Goal: Use online tool/utility: Utilize a website feature to perform a specific function

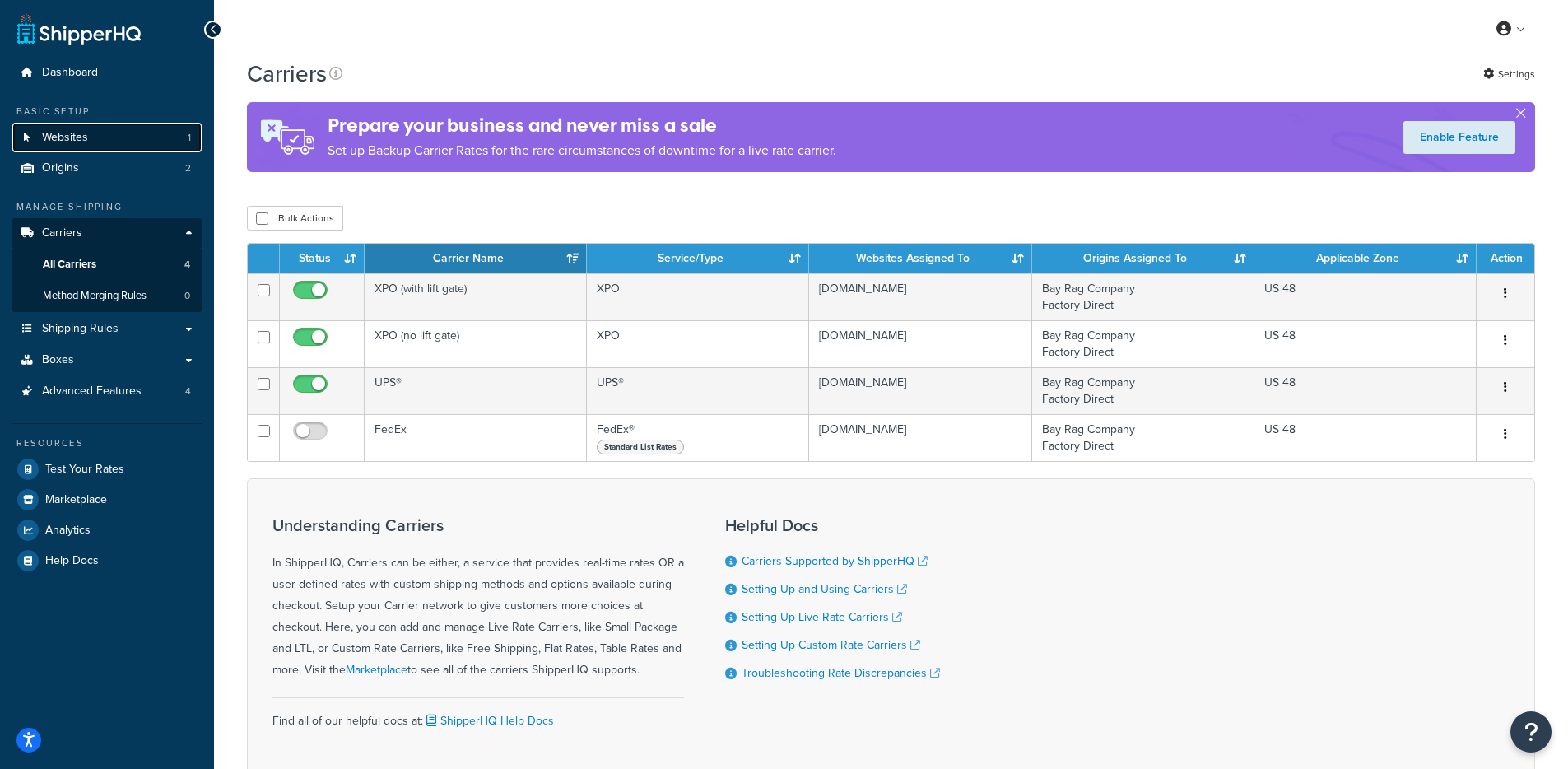
click at [153, 139] on link "Websites 1" at bounding box center [107, 138] width 189 height 31
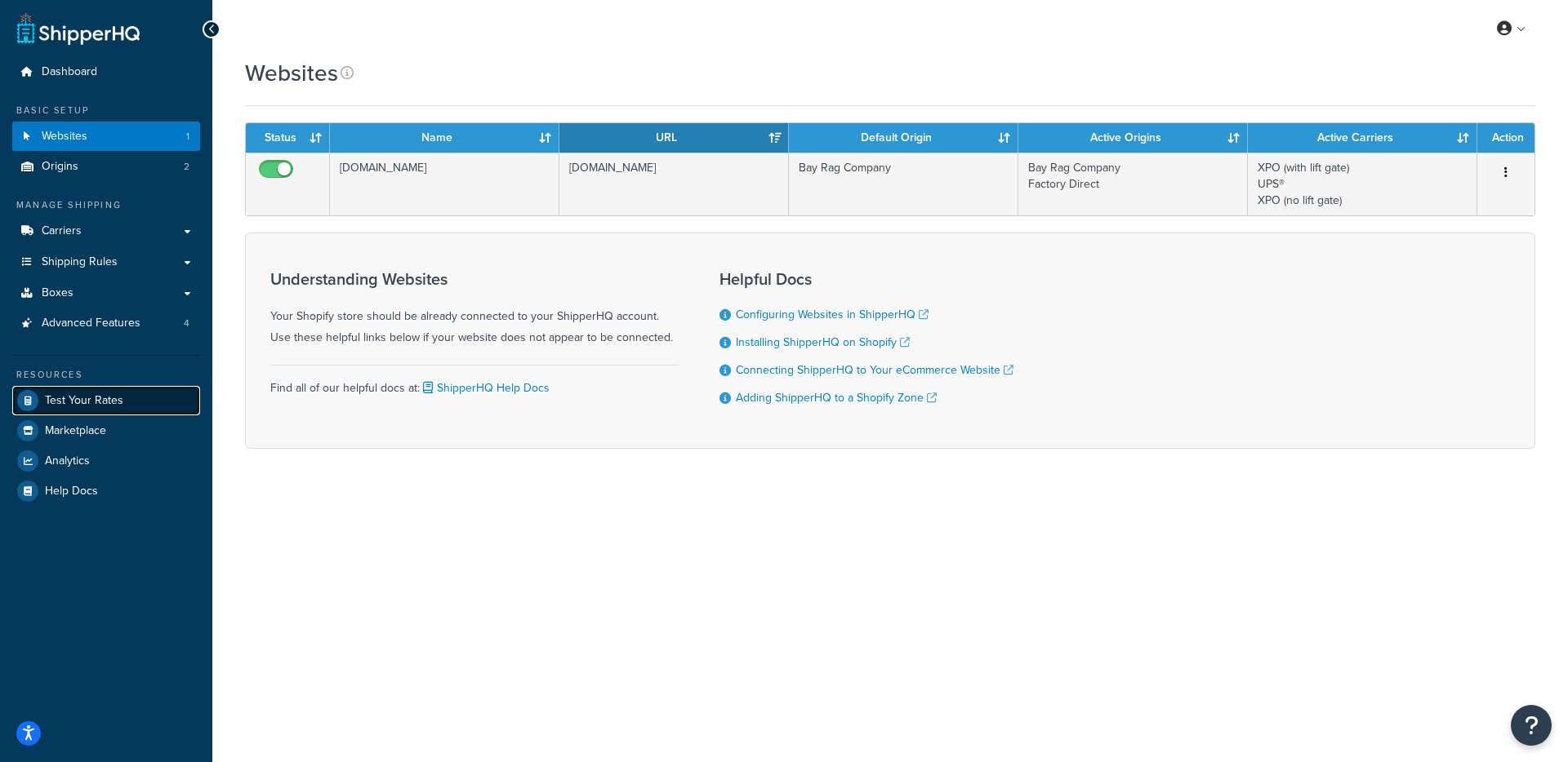
click at [107, 403] on span "Test Your Rates" at bounding box center [84, 401] width 79 height 13
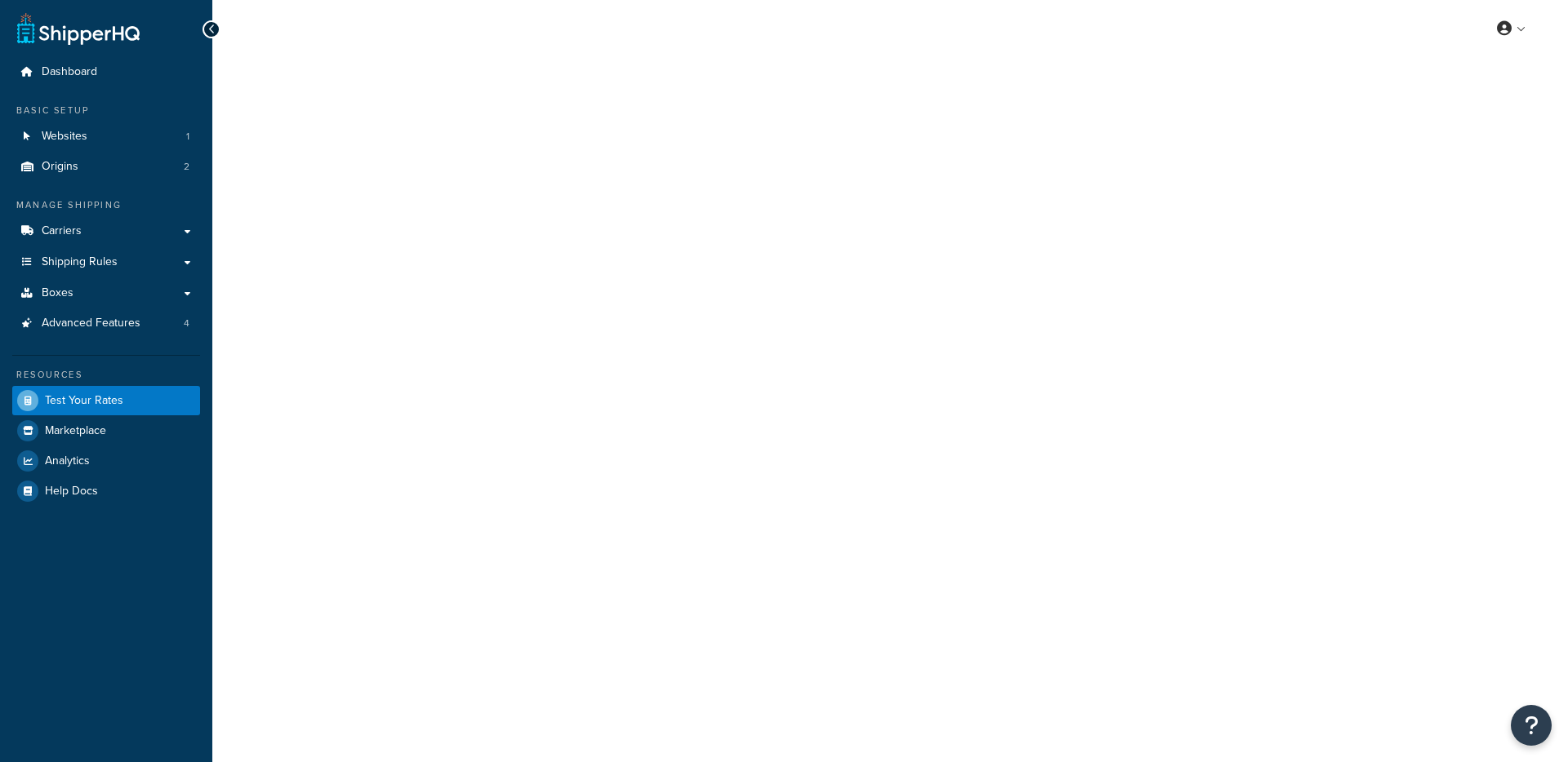
select select "TX"
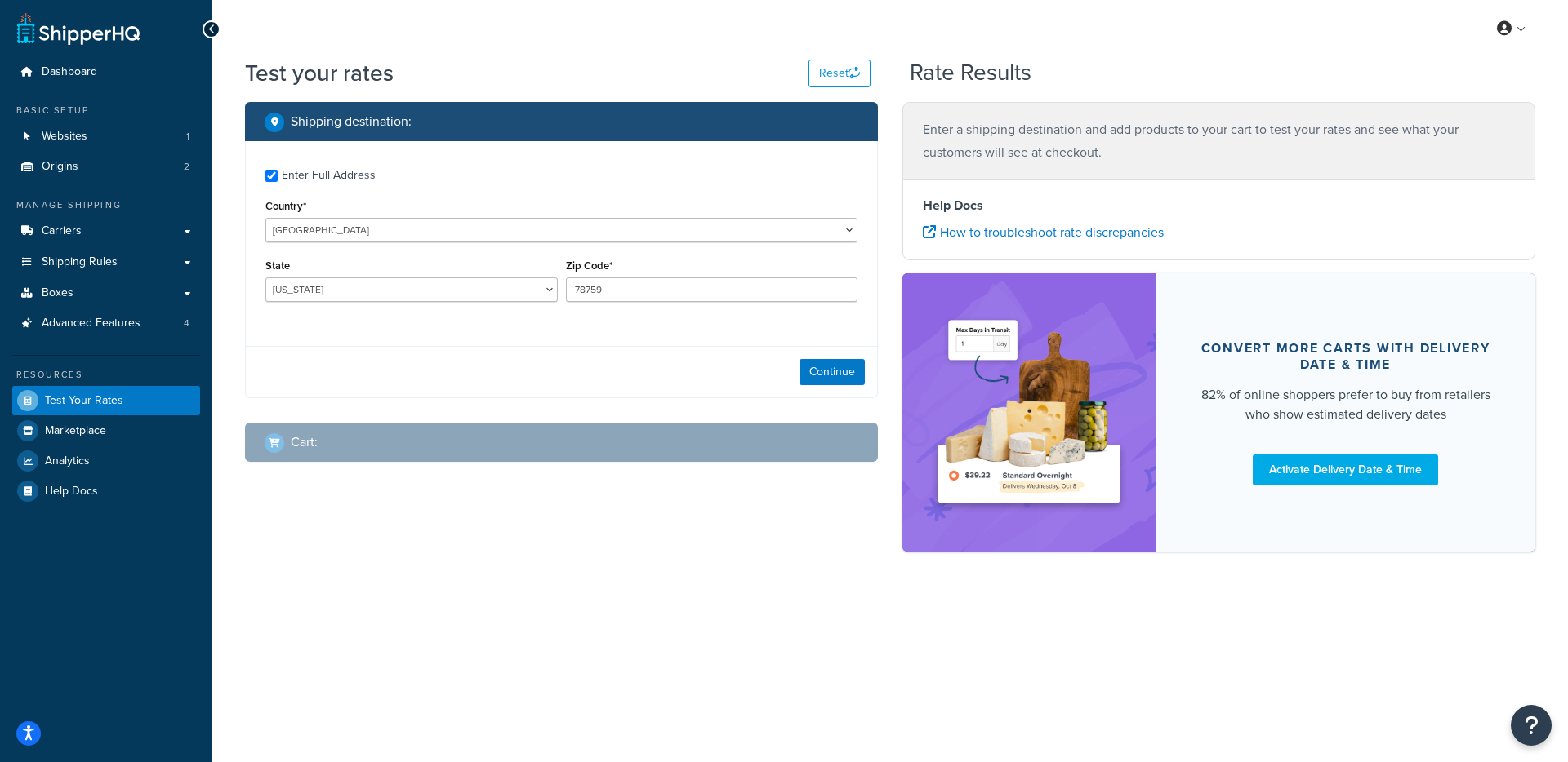
checkbox input "true"
type input "95819"
select select "CA"
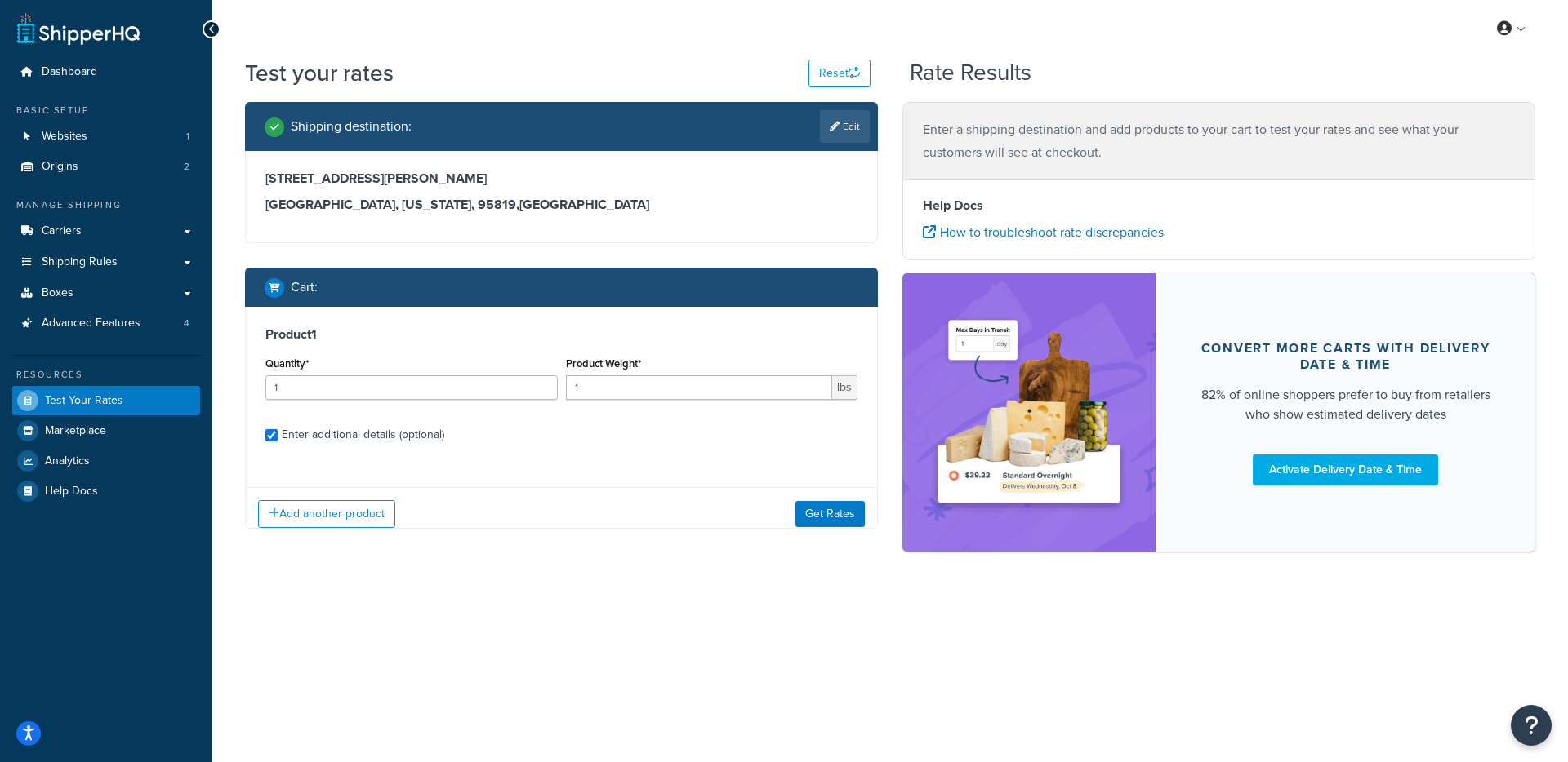
checkbox input "true"
type input "50.0008"
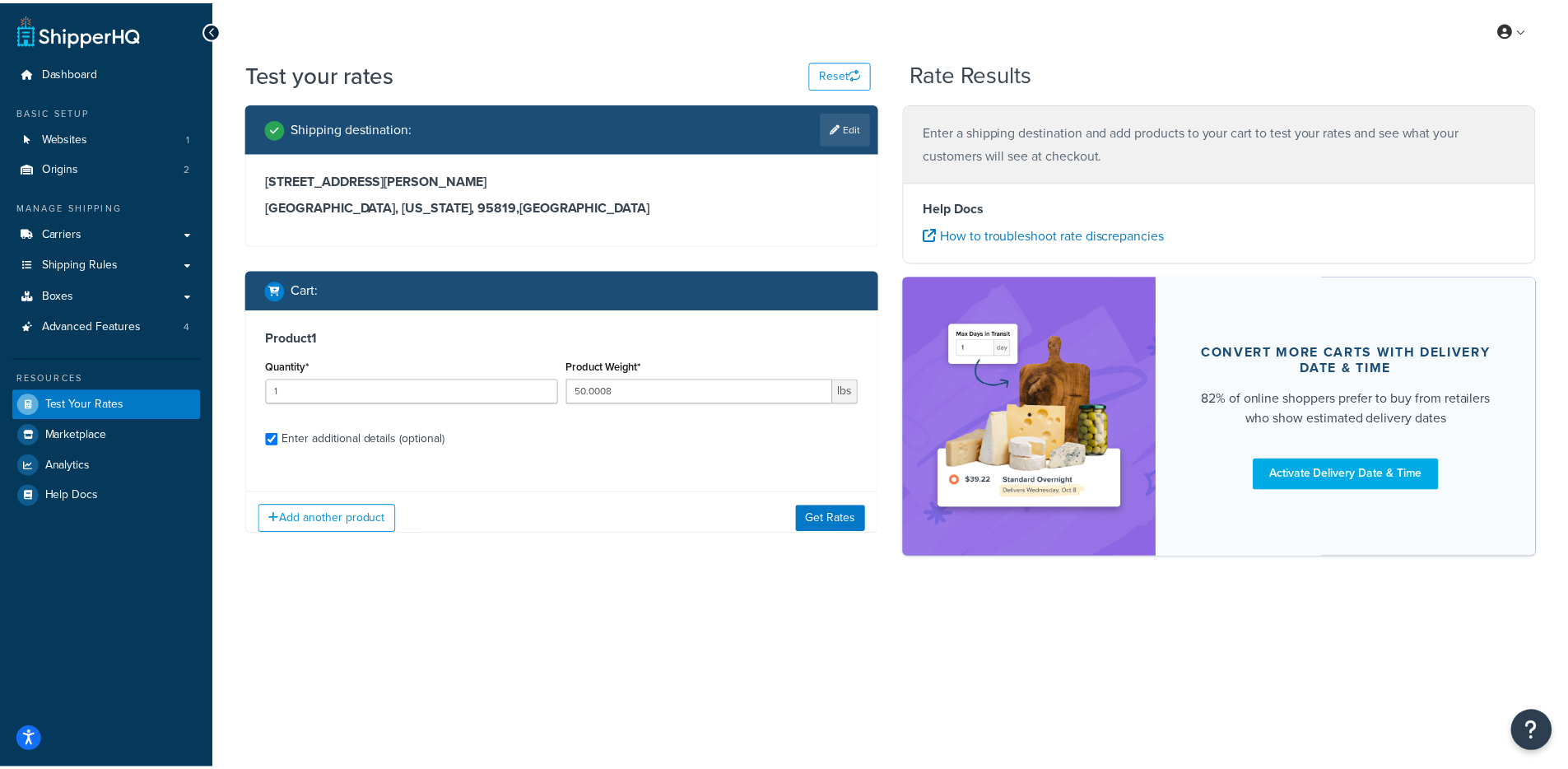
scroll to position [156, 0]
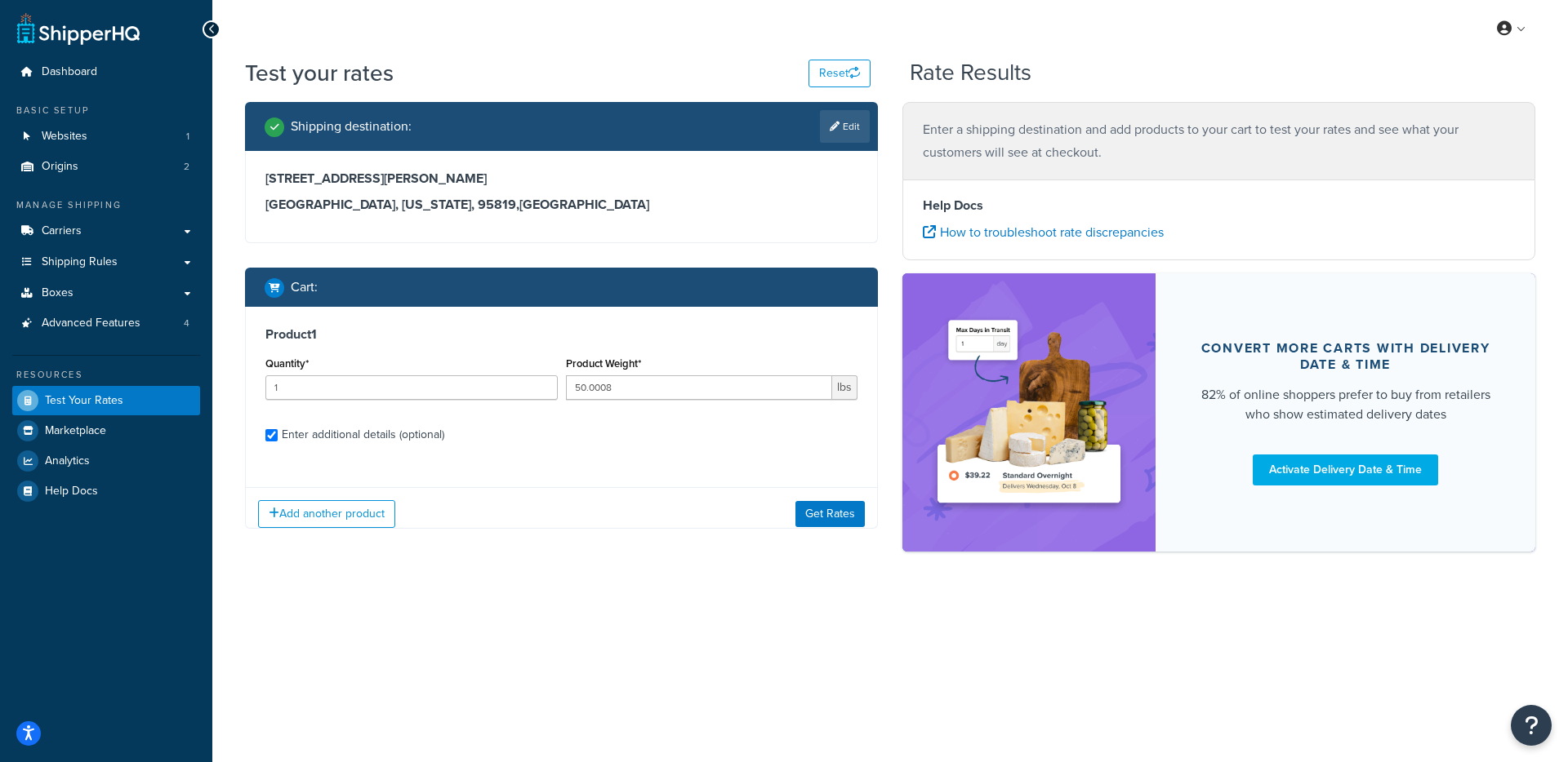
select select "87845"
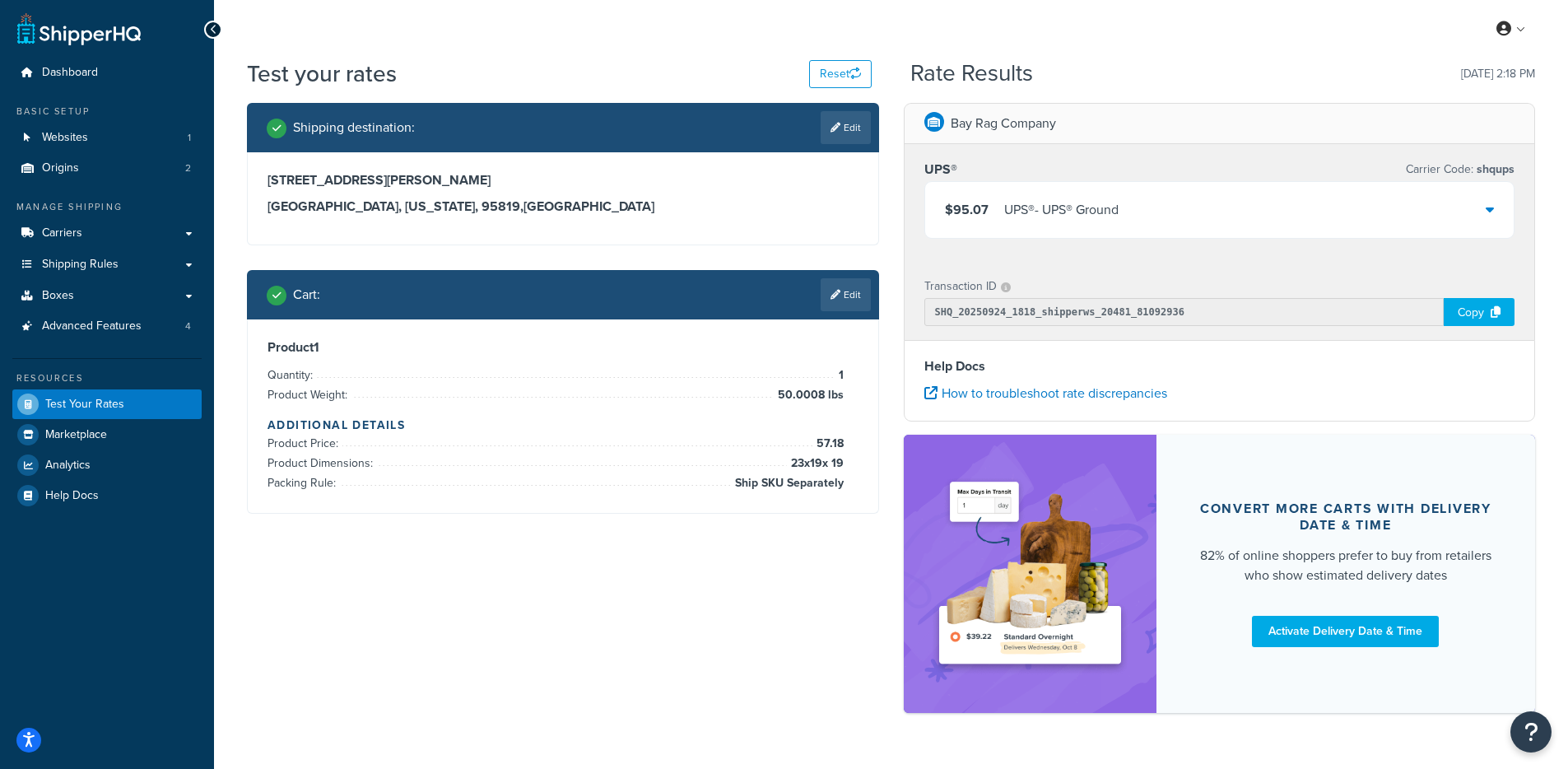
drag, startPoint x: 1142, startPoint y: 183, endPoint x: 1141, endPoint y: 202, distance: 19.0
click at [1142, 183] on div "$95.07 UPS® - UPS® Ground" at bounding box center [1220, 210] width 590 height 56
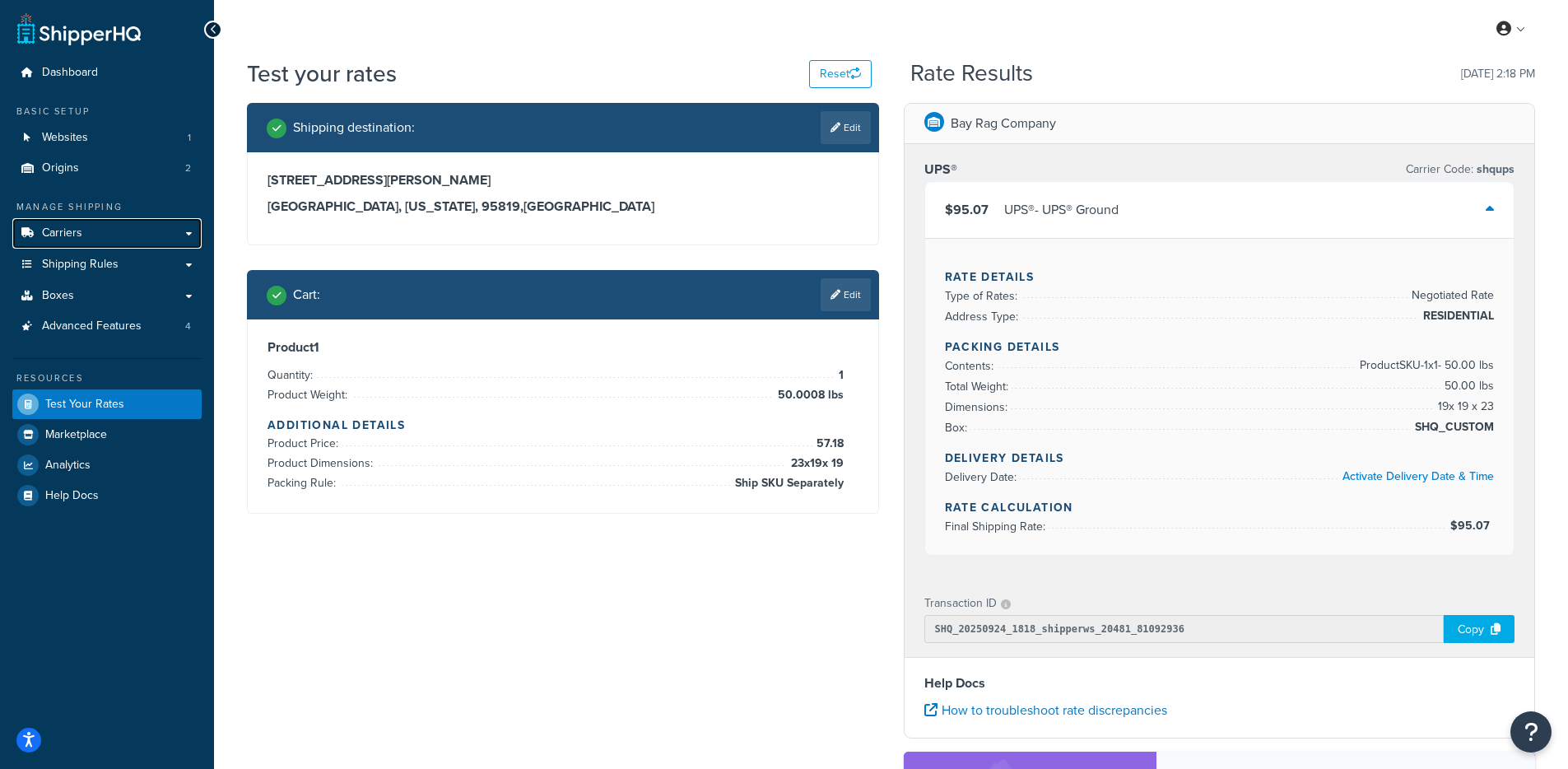
scroll to position [3, 0]
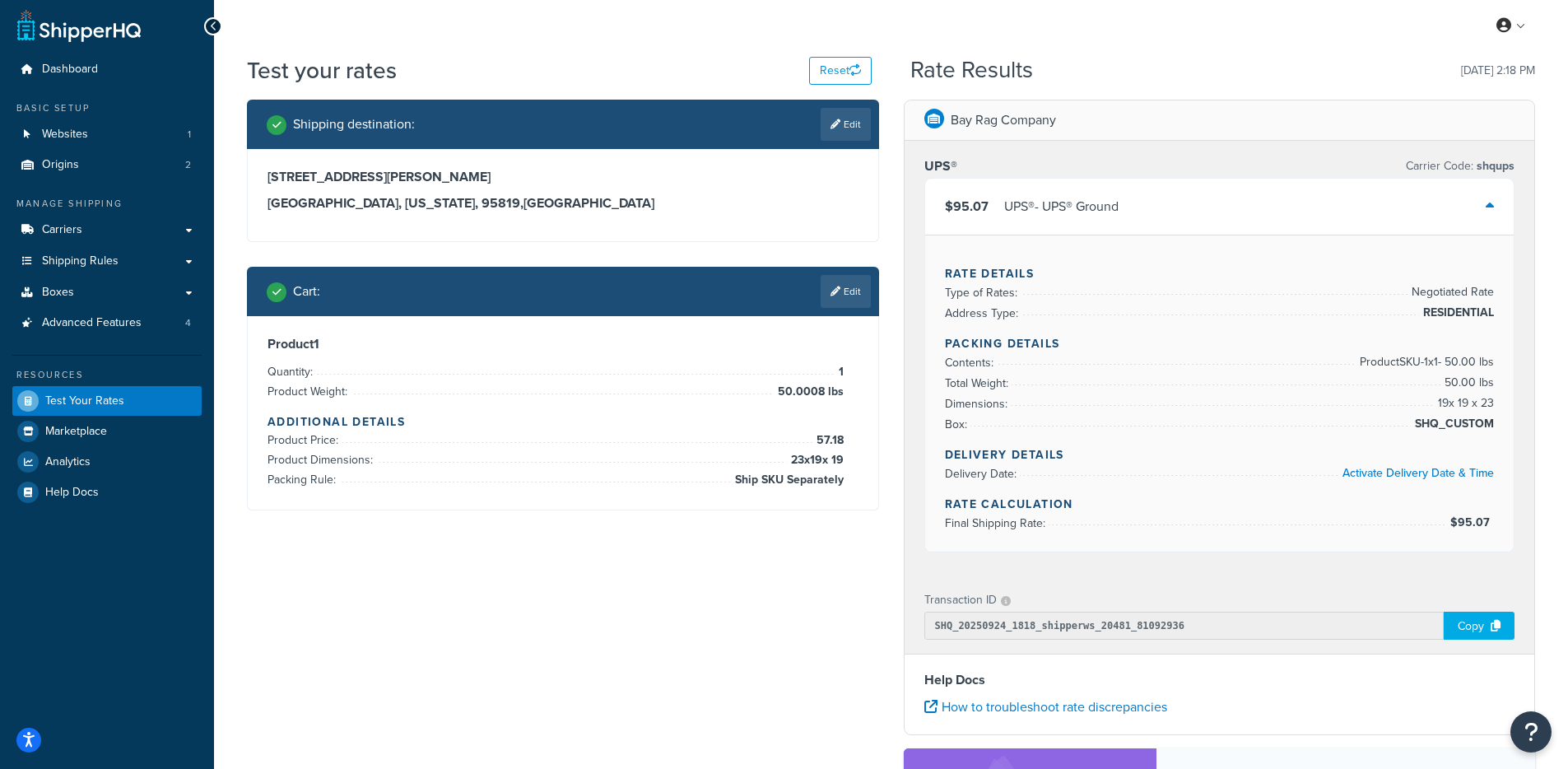
click at [777, 391] on span "50.0008 lbs" at bounding box center [808, 392] width 70 height 19
drag, startPoint x: 779, startPoint y: 393, endPoint x: 825, endPoint y: 391, distance: 46.0
click at [825, 391] on span "50.0008 lbs" at bounding box center [808, 392] width 70 height 19
copy span "50.0008"
click at [824, 298] on link "Edit" at bounding box center [846, 291] width 50 height 33
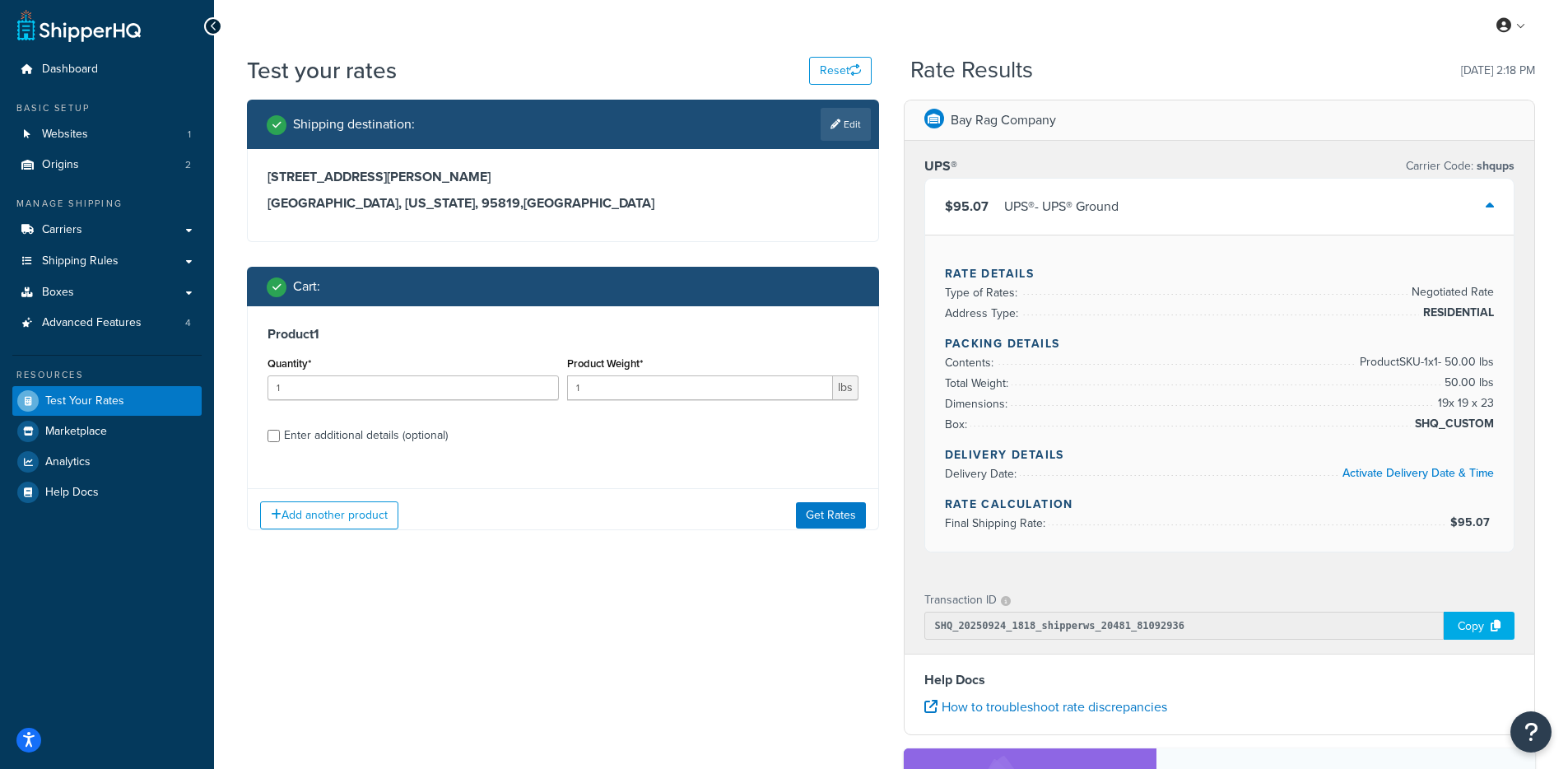
scroll to position [0, 0]
click at [622, 378] on input "1" at bounding box center [700, 388] width 266 height 25
click at [622, 377] on input "1" at bounding box center [700, 388] width 266 height 25
paste input "50.0008"
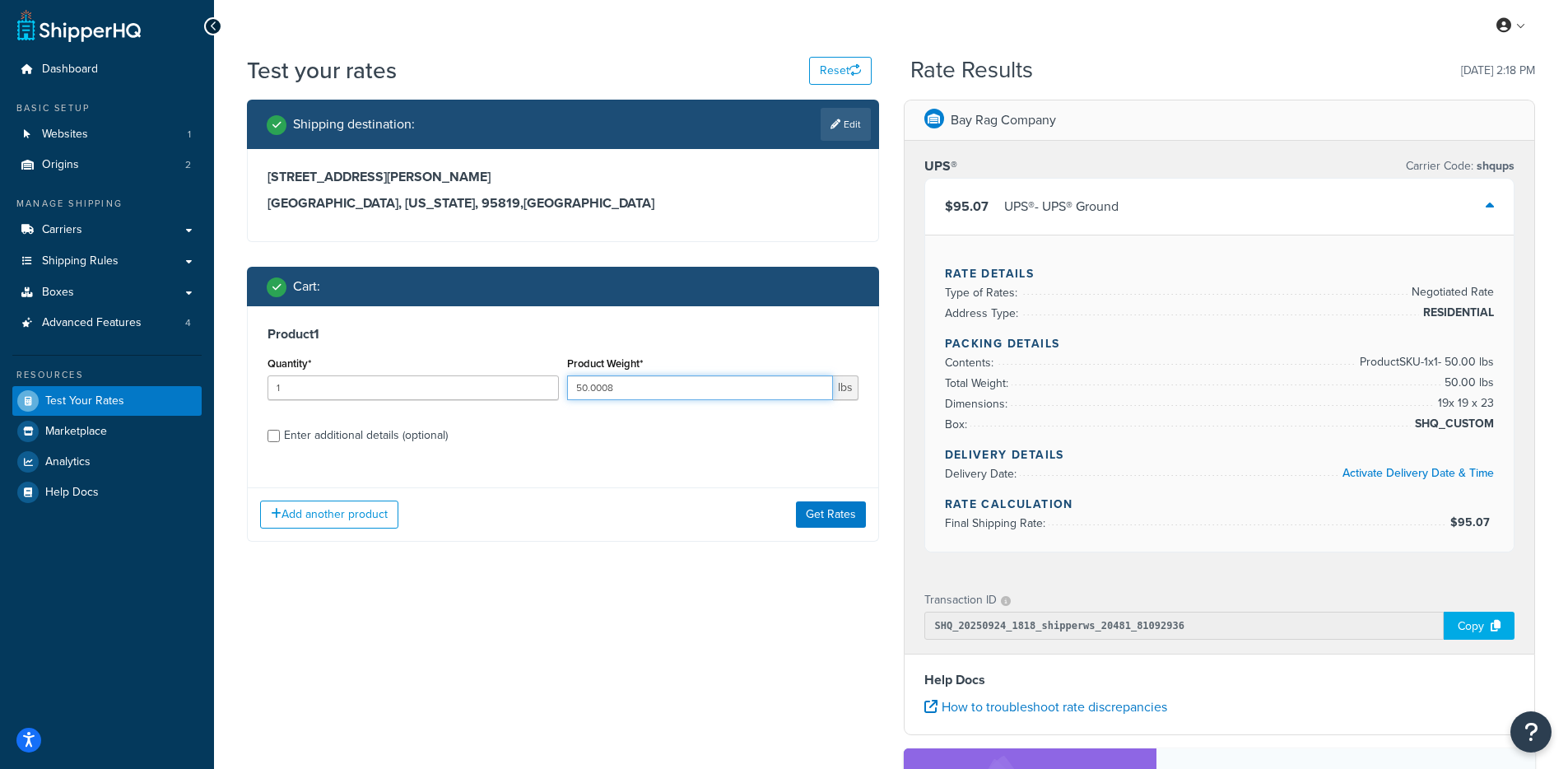
type input "50.0008"
click at [369, 443] on div "Enter additional details (optional)" at bounding box center [365, 436] width 163 height 23
click at [280, 442] on input "Enter additional details (optional)" at bounding box center [274, 435] width 13 height 13
checkbox input "true"
select select "87845"
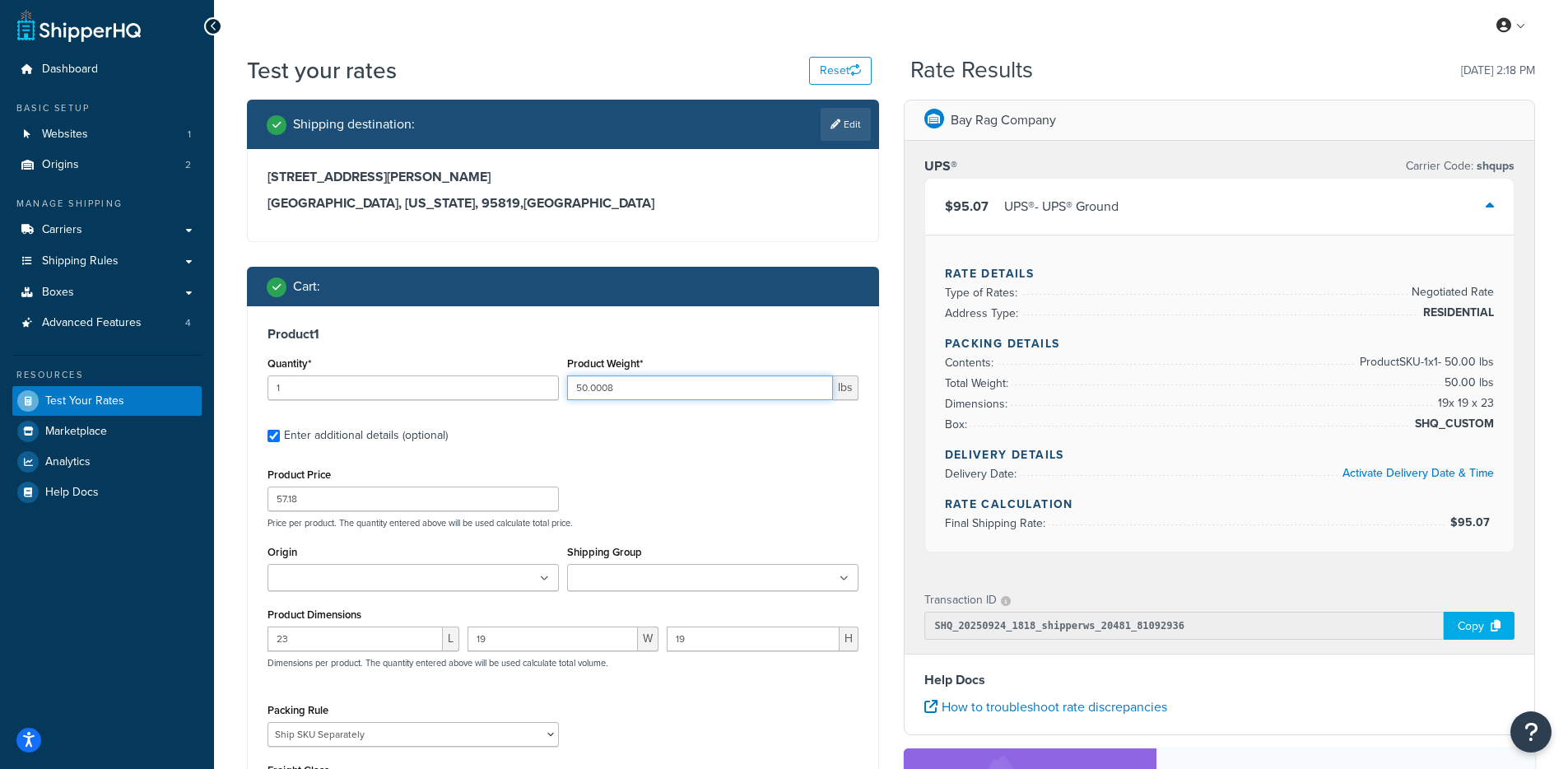
click at [613, 392] on input "50.0008" at bounding box center [700, 388] width 266 height 25
click at [424, 583] on ul at bounding box center [413, 577] width 291 height 27
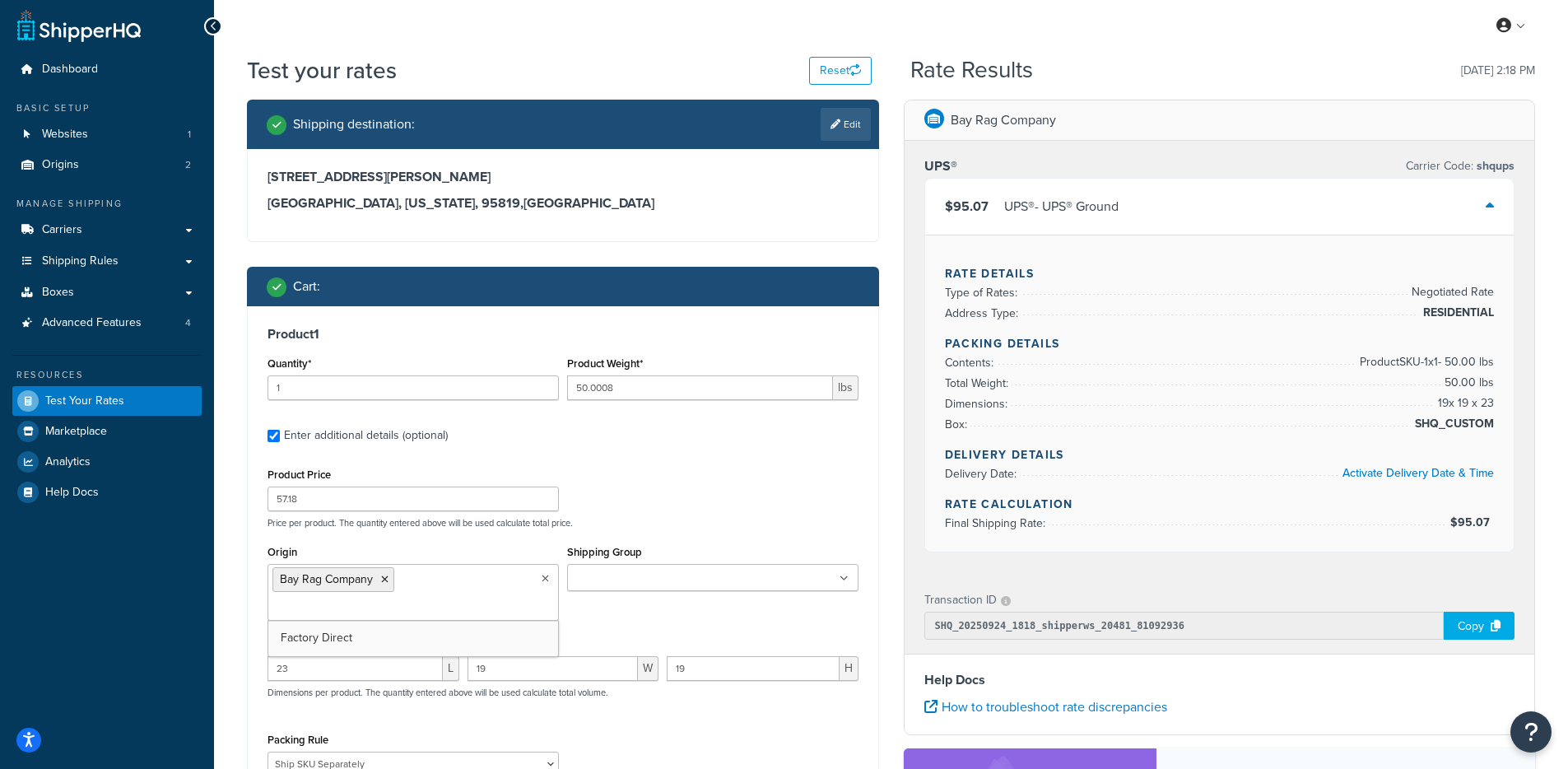
click at [250, 607] on div "Product 1 Quantity* 1 Product Weight* 50.0008 lbs Enter additional details (opt…" at bounding box center [563, 570] width 630 height 526
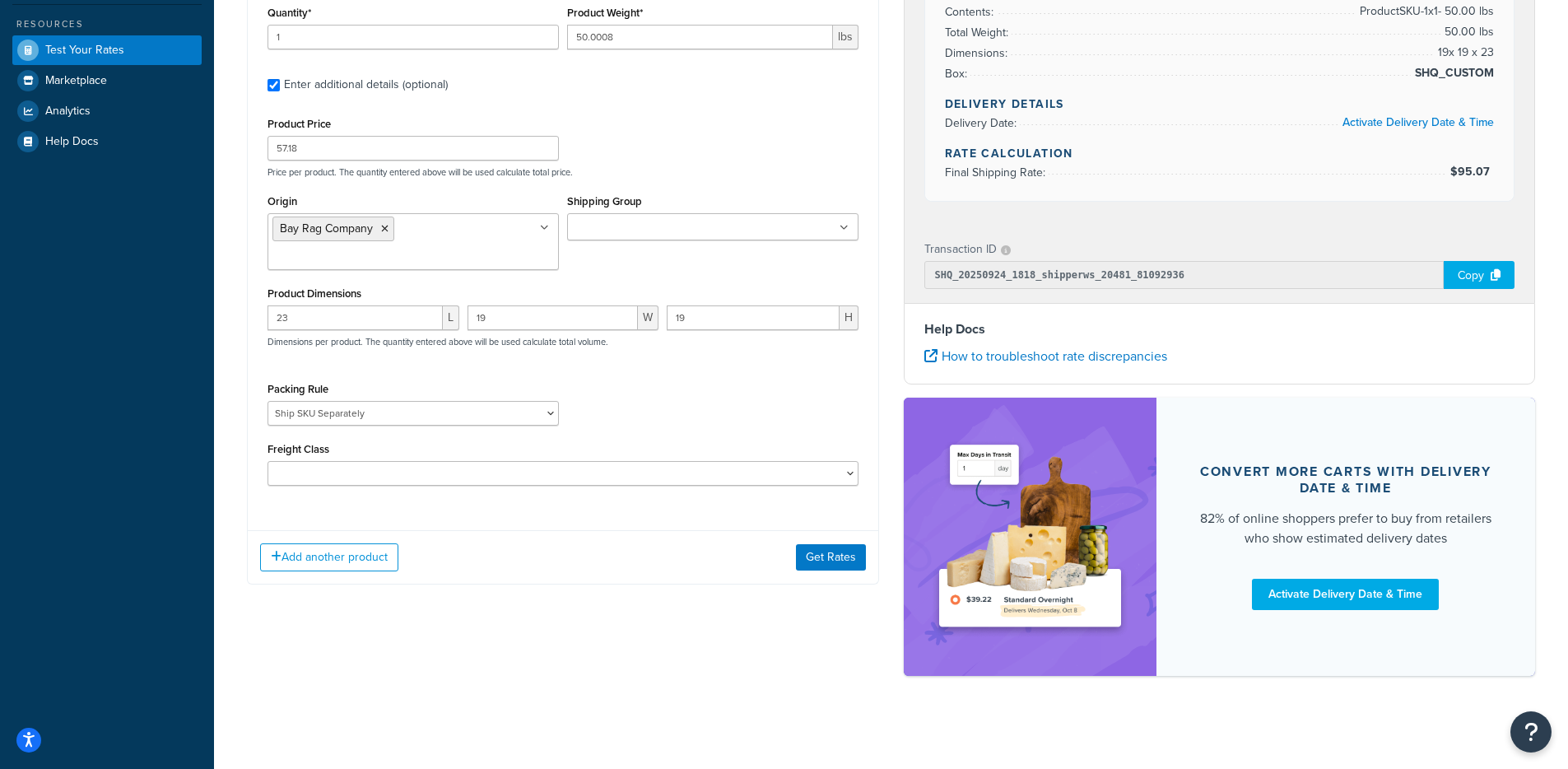
scroll to position [360, 0]
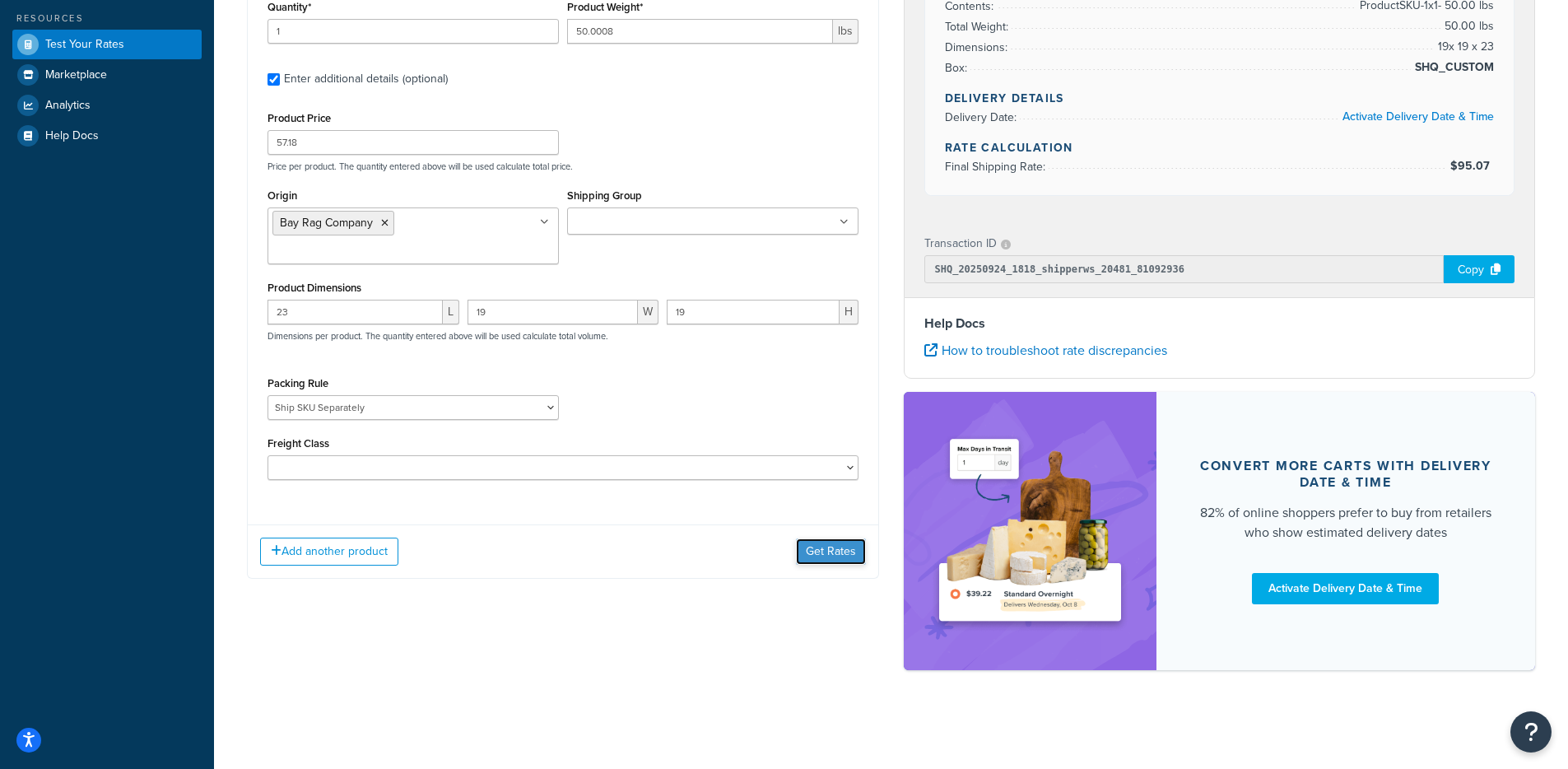
click at [851, 539] on button "Get Rates" at bounding box center [830, 551] width 70 height 26
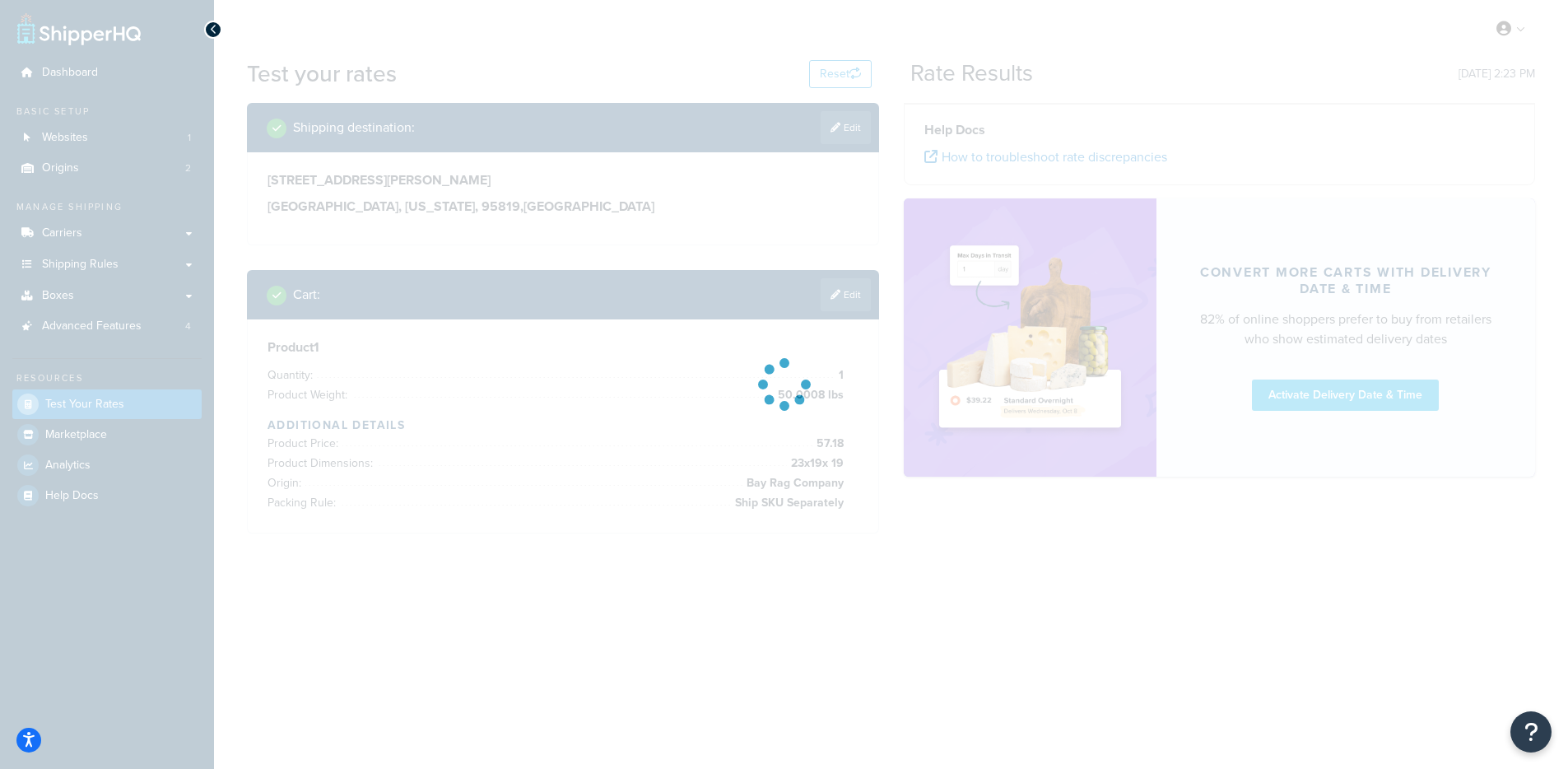
scroll to position [0, 0]
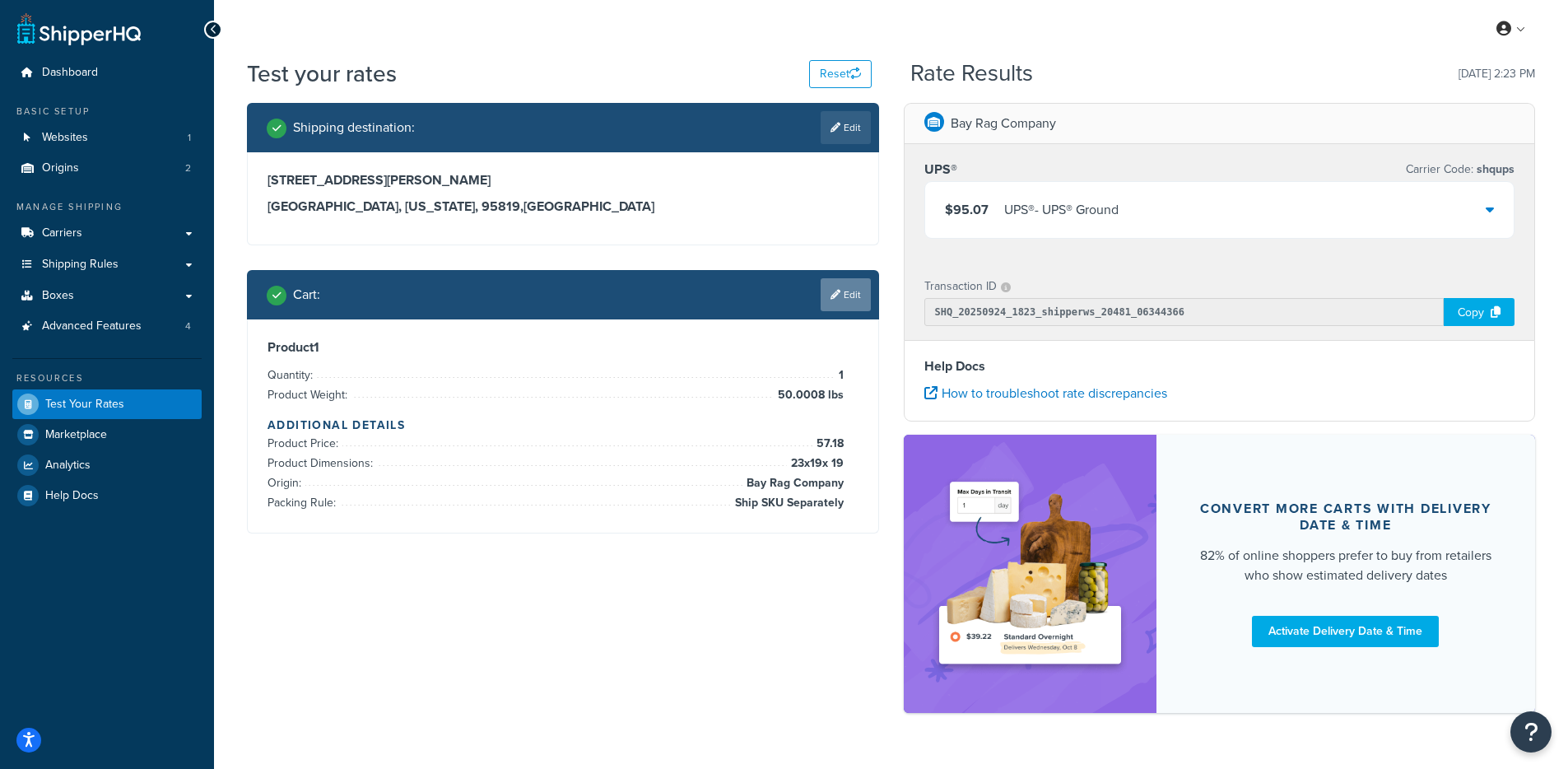
click at [857, 291] on link "Edit" at bounding box center [846, 295] width 50 height 33
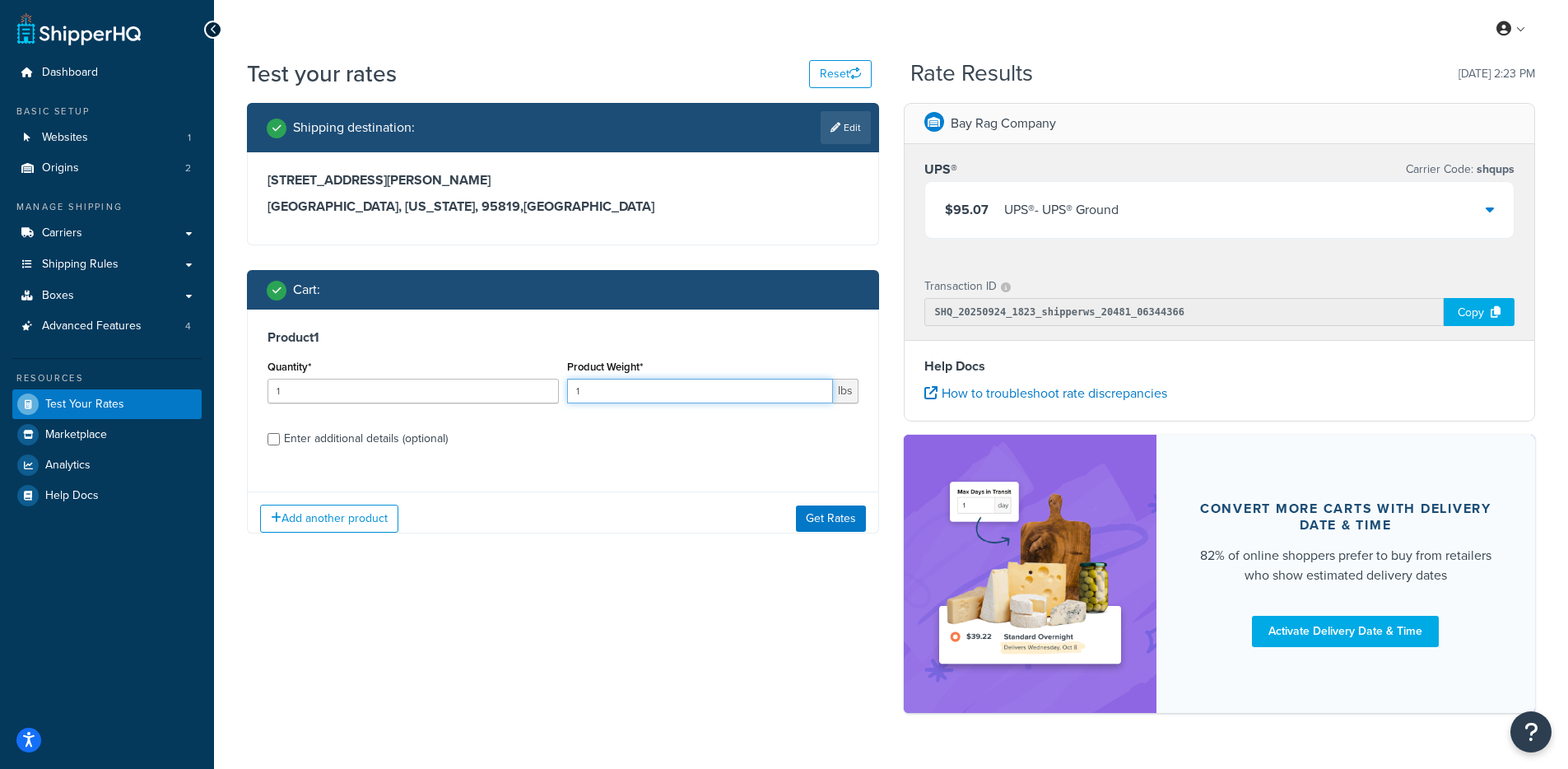
click at [625, 385] on input "1" at bounding box center [700, 392] width 266 height 25
type input "50"
click at [849, 514] on button "Get Rates" at bounding box center [830, 518] width 70 height 26
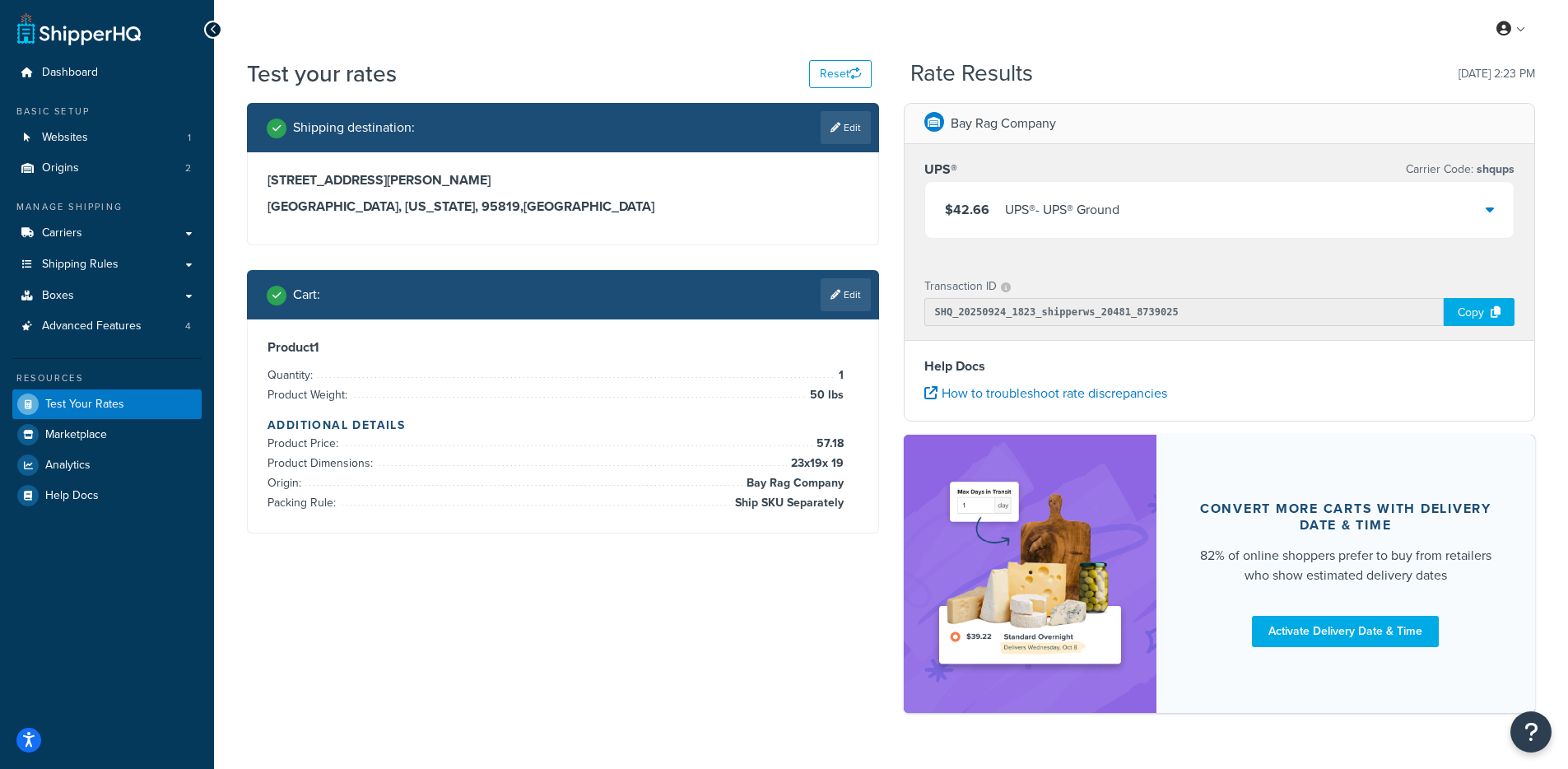
click at [1109, 215] on div "UPS® - UPS® Ground" at bounding box center [1062, 210] width 114 height 23
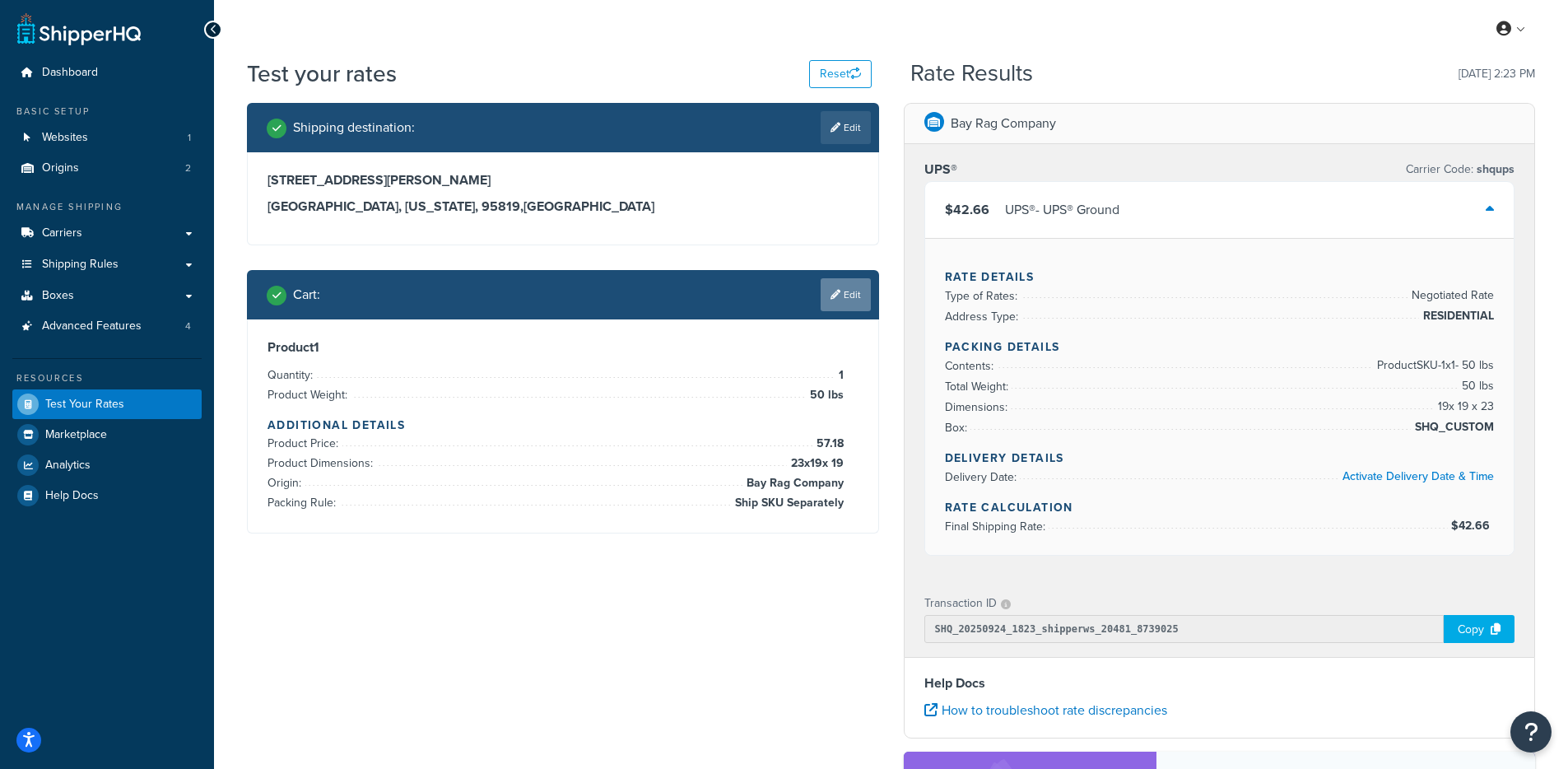
click at [859, 289] on link "Edit" at bounding box center [846, 295] width 50 height 33
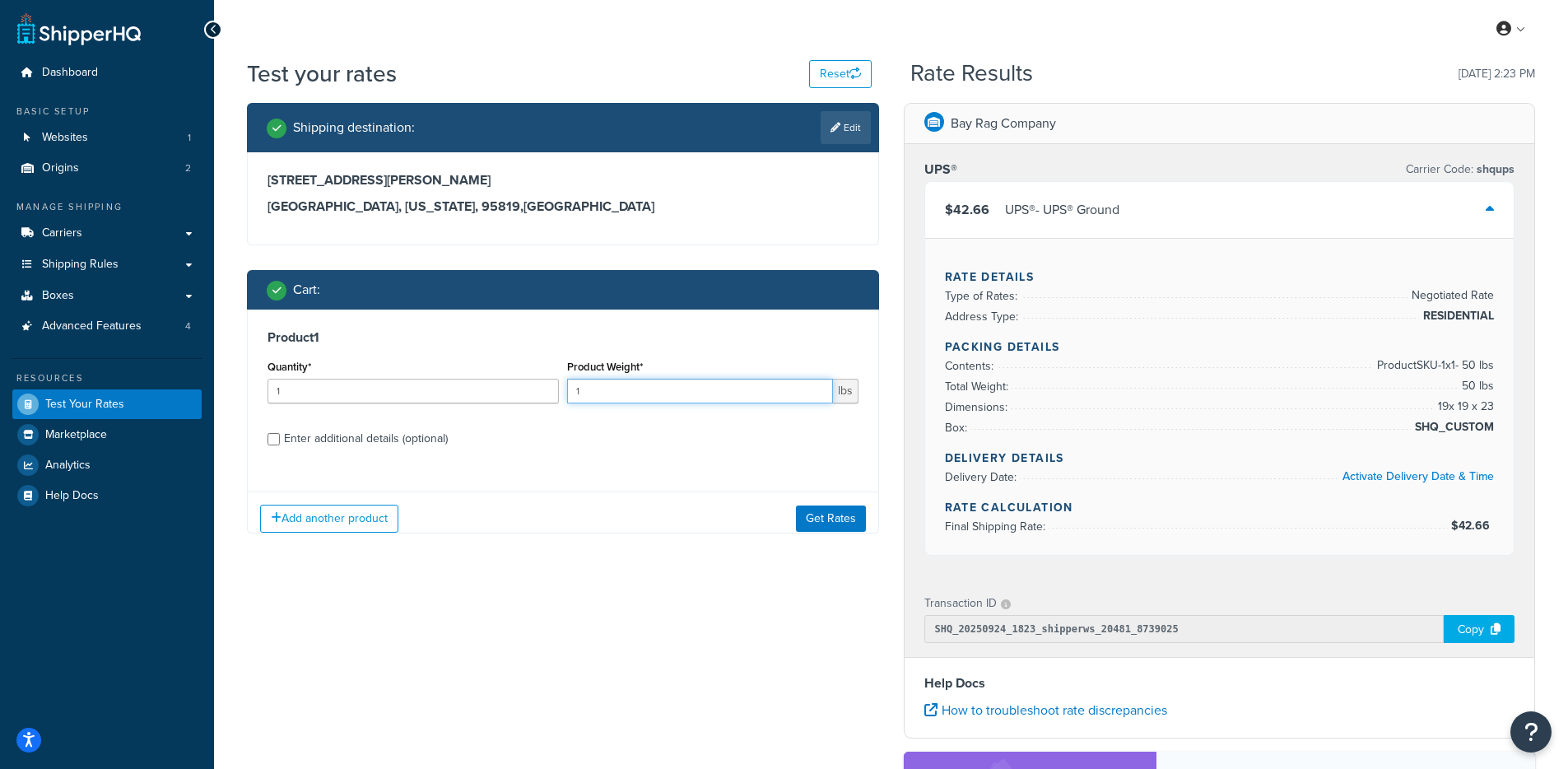
click at [588, 397] on input "1" at bounding box center [700, 392] width 266 height 25
paste input "50.0008"
click at [588, 397] on input "50.0008" at bounding box center [700, 392] width 266 height 25
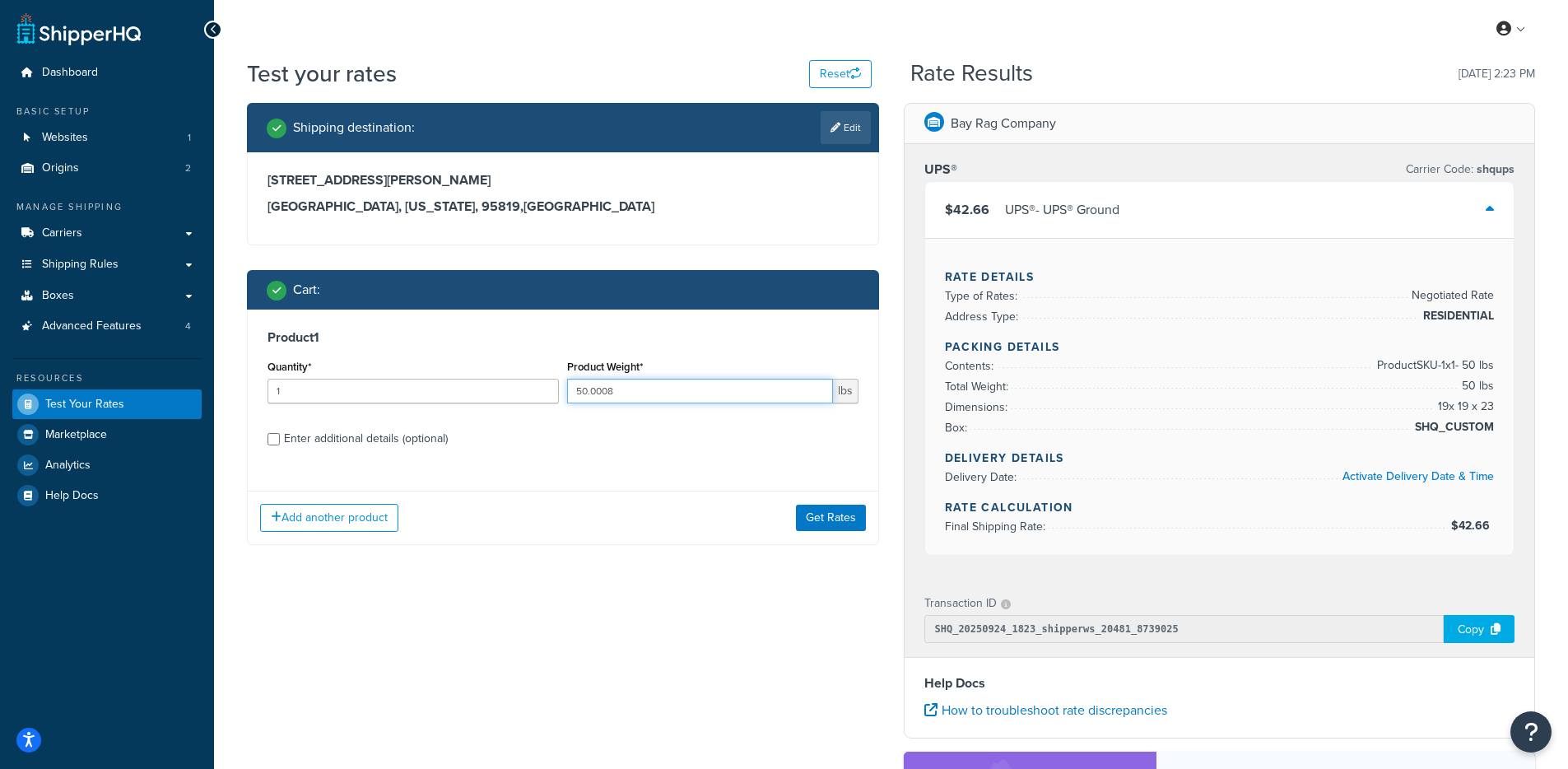
click at [588, 397] on input "50.0008" at bounding box center [700, 392] width 266 height 25
type input "50"
click at [307, 441] on div "Enter additional details (optional)" at bounding box center [365, 439] width 163 height 23
click at [280, 441] on input "Enter additional details (optional)" at bounding box center [274, 439] width 13 height 13
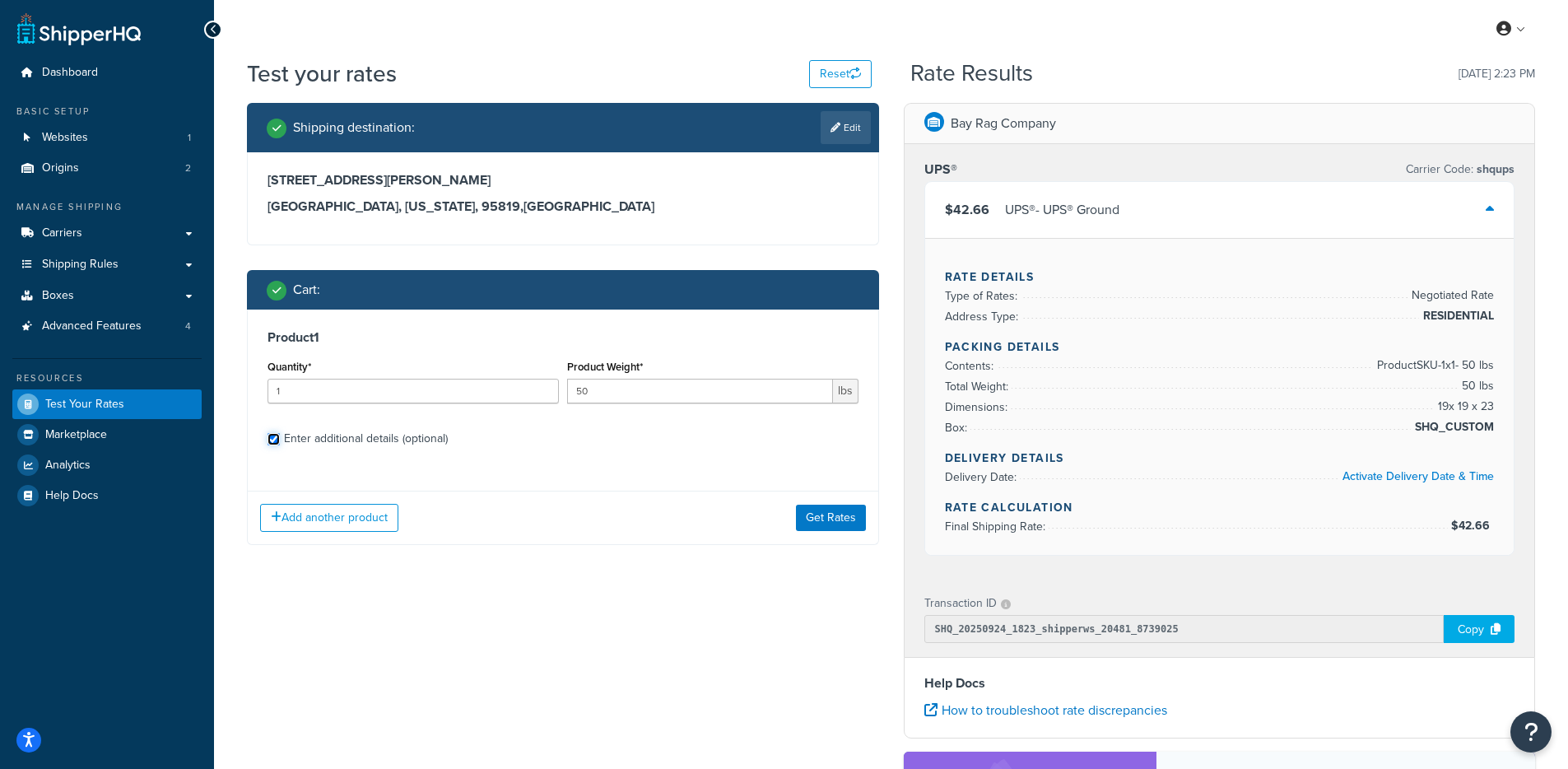
checkbox input "true"
select select "87845"
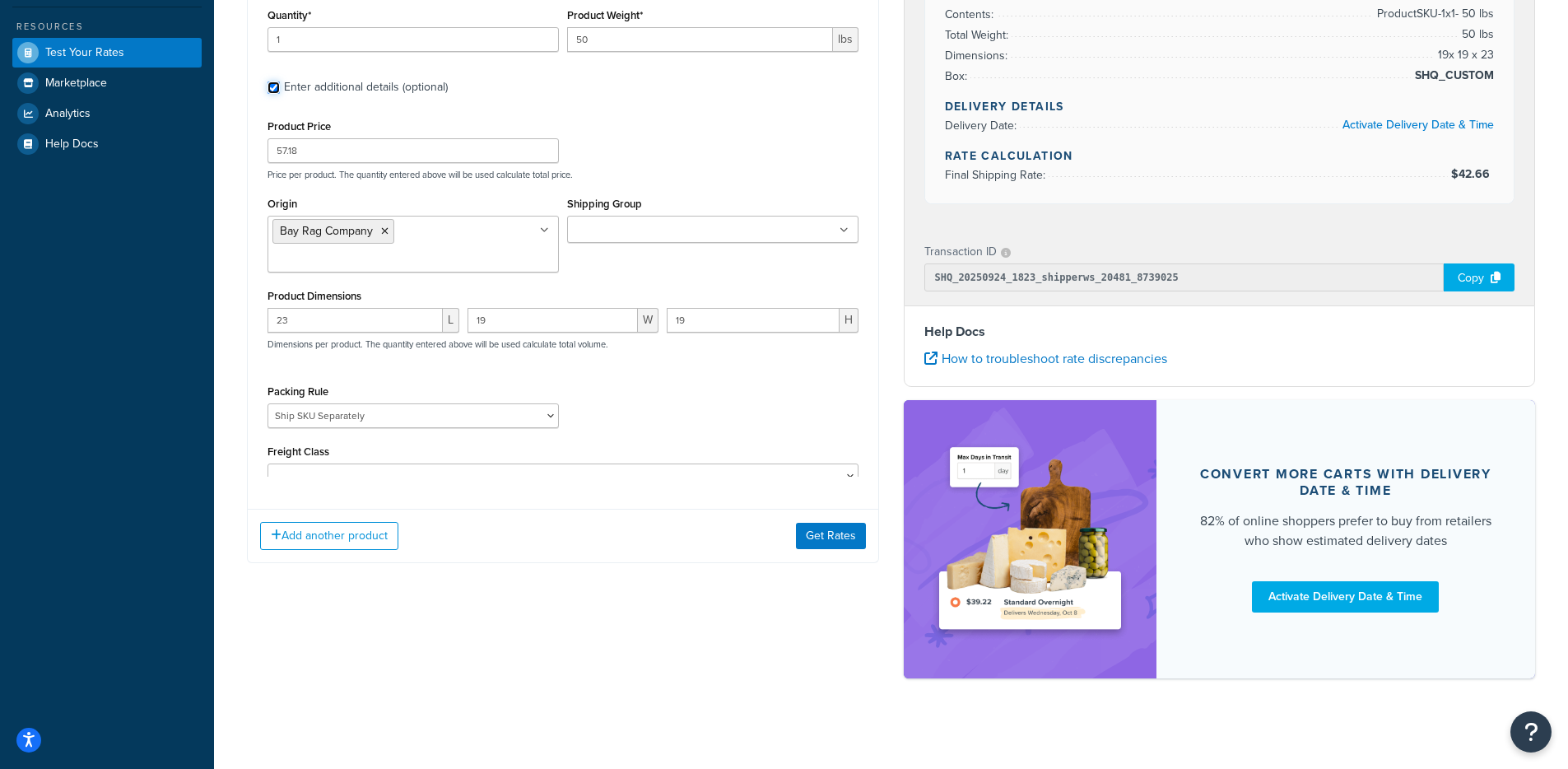
scroll to position [360, 0]
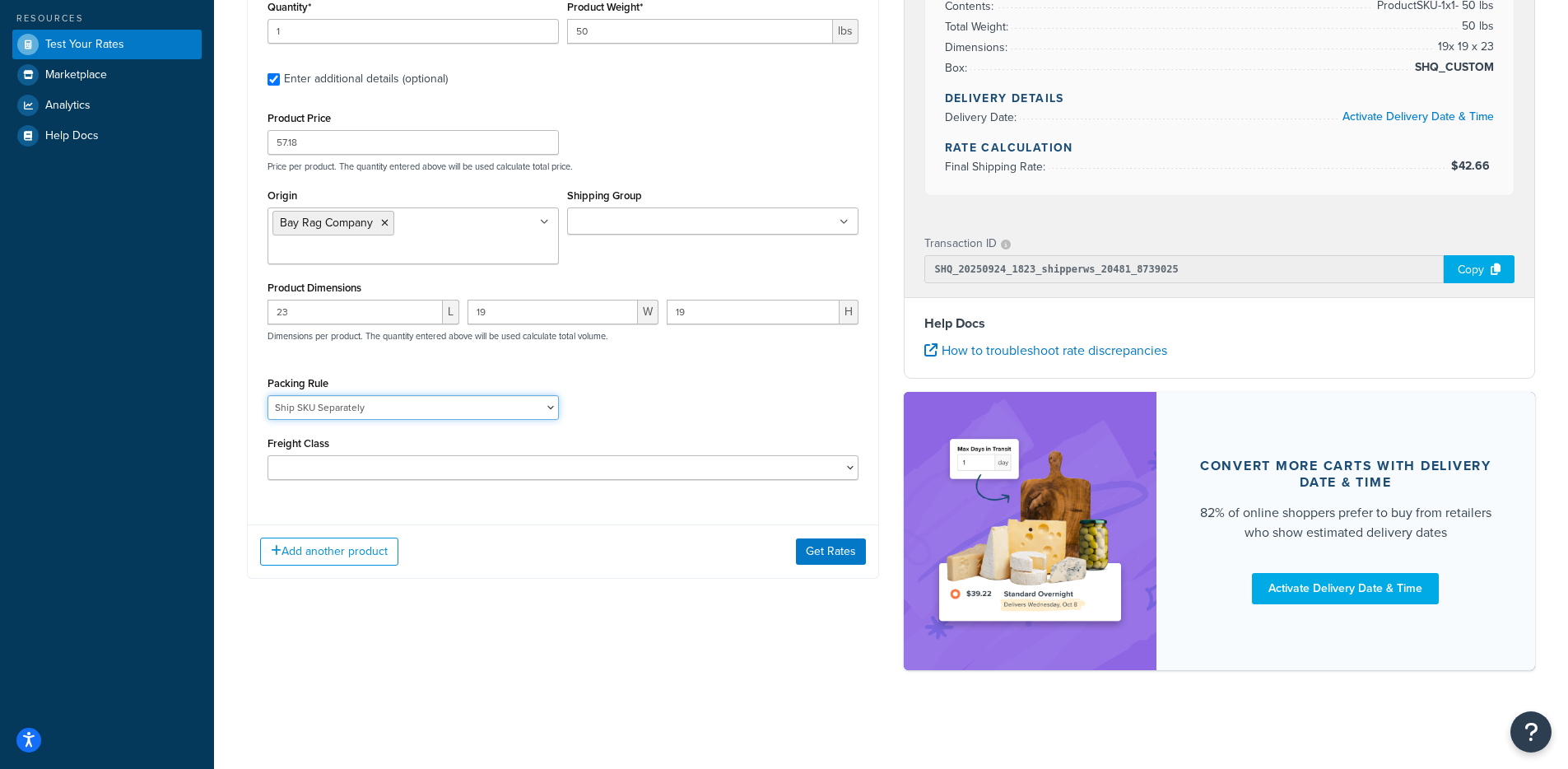
click at [401, 396] on select "Ship SKU Separately" at bounding box center [413, 408] width 291 height 25
select select
click at [268, 396] on select "Ship SKU Separately" at bounding box center [413, 408] width 291 height 25
click at [842, 539] on button "Get Rates" at bounding box center [830, 551] width 70 height 26
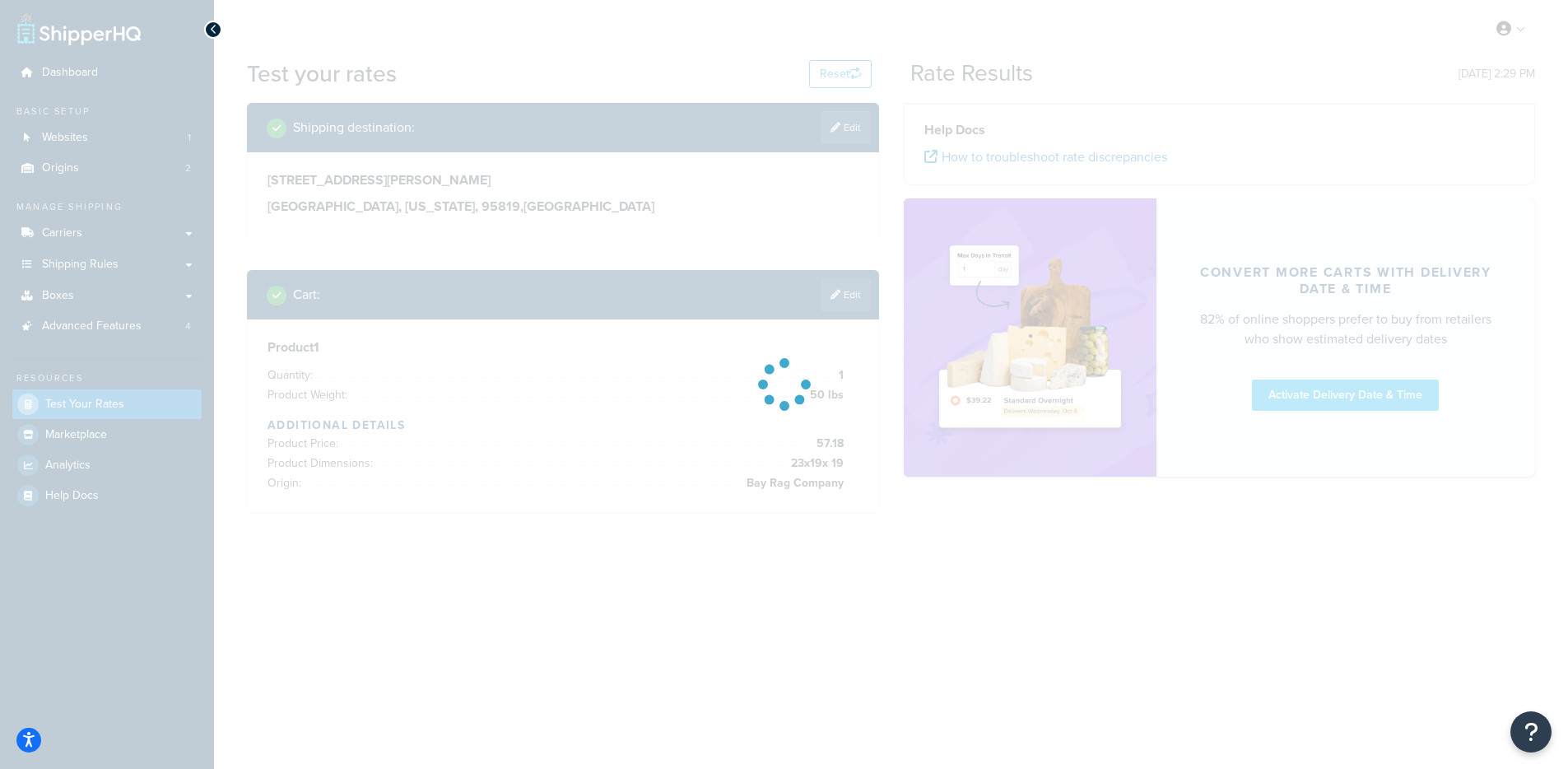
scroll to position [0, 0]
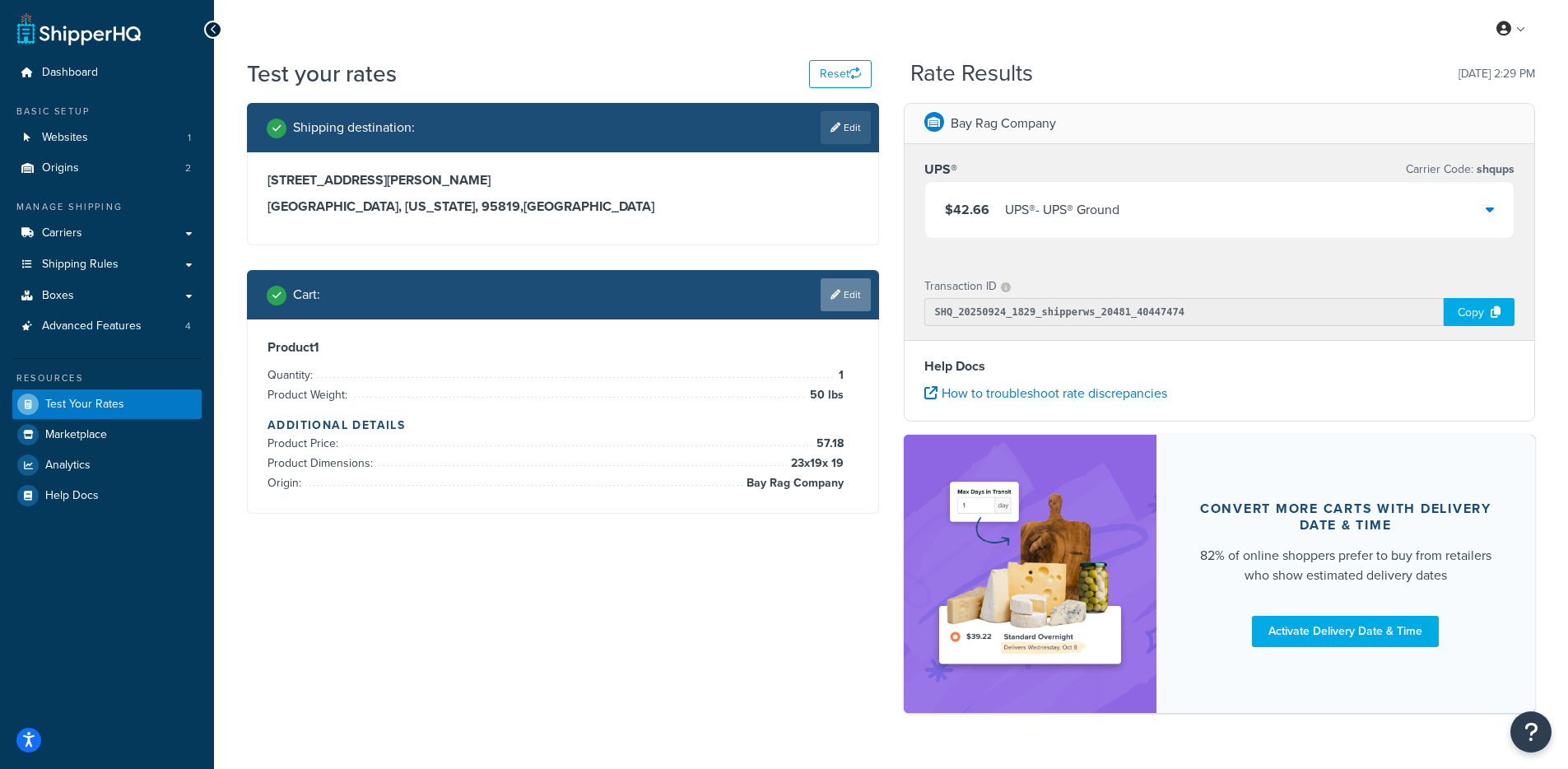
click at [821, 297] on link "Edit" at bounding box center [846, 295] width 50 height 33
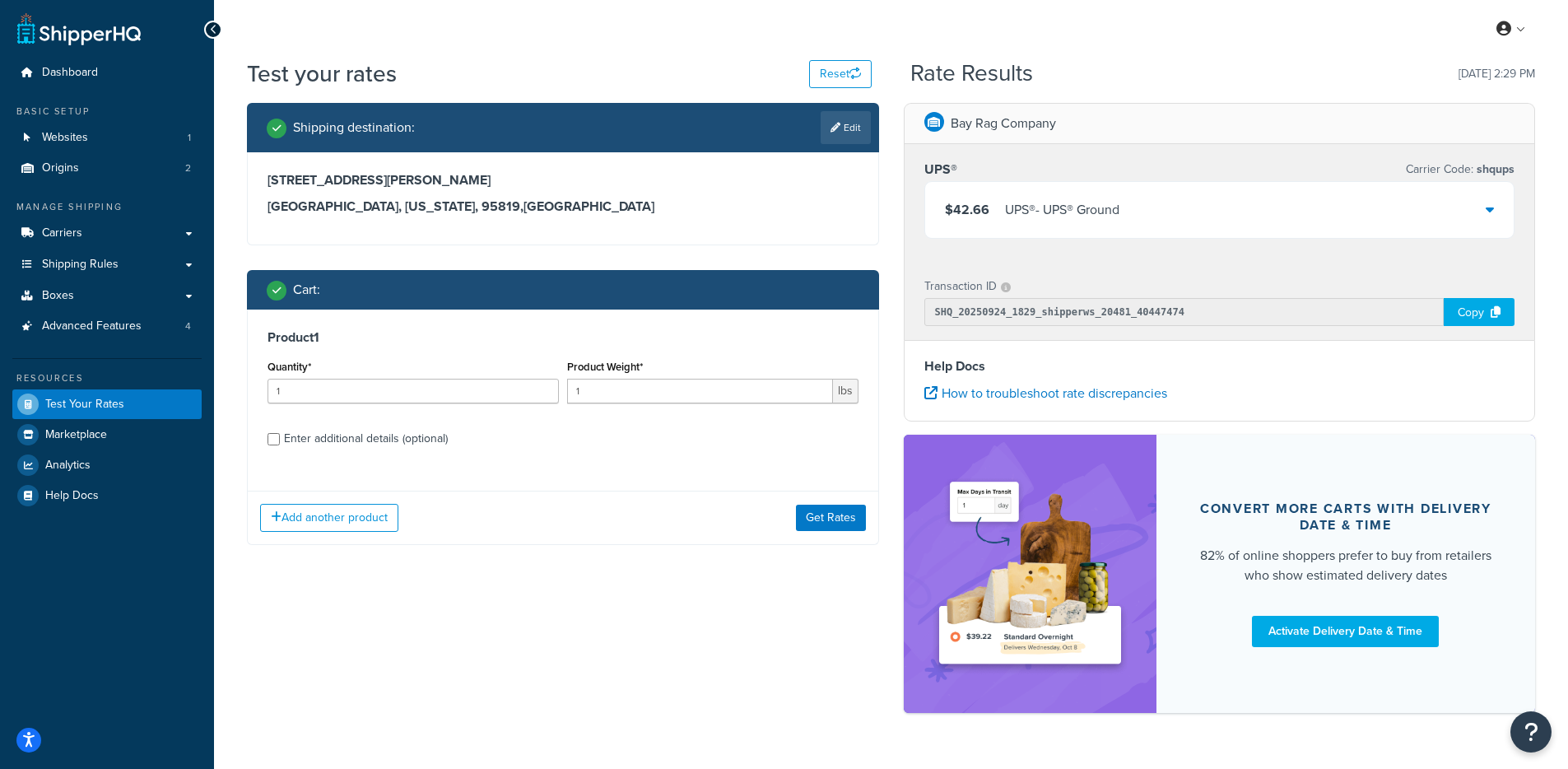
click at [351, 441] on div "Enter additional details (optional)" at bounding box center [365, 439] width 163 height 23
click at [280, 441] on input "Enter additional details (optional)" at bounding box center [274, 439] width 13 height 13
checkbox input "true"
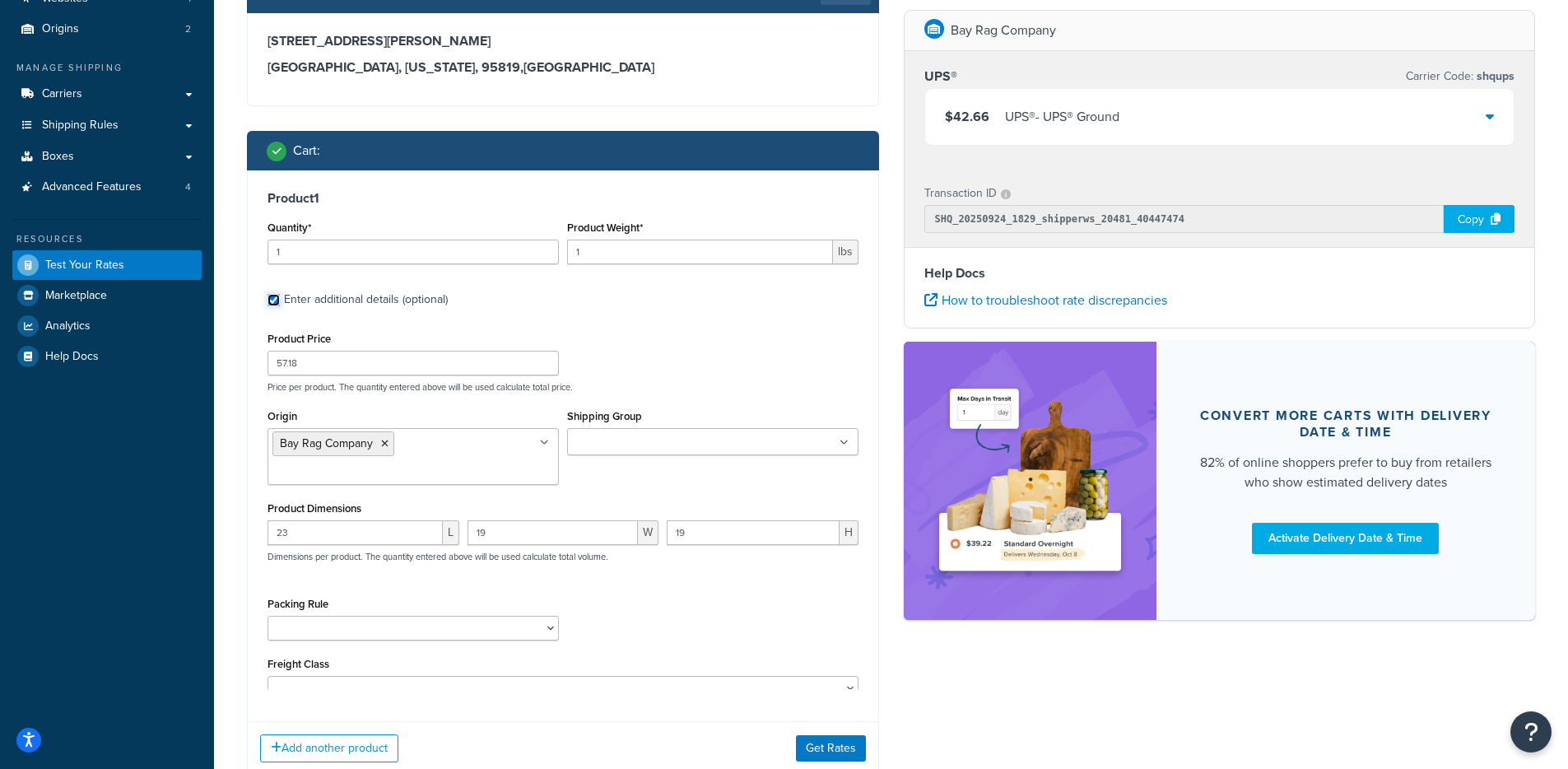
scroll to position [141, 0]
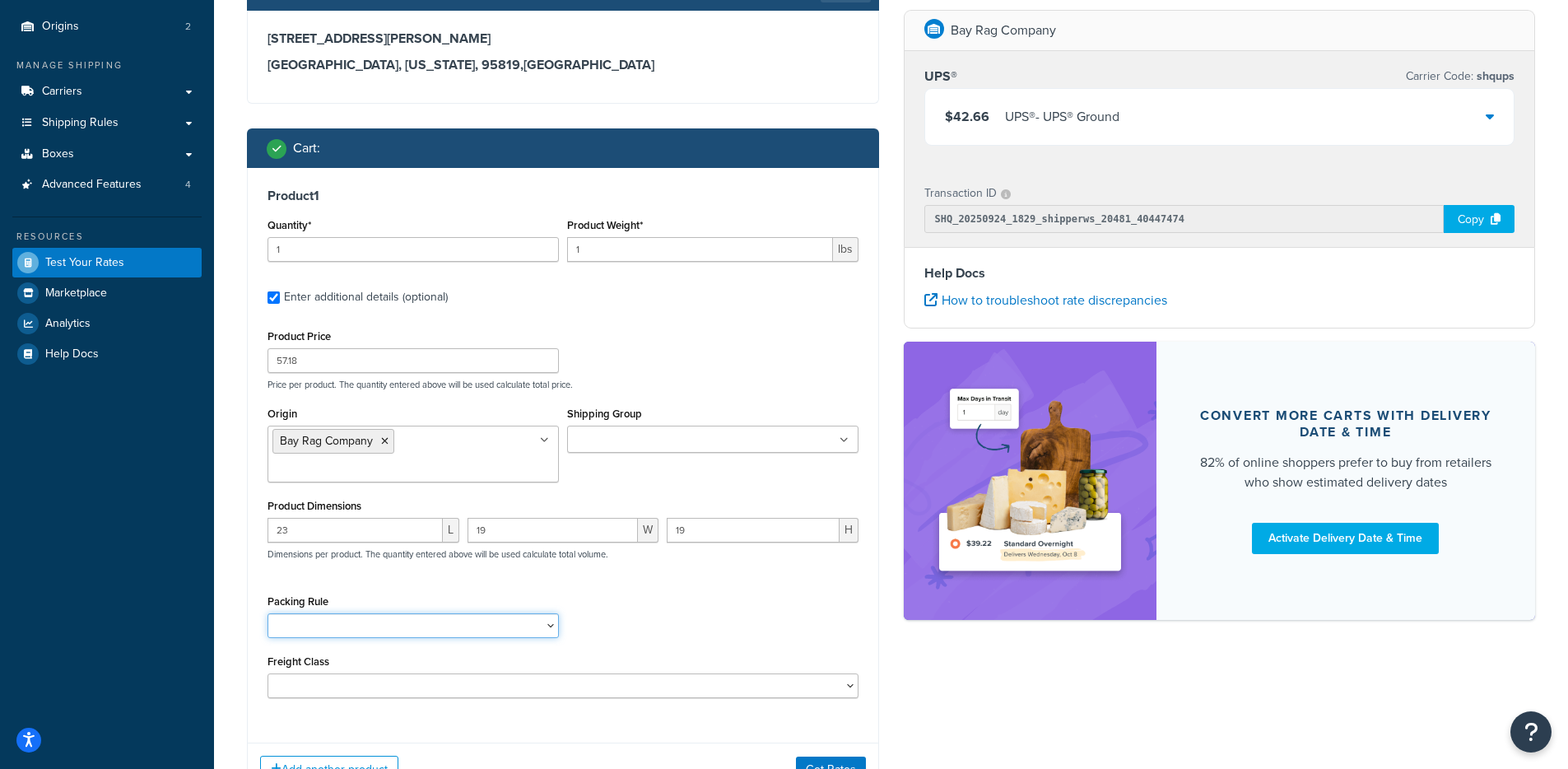
click at [308, 613] on select "Ship SKU Separately" at bounding box center [413, 626] width 291 height 25
select select "87845"
click at [268, 613] on select "Ship SKU Separately" at bounding box center [413, 626] width 291 height 25
click at [631, 251] on input "1" at bounding box center [700, 250] width 266 height 25
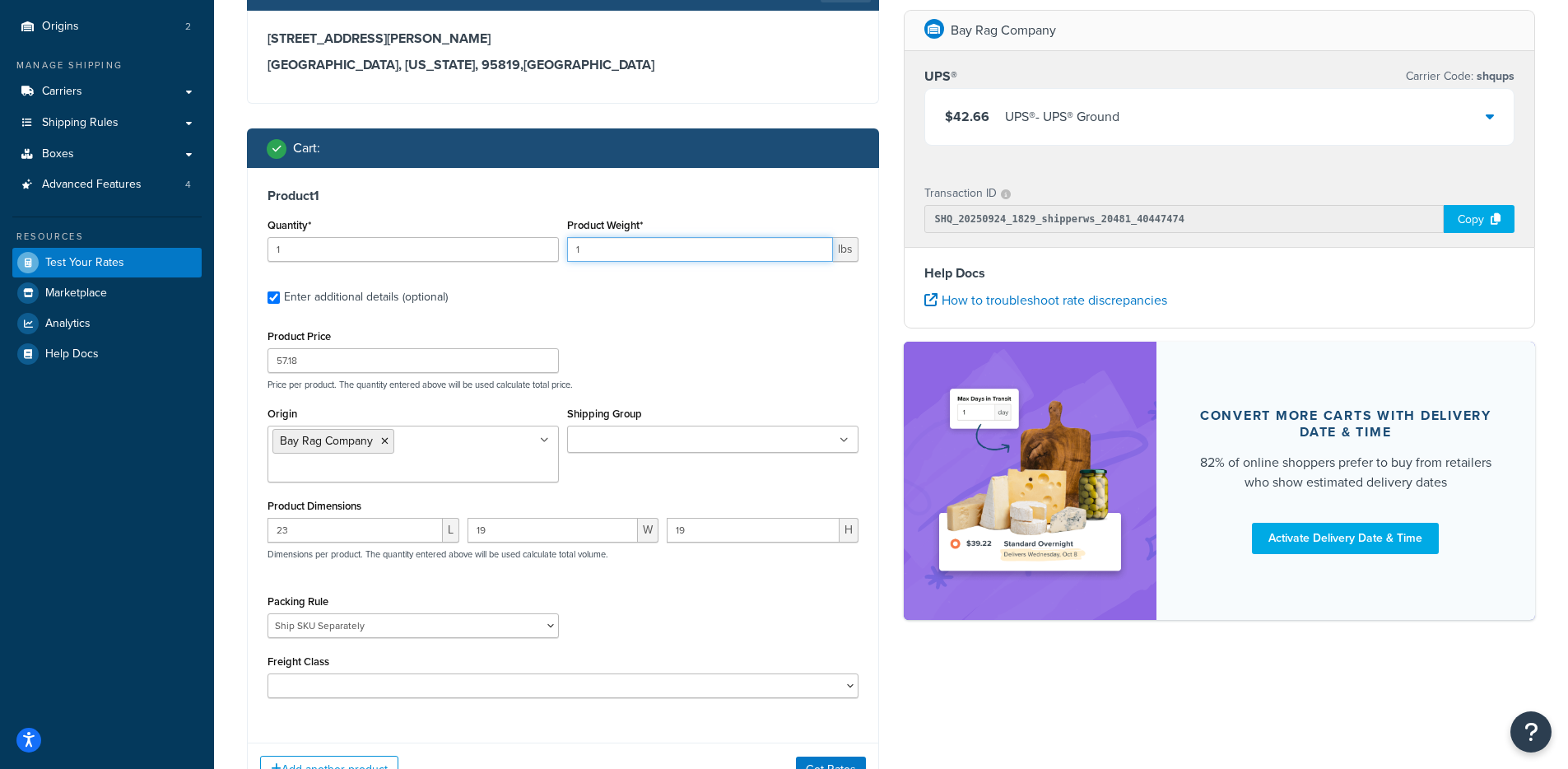
click at [631, 251] on input "1" at bounding box center [700, 250] width 266 height 25
type input "50"
click at [836, 757] on button "Get Rates" at bounding box center [830, 770] width 70 height 26
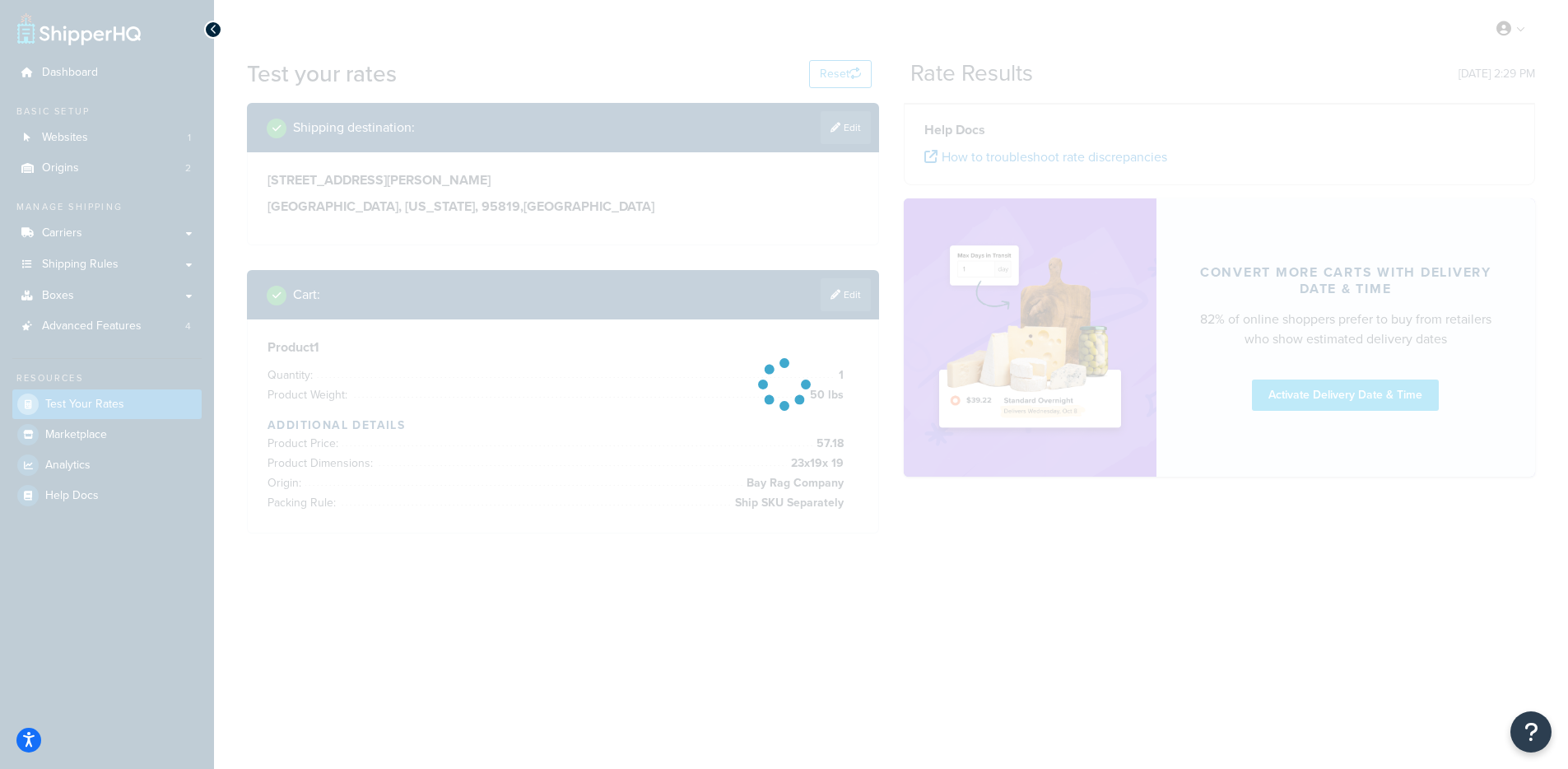
scroll to position [0, 0]
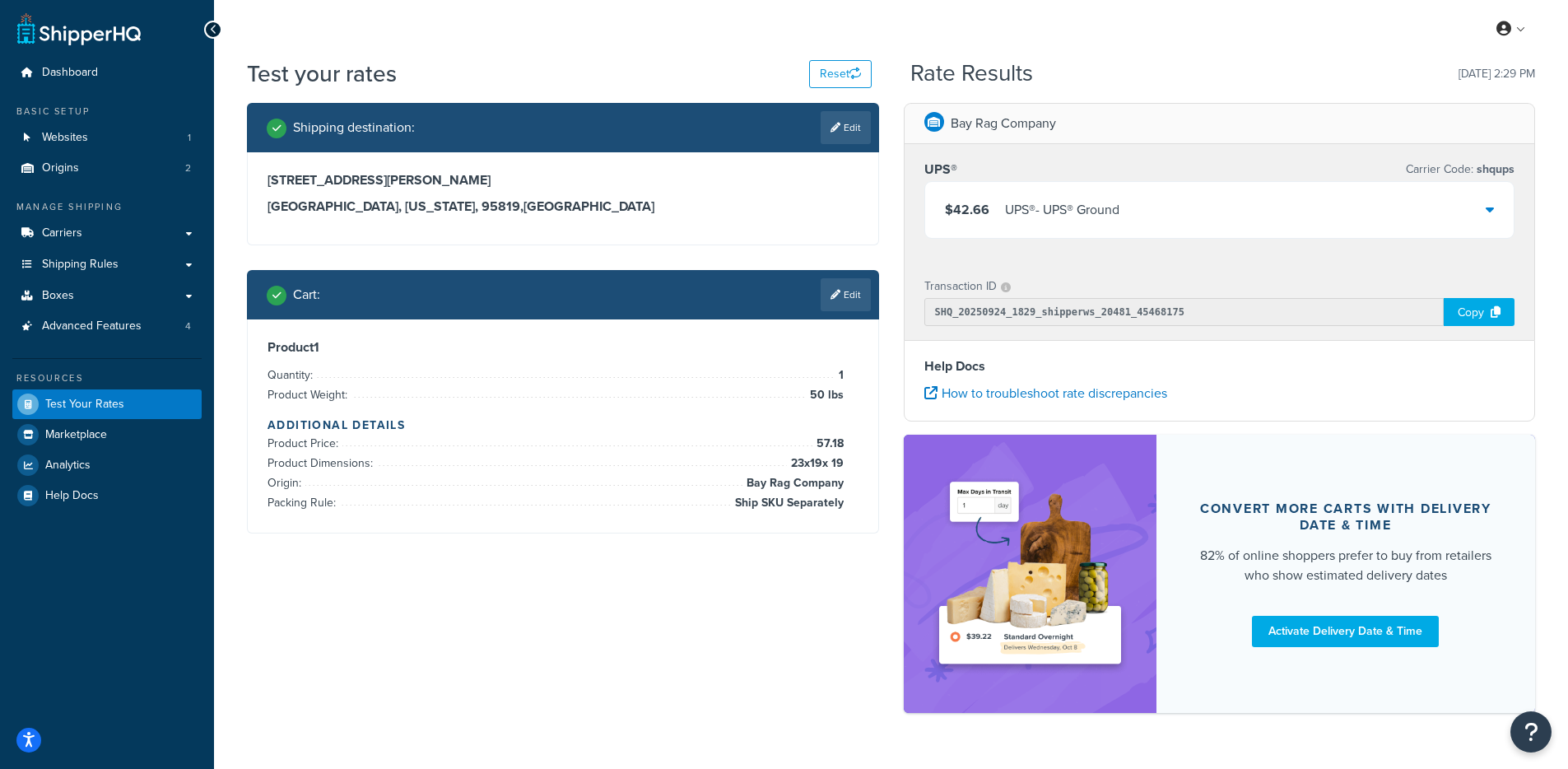
click at [1054, 230] on div "$42.66 UPS® - UPS® Ground" at bounding box center [1220, 210] width 590 height 56
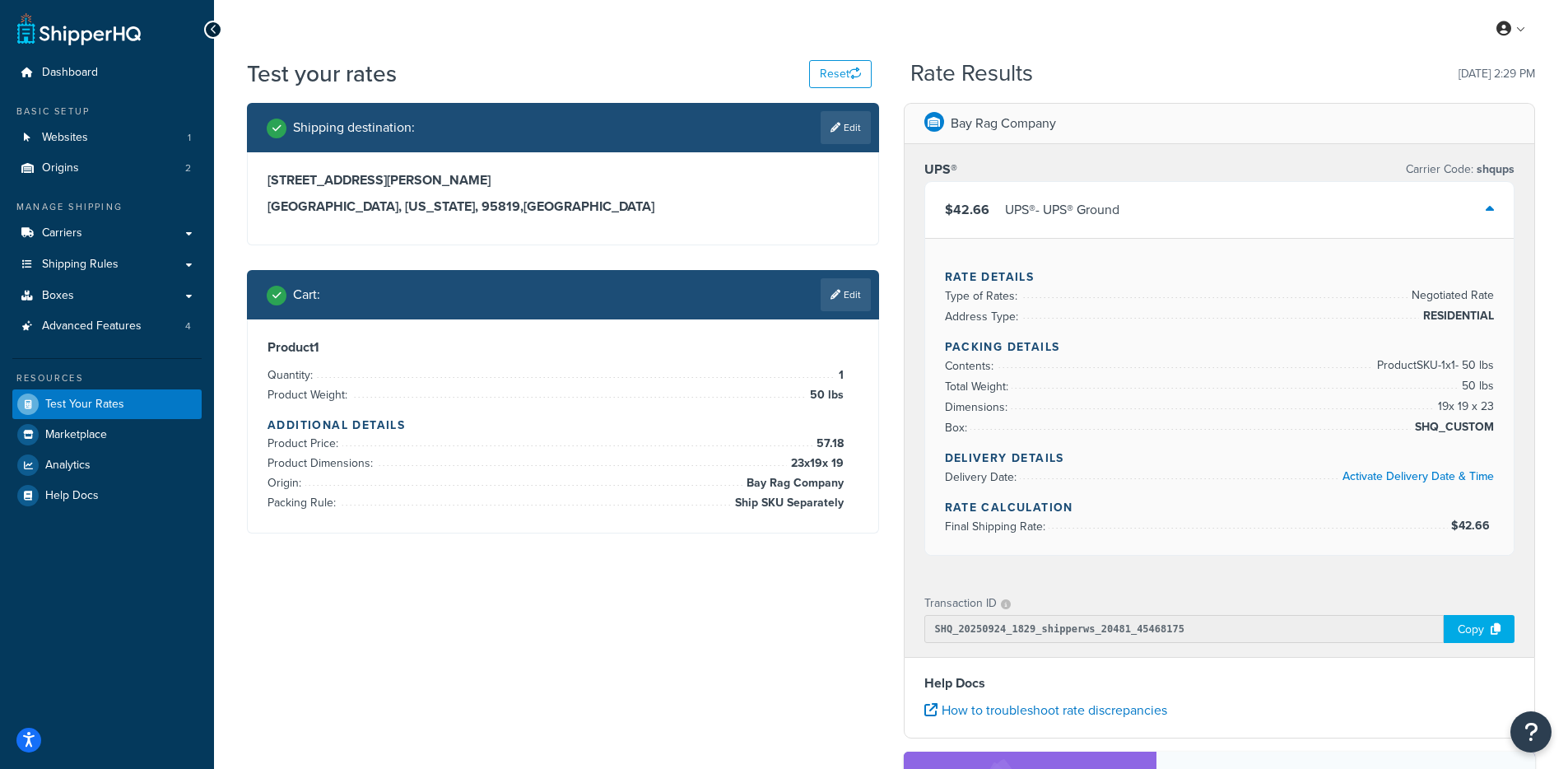
click at [1461, 627] on div "Copy" at bounding box center [1479, 629] width 71 height 28
click at [834, 303] on link "Edit" at bounding box center [846, 295] width 50 height 33
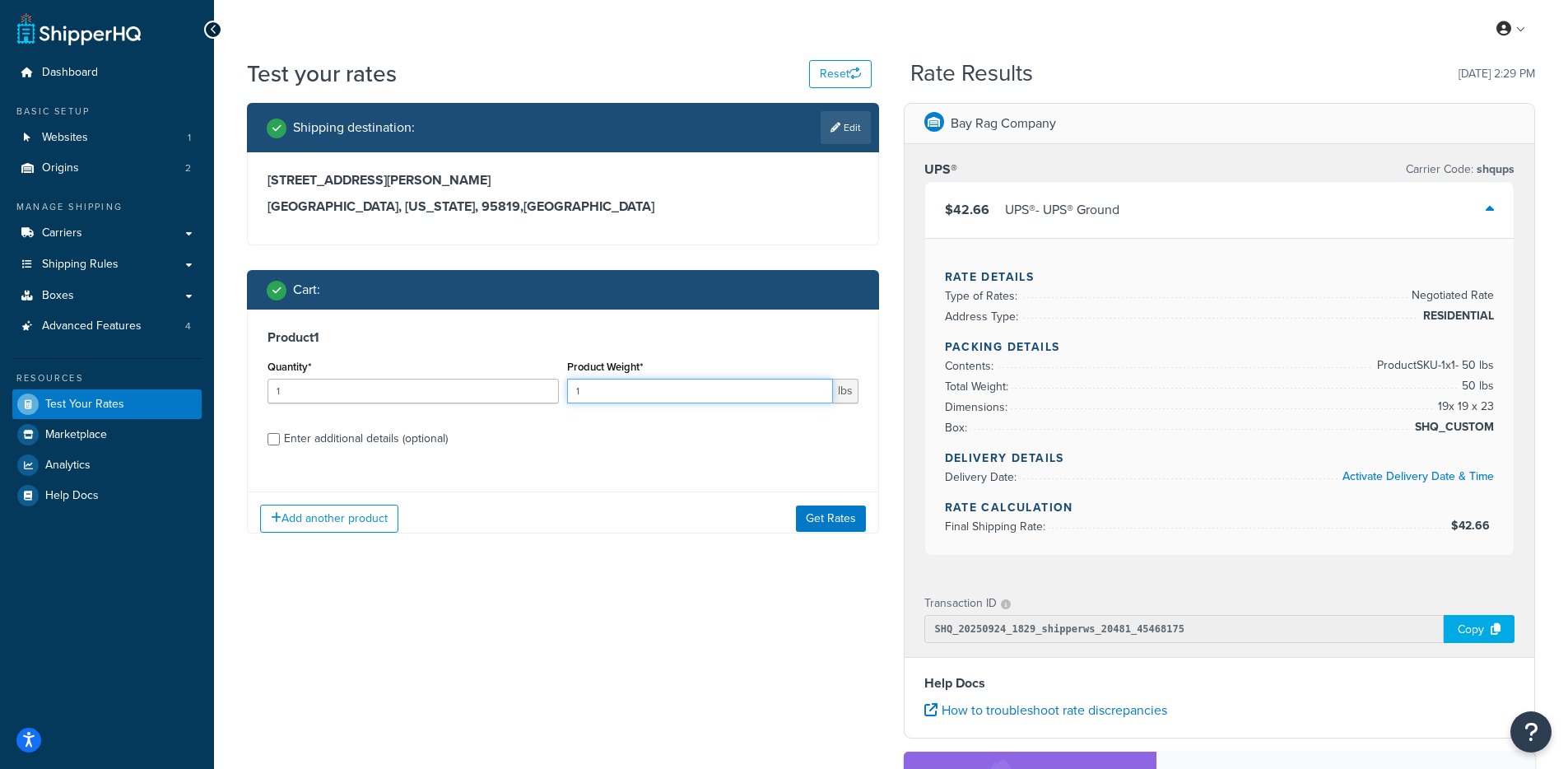
click at [662, 396] on input "1" at bounding box center [700, 392] width 266 height 25
type input "40"
click at [857, 518] on button "Get Rates" at bounding box center [830, 518] width 70 height 26
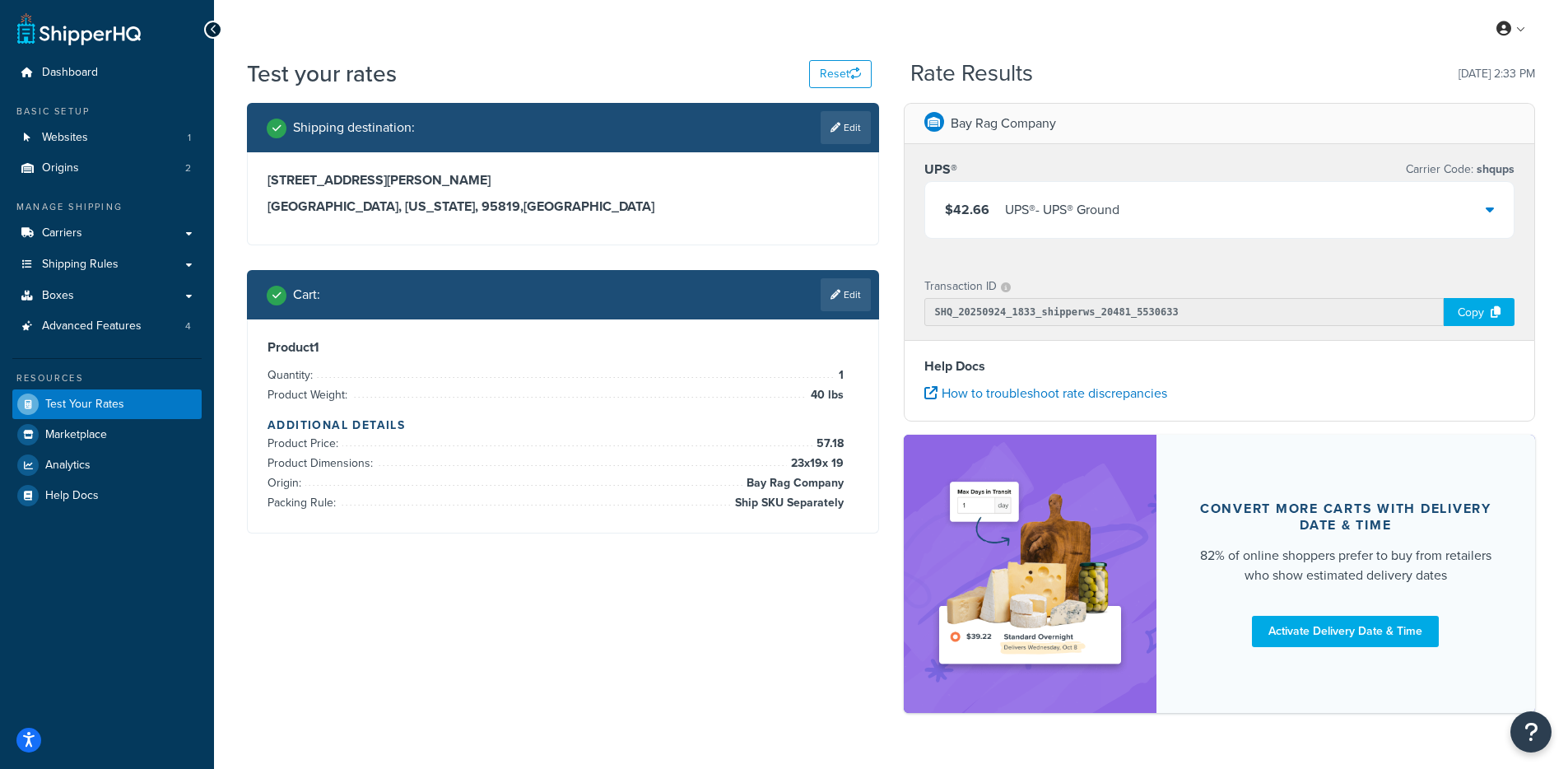
click at [1037, 215] on div "UPS® - UPS® Ground" at bounding box center [1062, 210] width 114 height 23
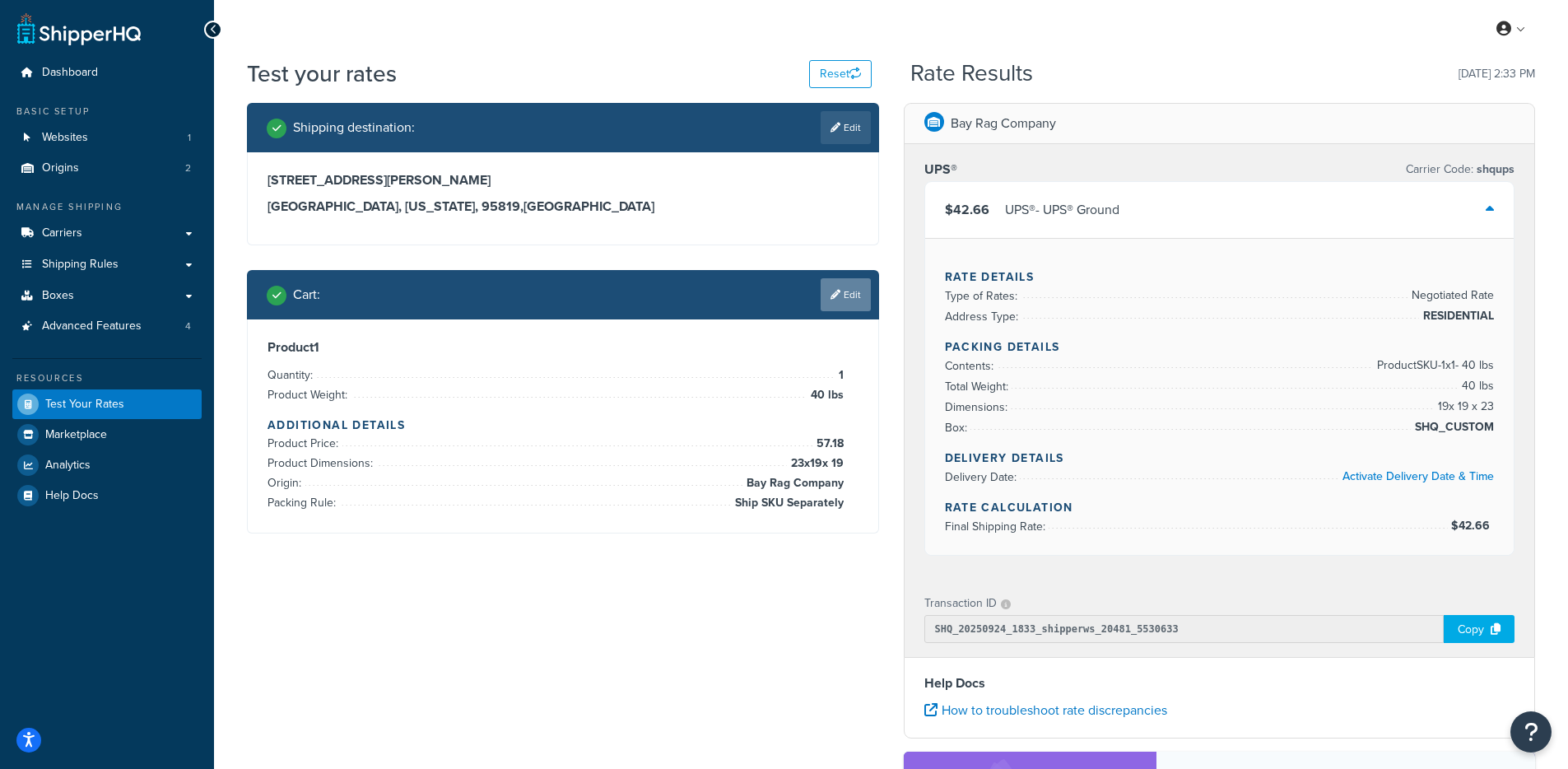
click at [855, 300] on link "Edit" at bounding box center [846, 295] width 50 height 33
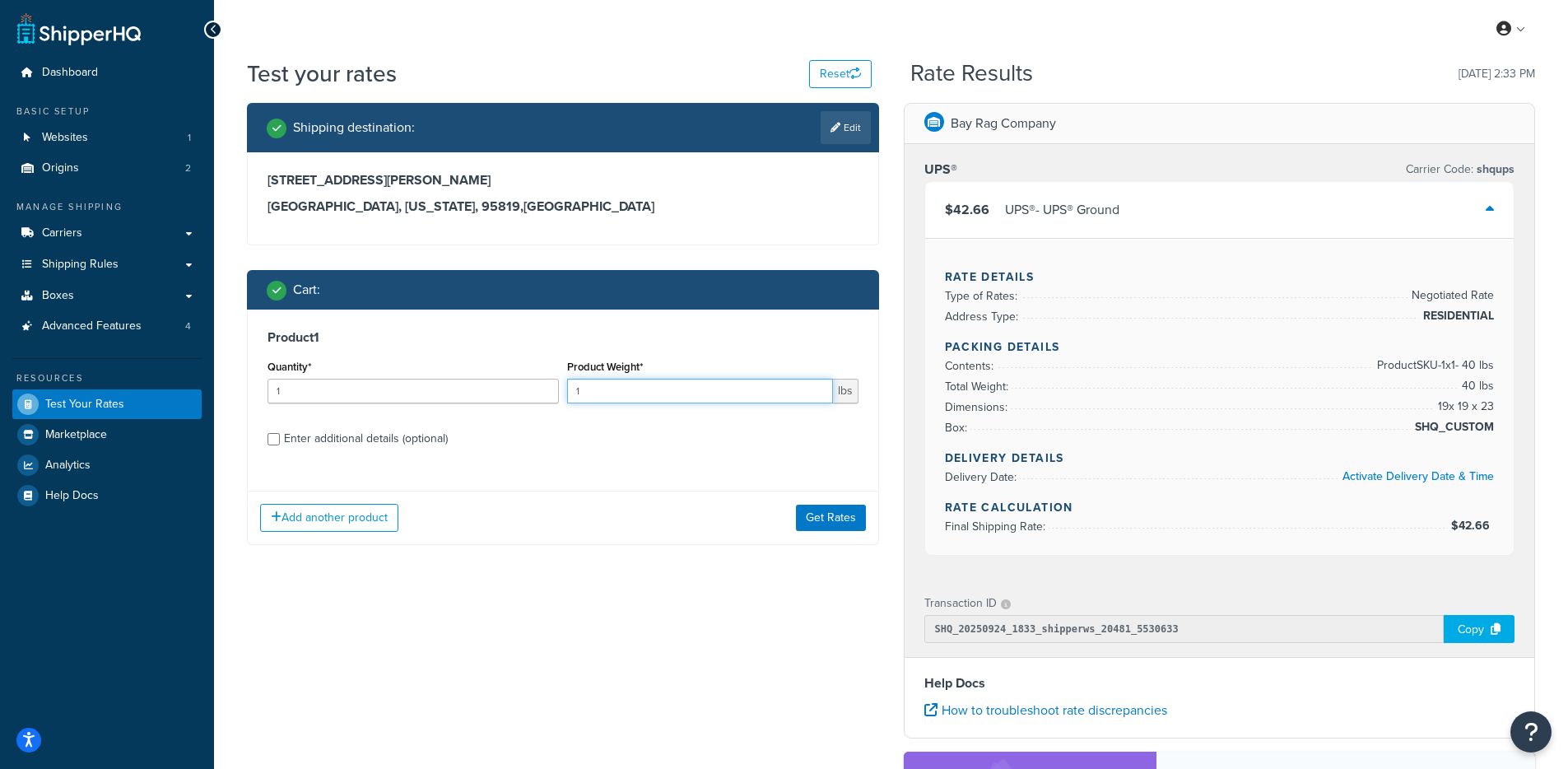
click at [707, 394] on input "1" at bounding box center [700, 392] width 266 height 25
type input "15"
click at [830, 518] on button "Get Rates" at bounding box center [830, 518] width 70 height 26
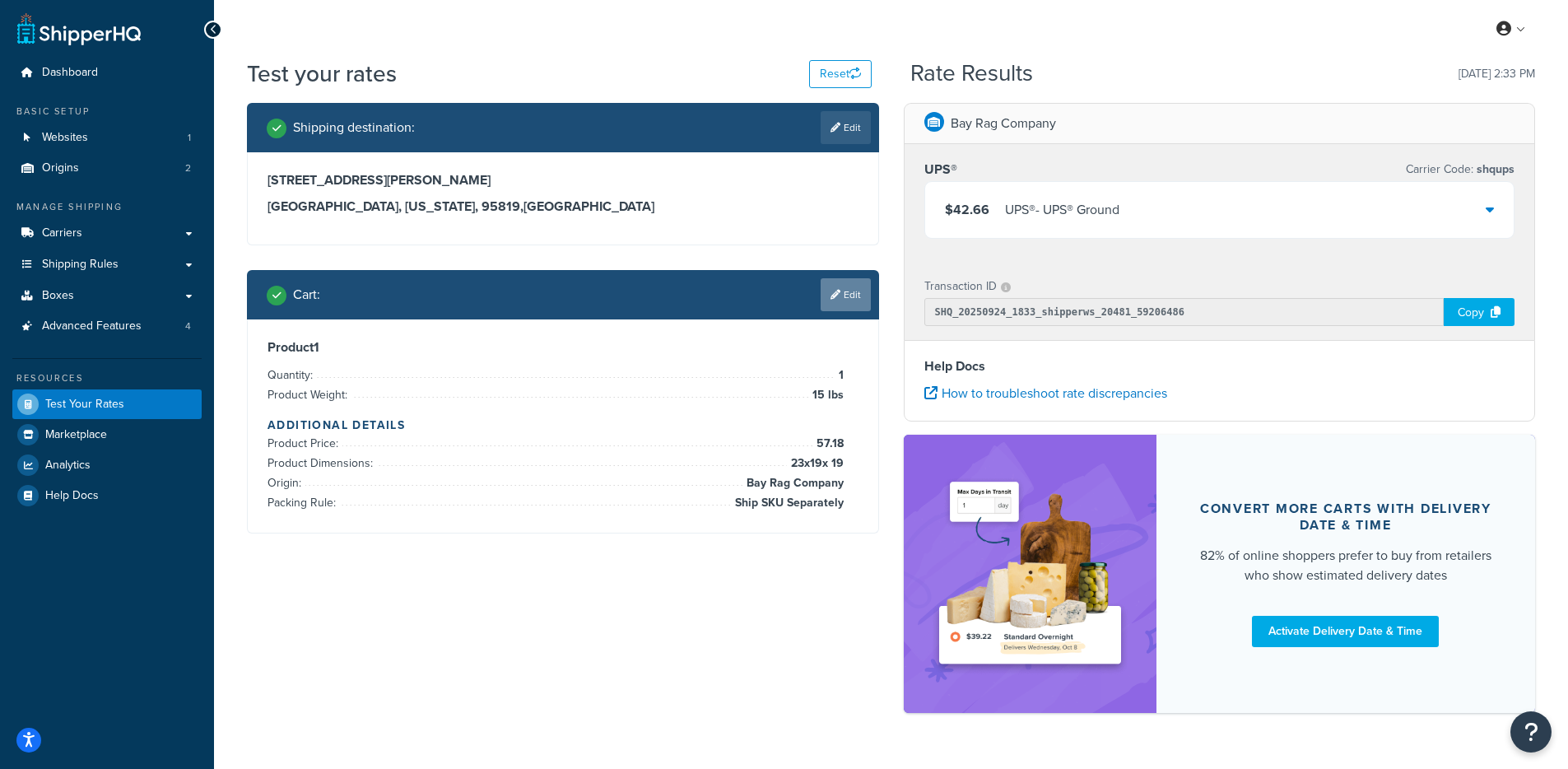
click at [840, 294] on link "Edit" at bounding box center [846, 295] width 50 height 33
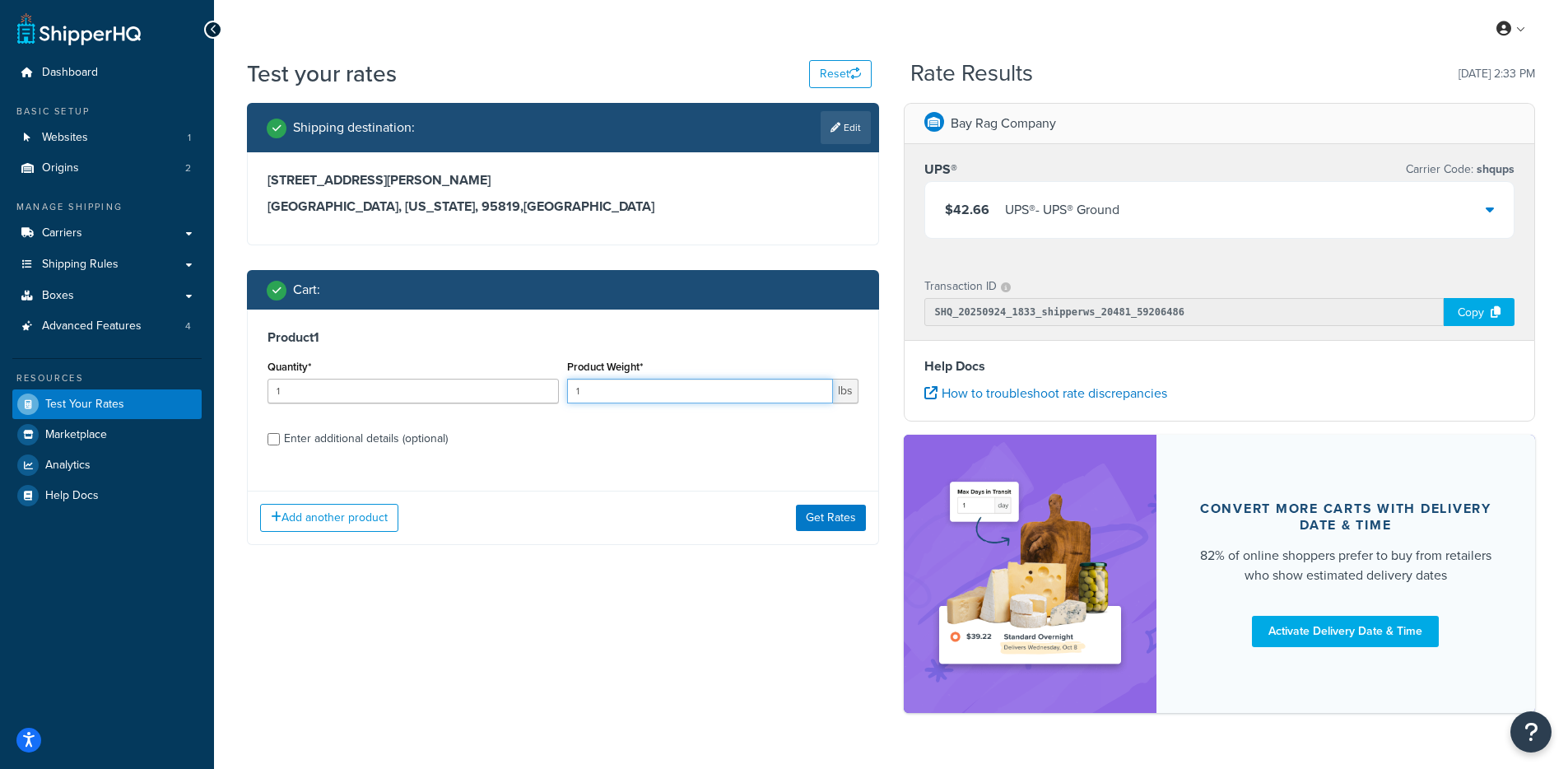
click at [642, 391] on input "1" at bounding box center [700, 392] width 266 height 25
type input "50"
click at [443, 435] on div "Enter additional details (optional)" at bounding box center [365, 439] width 163 height 23
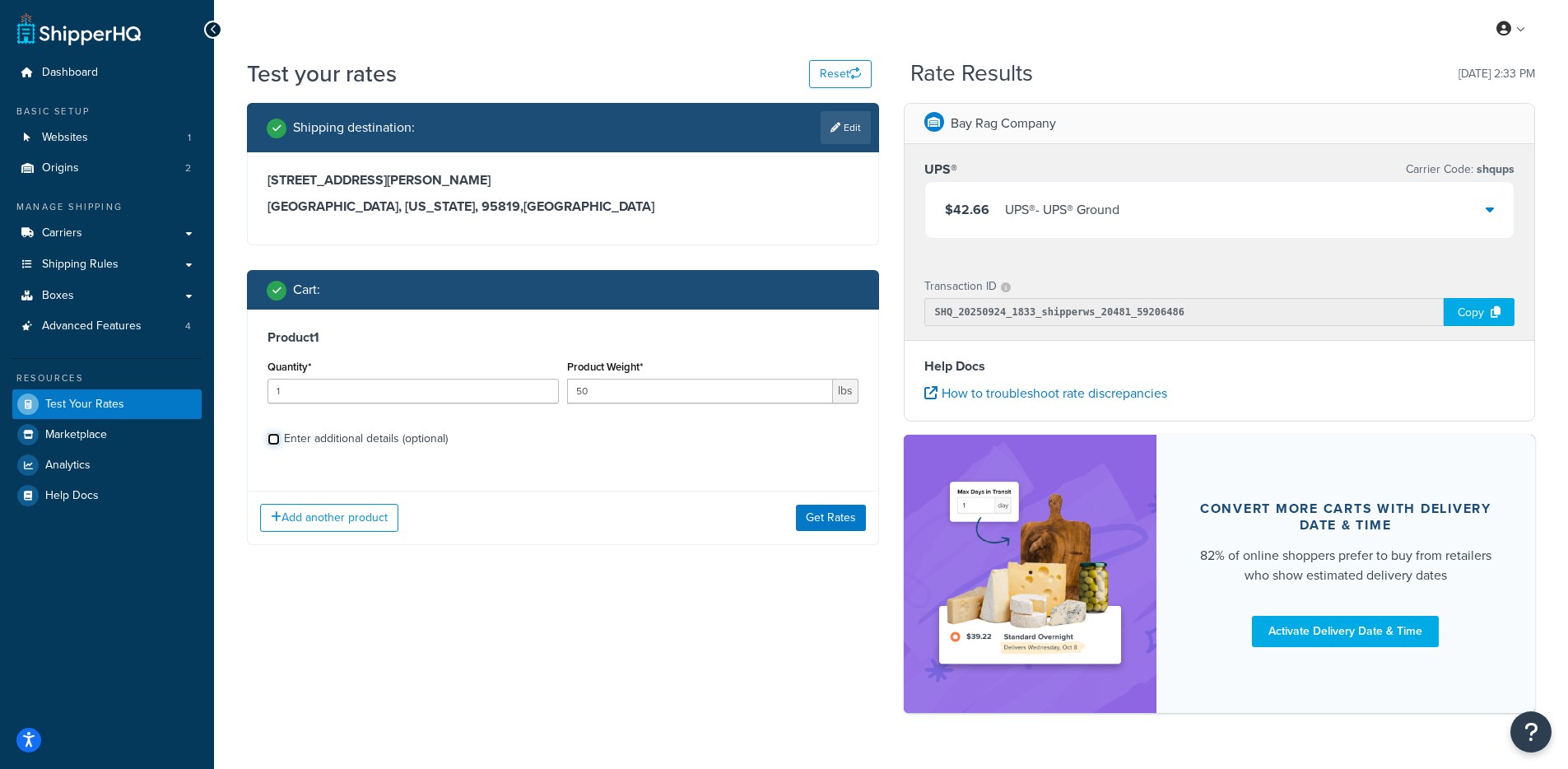
click at [280, 435] on input "Enter additional details (optional)" at bounding box center [274, 439] width 13 height 13
checkbox input "true"
select select "87845"
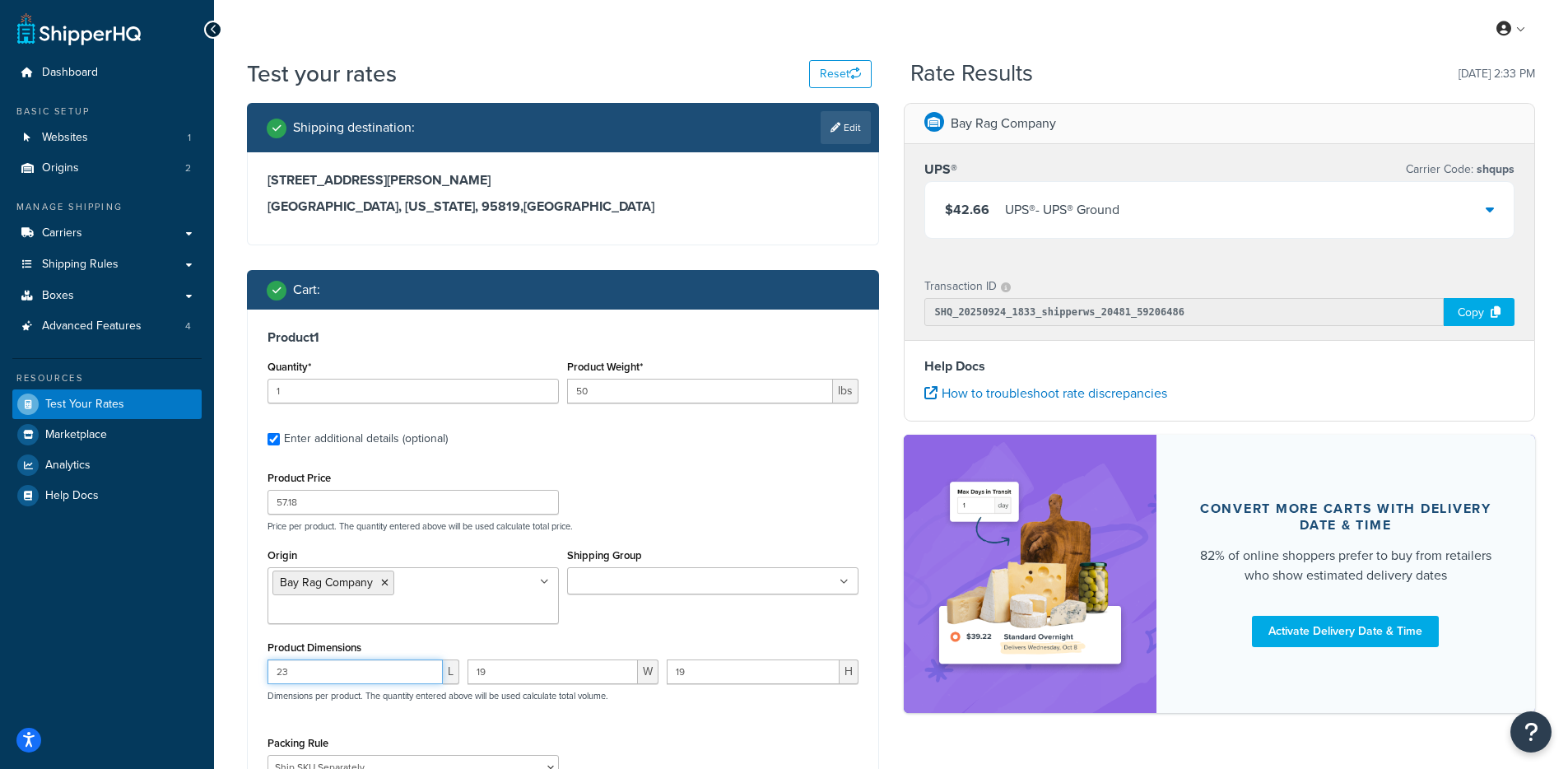
click at [363, 660] on input "23" at bounding box center [355, 672] width 175 height 25
click at [526, 660] on input "19" at bounding box center [553, 672] width 171 height 25
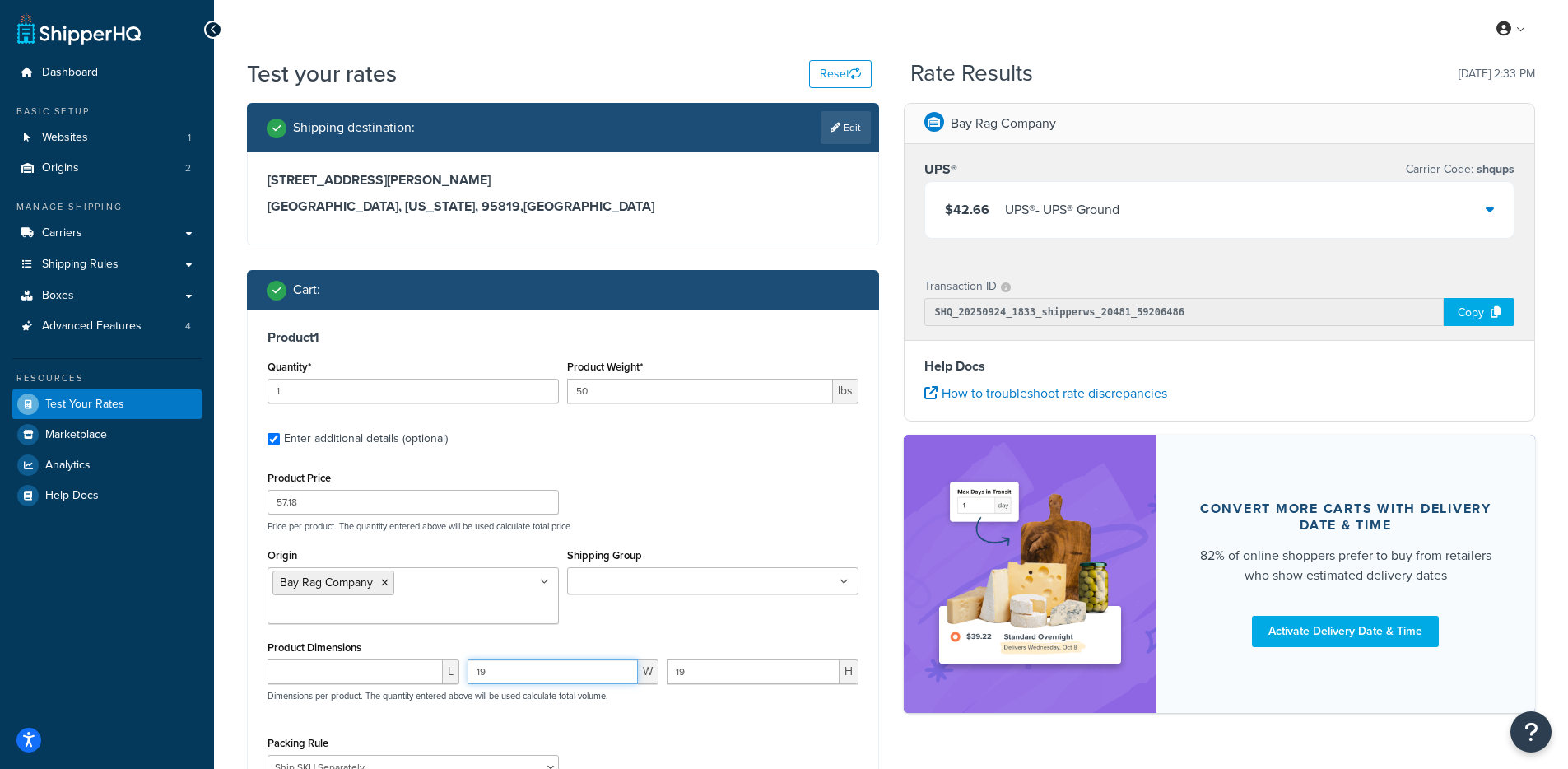
click at [526, 660] on input "19" at bounding box center [553, 672] width 171 height 25
click at [685, 660] on input "19" at bounding box center [753, 672] width 173 height 25
click at [718, 524] on p "Price per product. The quantity entered above will be used calculate total pric…" at bounding box center [563, 526] width 599 height 12
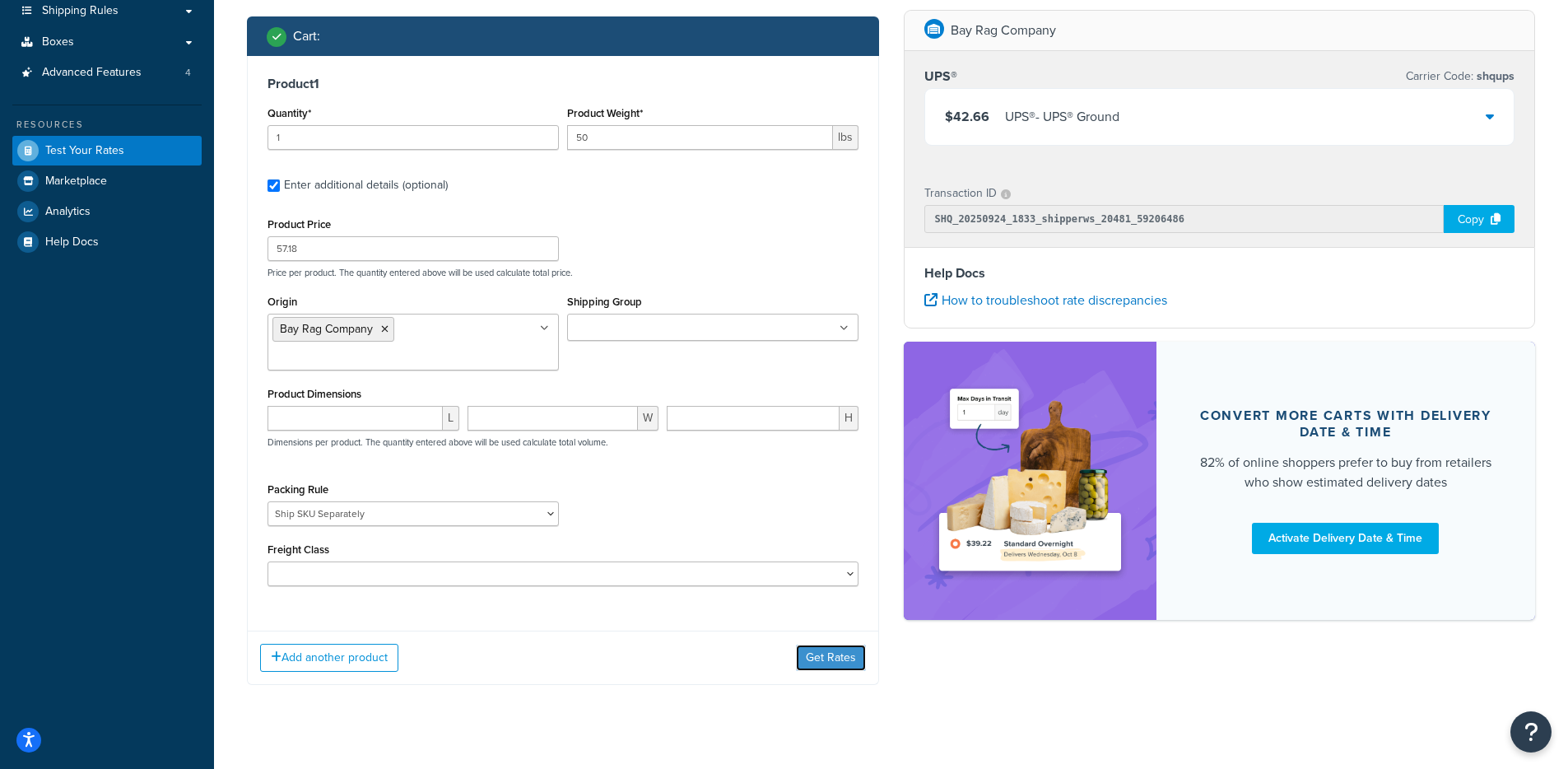
click at [796, 645] on button "Get Rates" at bounding box center [830, 658] width 70 height 26
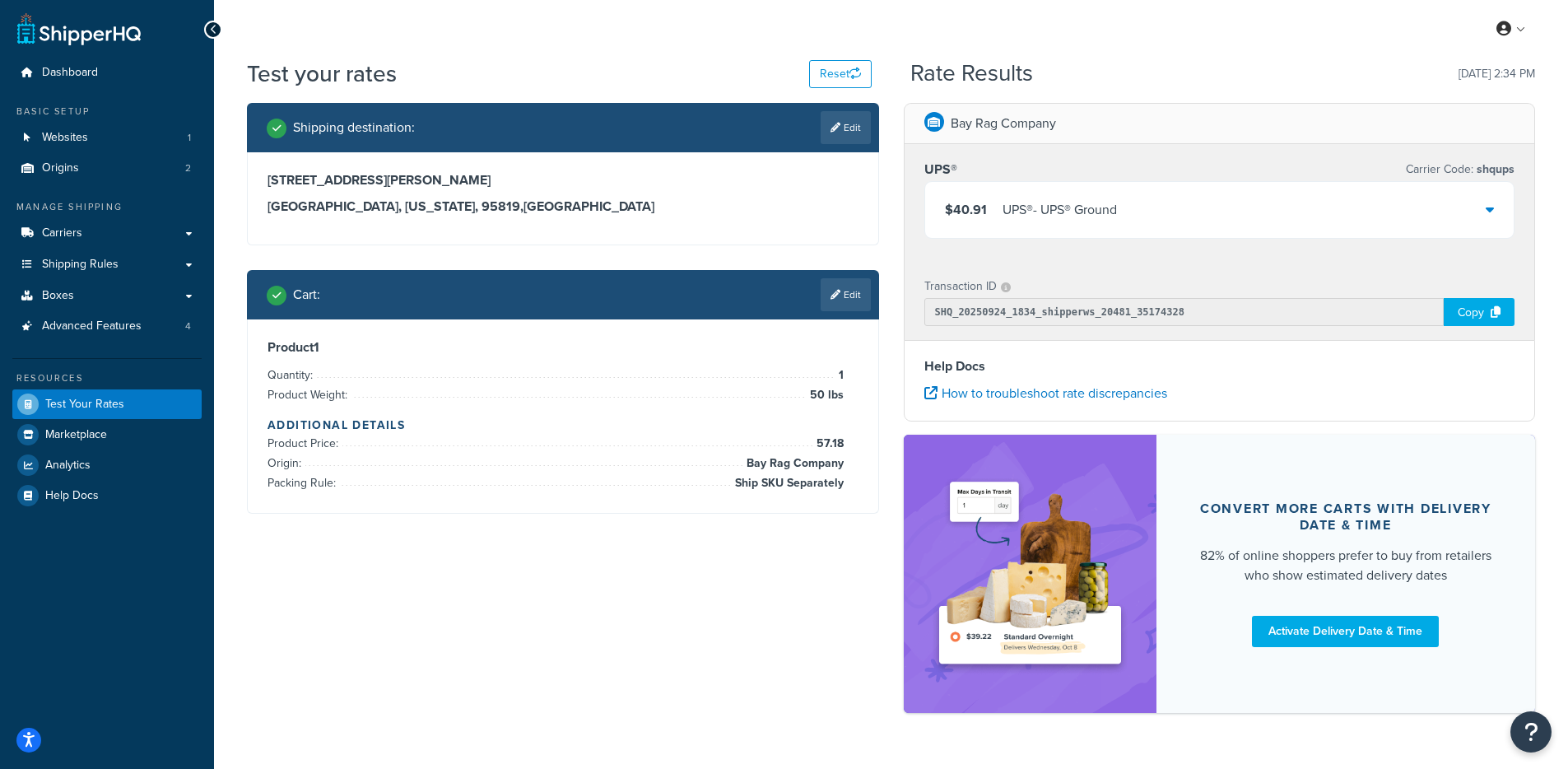
click at [1017, 209] on div "UPS® - UPS® Ground" at bounding box center [1060, 210] width 114 height 23
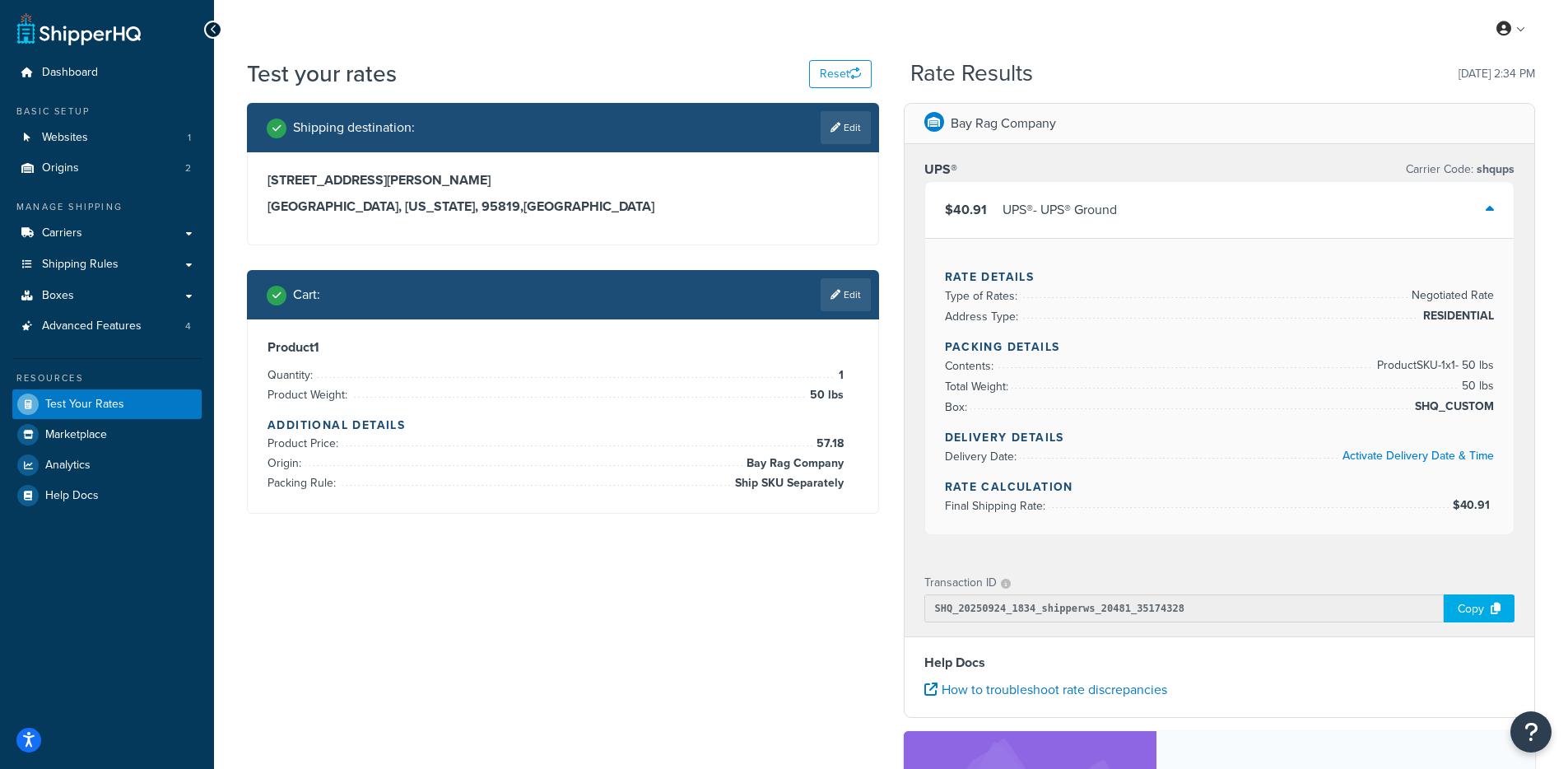
click at [1017, 209] on div "UPS® - UPS® Ground" at bounding box center [1060, 210] width 114 height 23
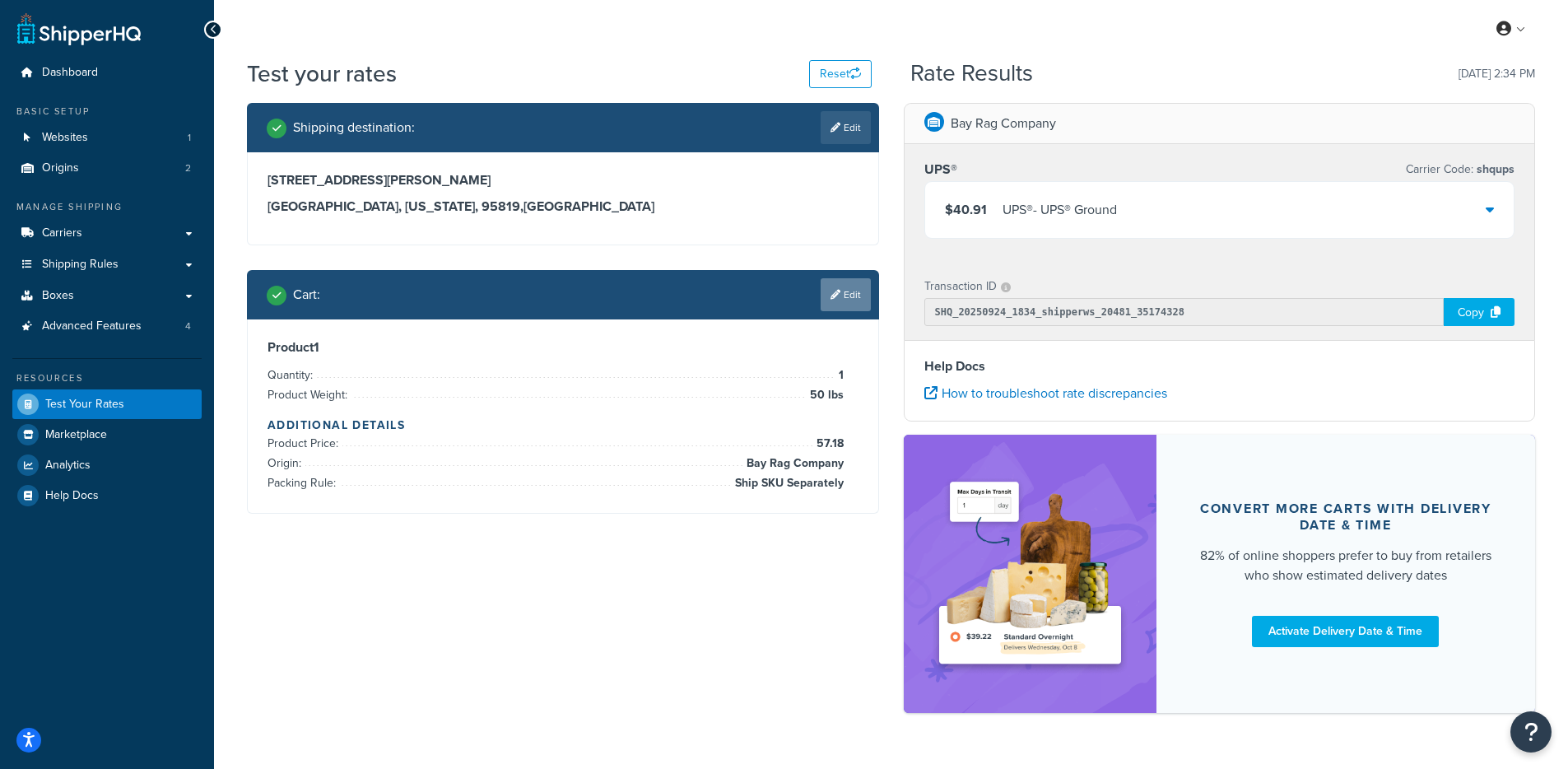
click at [830, 302] on link "Edit" at bounding box center [846, 295] width 50 height 33
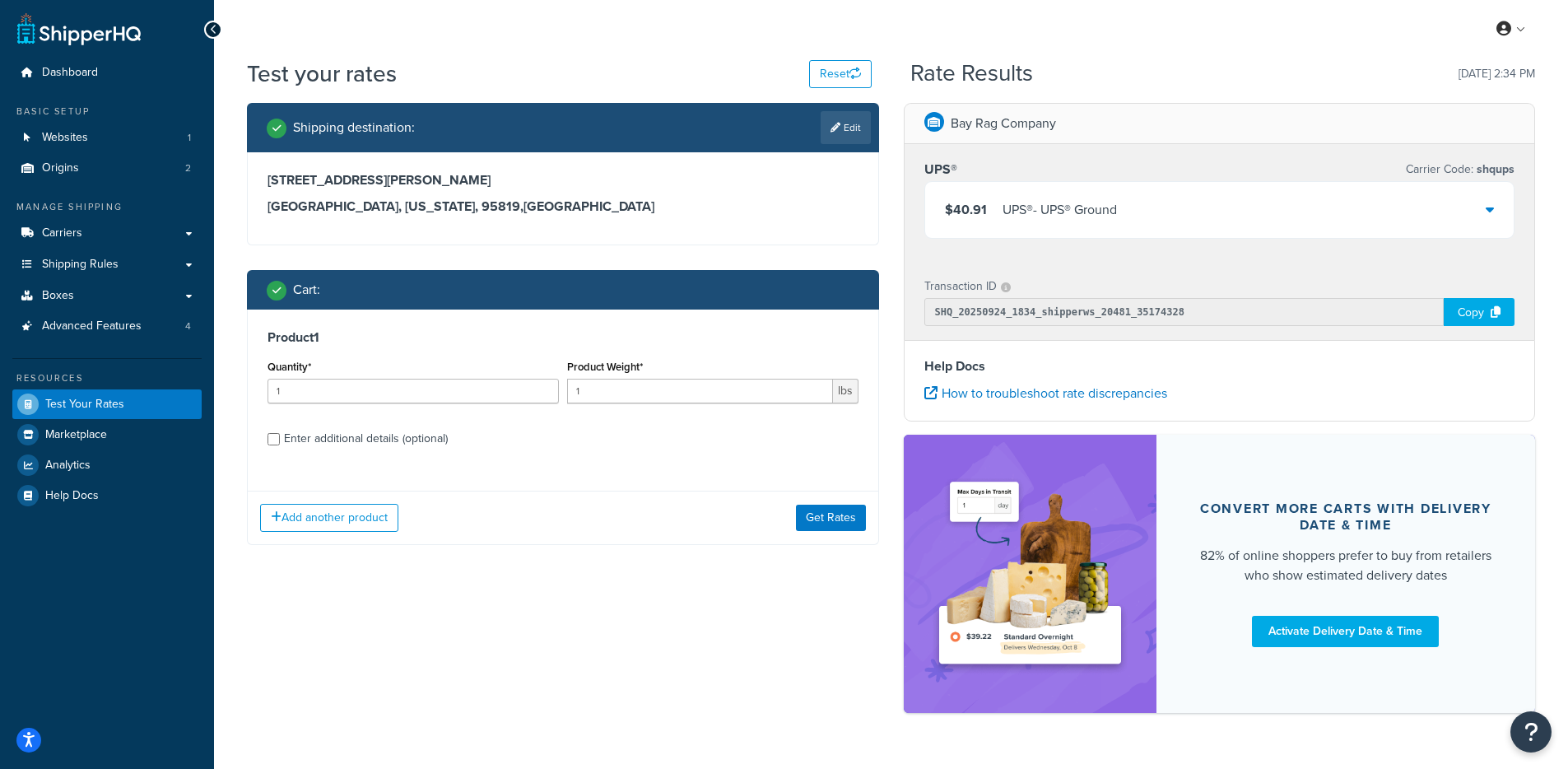
click at [1473, 330] on div "Transaction ID SHQ_20250924_1834_shipperws_20481_35174328 Copy" at bounding box center [1220, 301] width 630 height 79
click at [1470, 318] on div "Copy" at bounding box center [1479, 311] width 71 height 28
click at [624, 399] on input "1" at bounding box center [700, 392] width 266 height 25
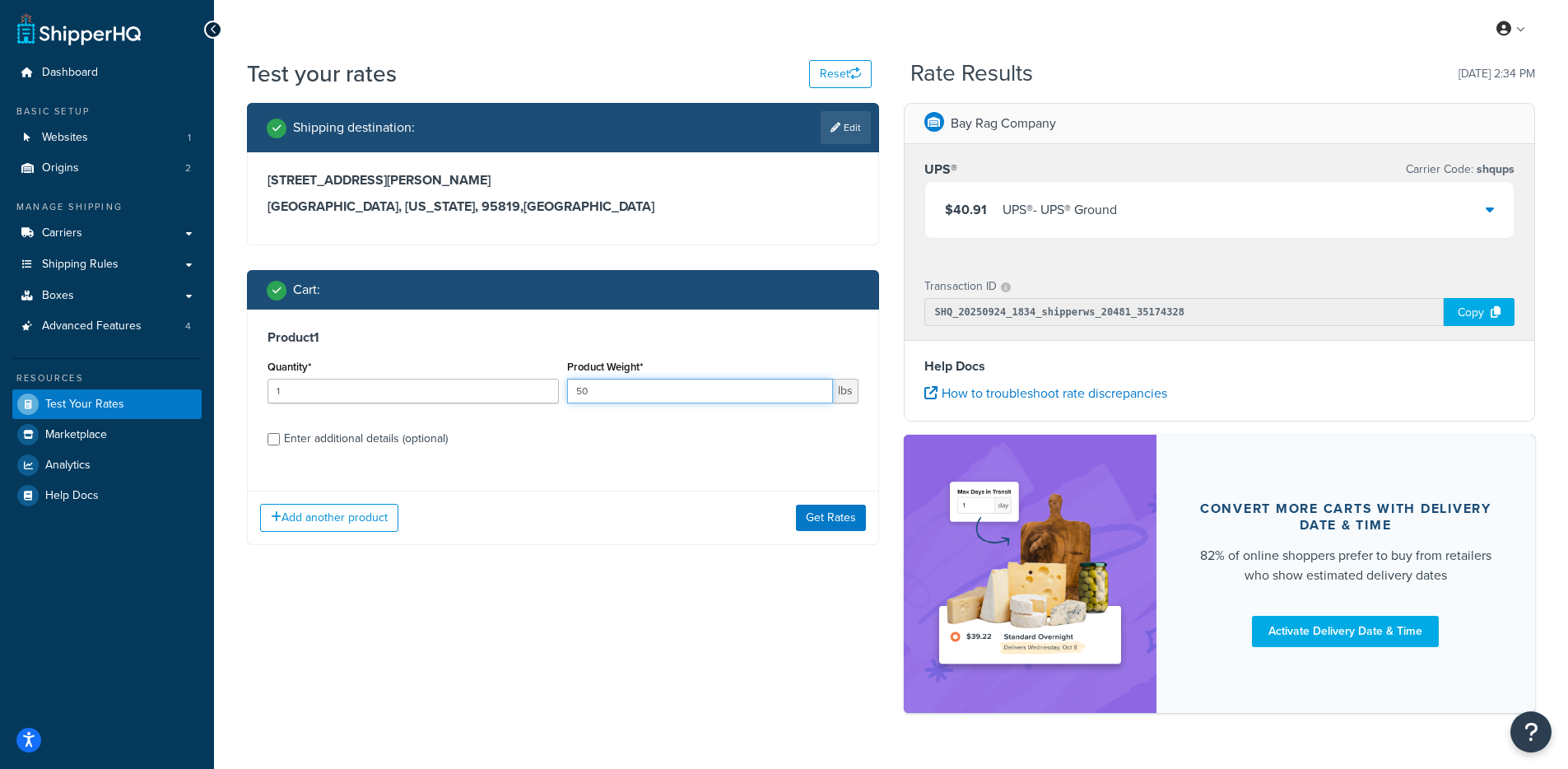
type input "50"
click at [836, 508] on button "Get Rates" at bounding box center [830, 518] width 70 height 26
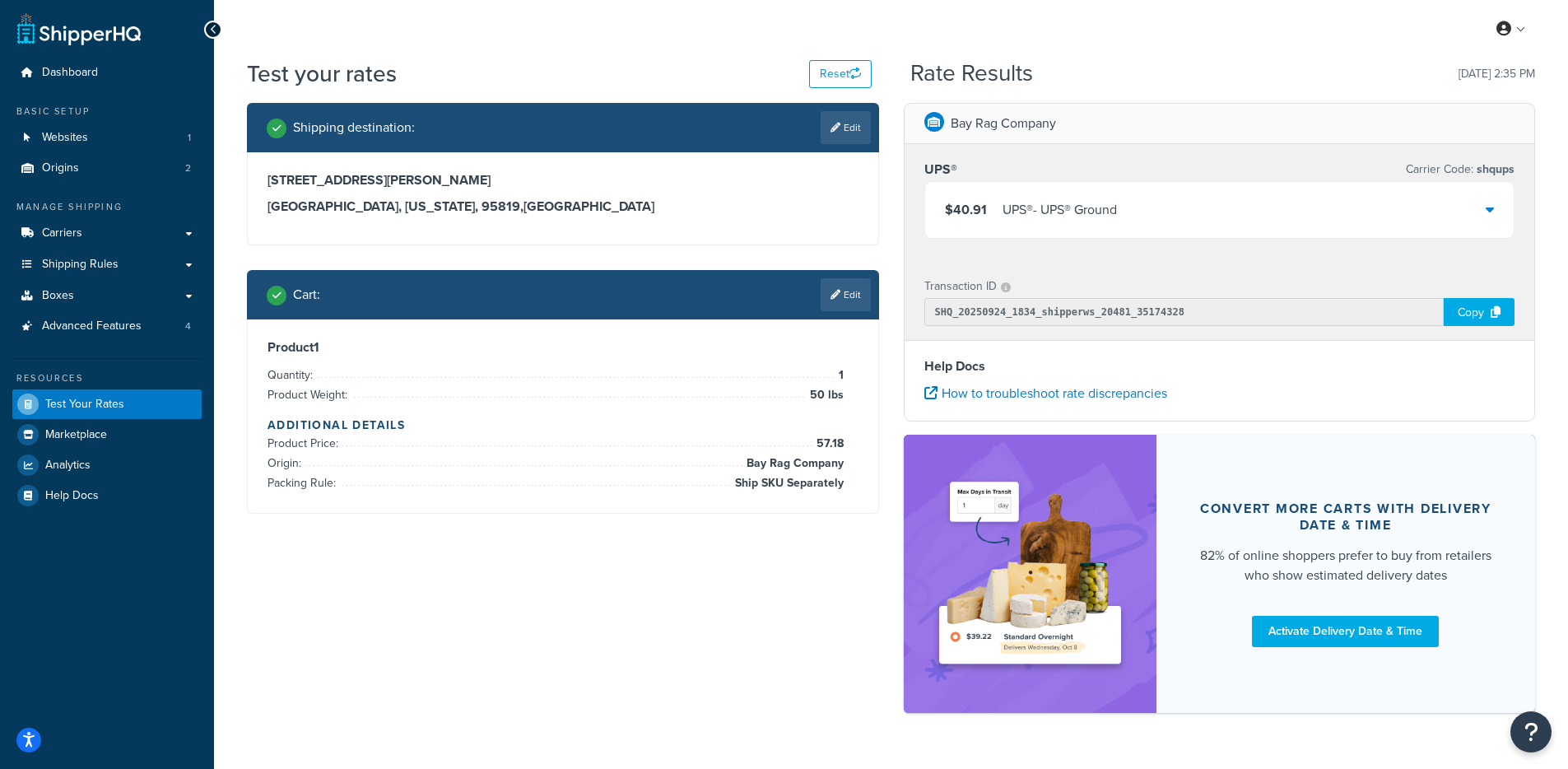
click at [801, 300] on div "Cart : Edit" at bounding box center [568, 295] width 604 height 33
click at [827, 296] on link "Edit" at bounding box center [846, 295] width 50 height 33
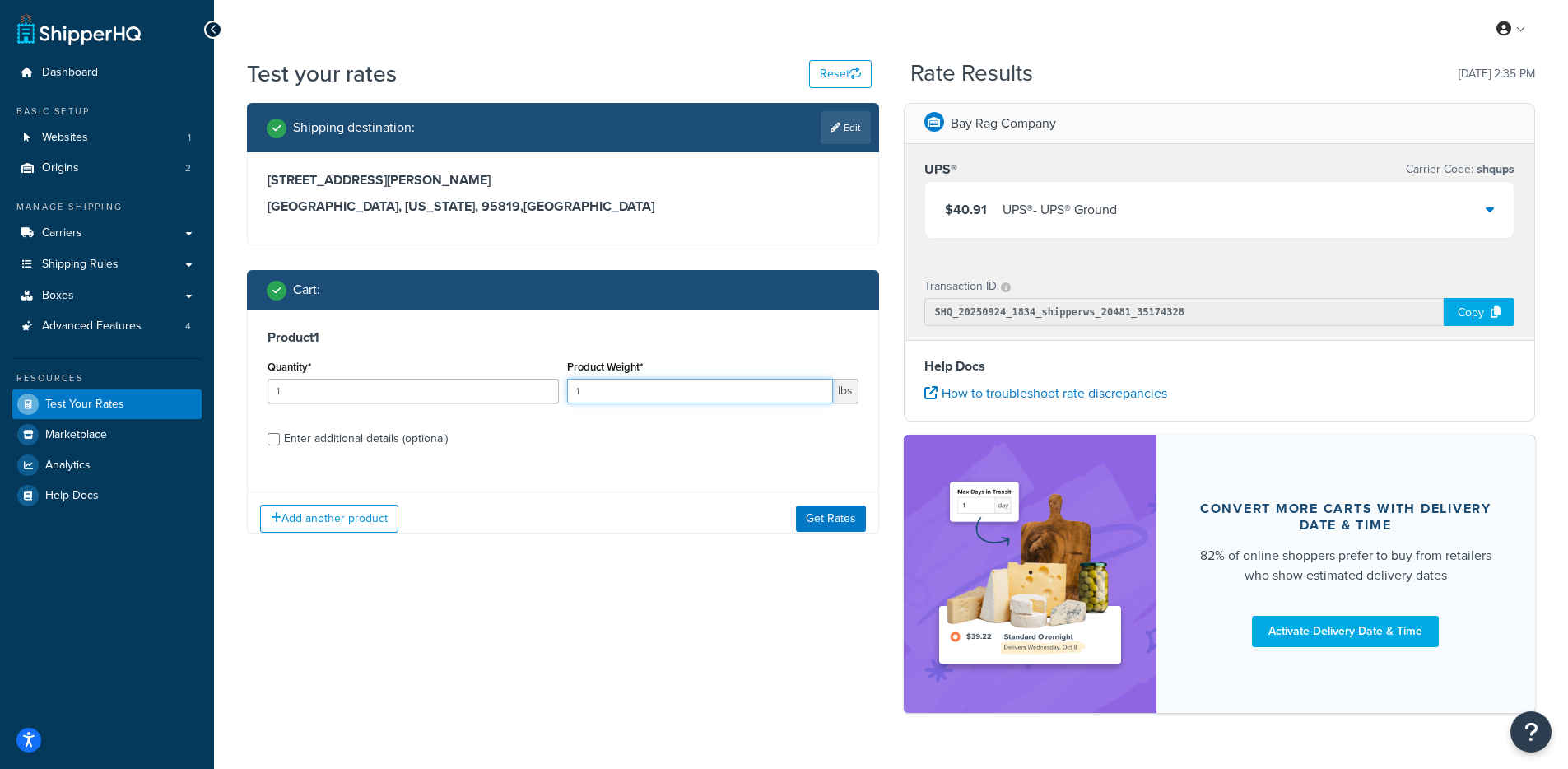
click at [590, 398] on input "1" at bounding box center [700, 392] width 266 height 25
type input "50"
click at [419, 440] on div "Enter additional details (optional)" at bounding box center [365, 439] width 163 height 23
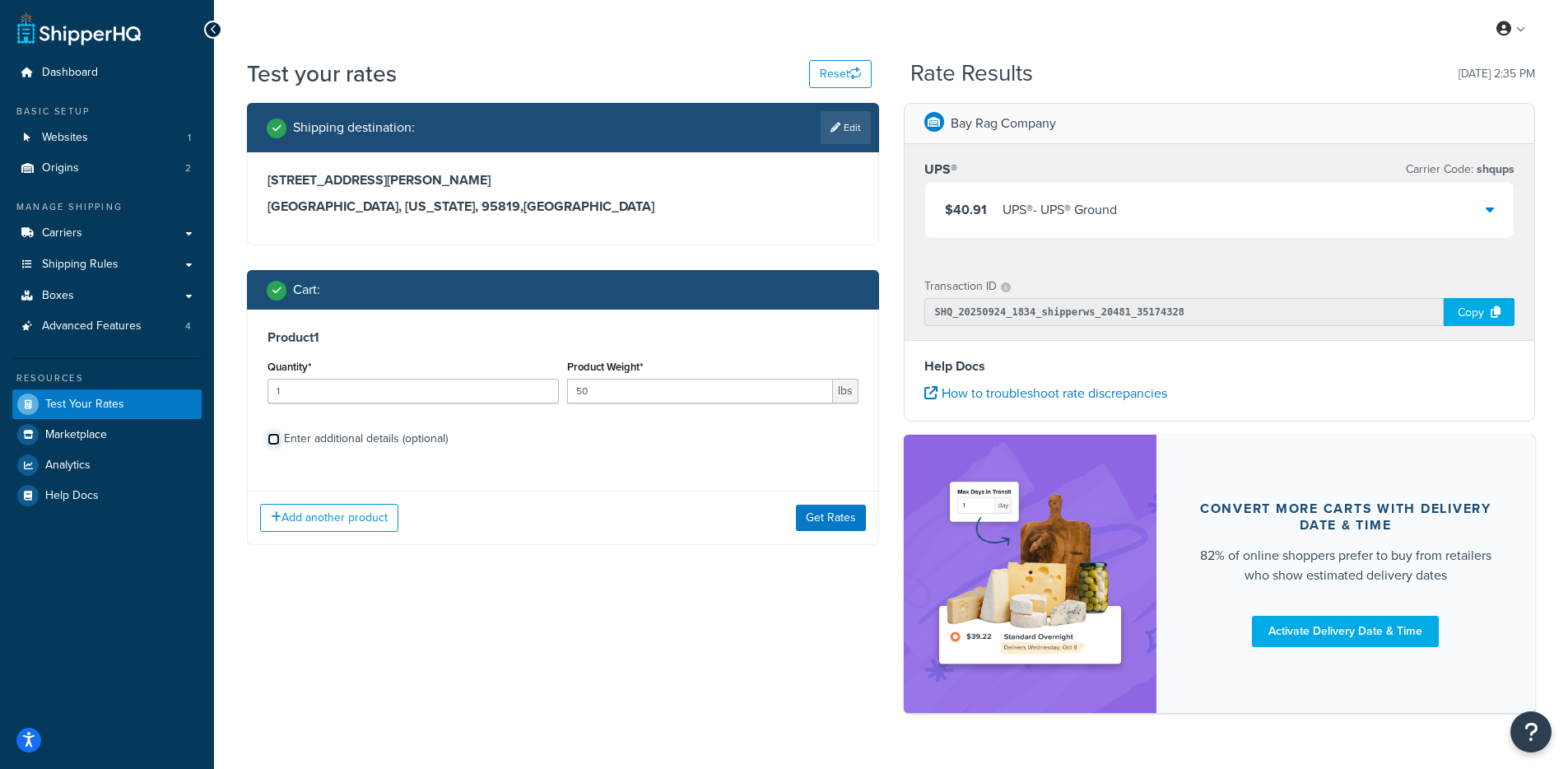
click at [280, 440] on input "Enter additional details (optional)" at bounding box center [274, 439] width 13 height 13
checkbox input "true"
select select "87845"
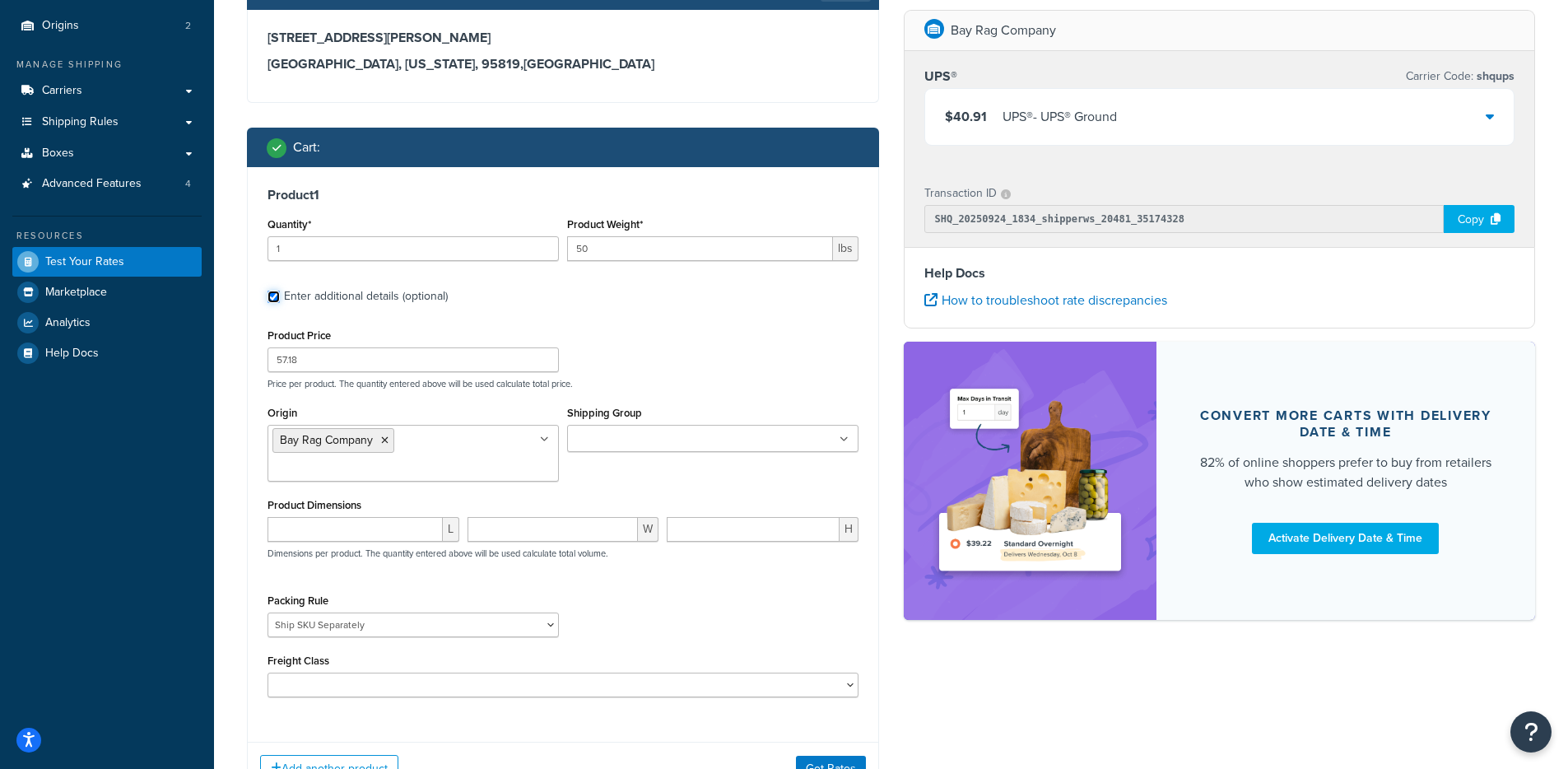
scroll to position [154, 0]
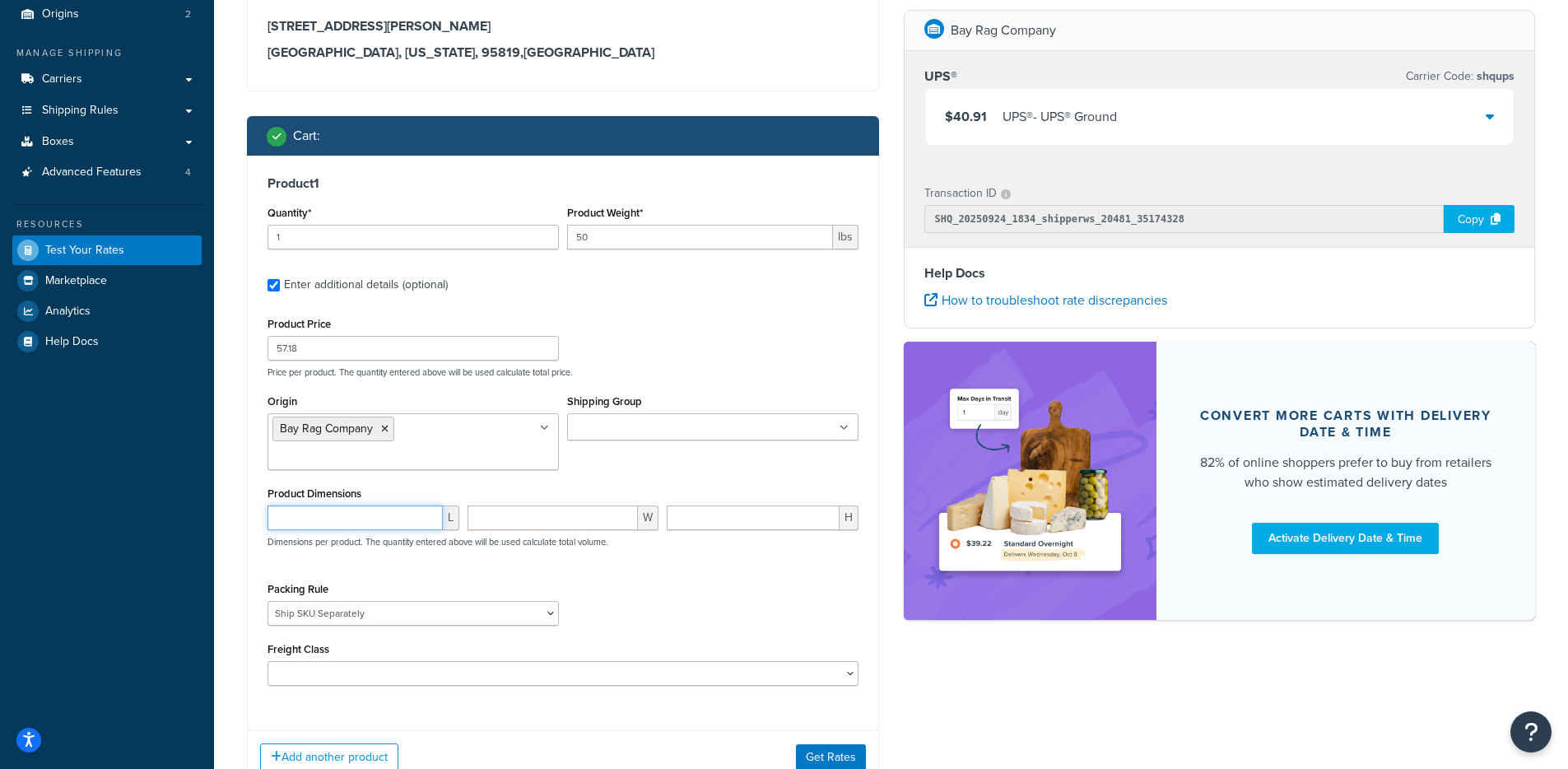
click at [381, 506] on input "number" at bounding box center [355, 518] width 175 height 25
type input "23"
click at [491, 506] on input "number" at bounding box center [553, 518] width 171 height 25
type input "19"
click at [709, 506] on input "number" at bounding box center [753, 518] width 173 height 25
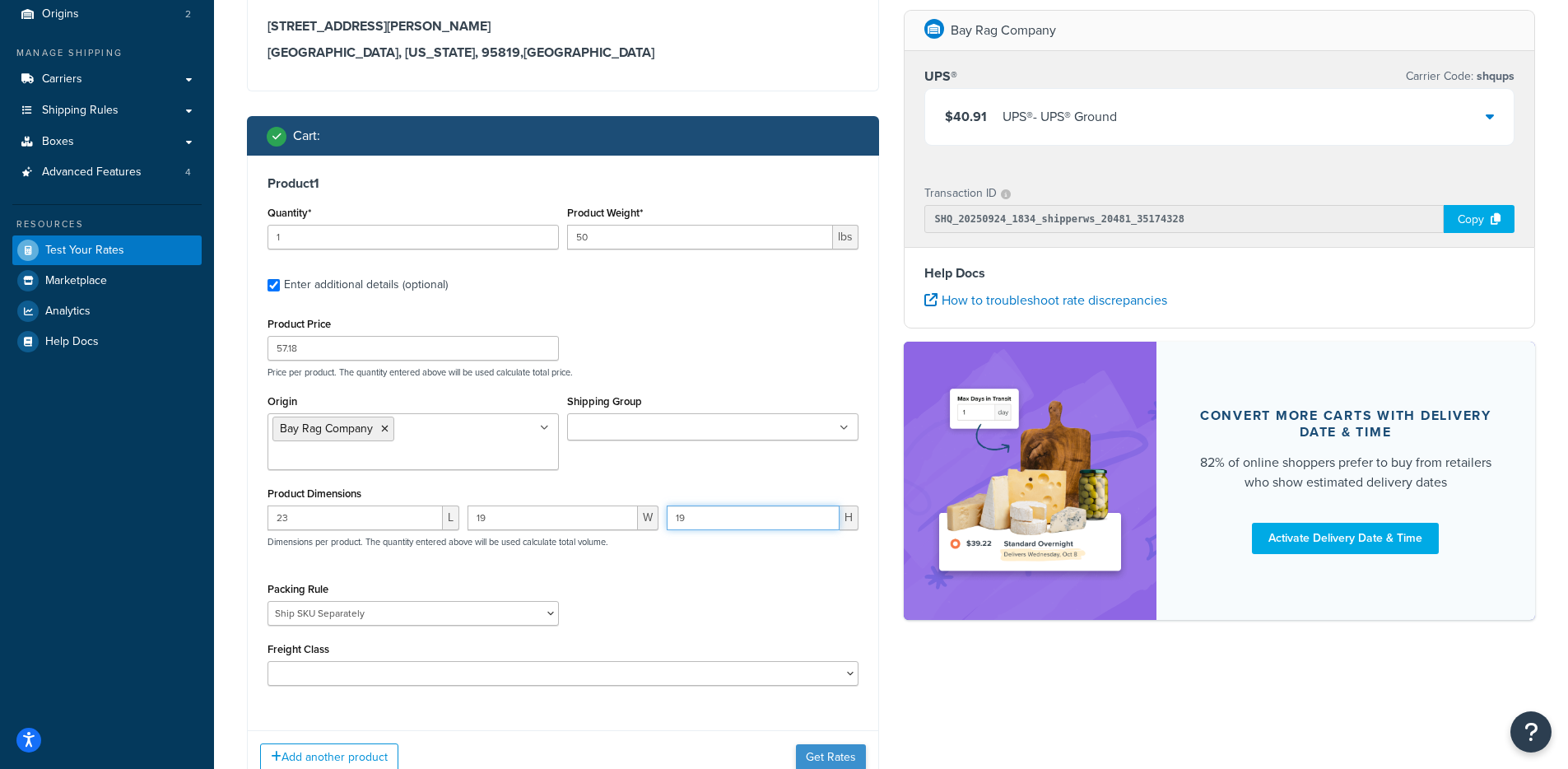
type input "19"
click at [823, 745] on button "Get Rates" at bounding box center [830, 757] width 70 height 26
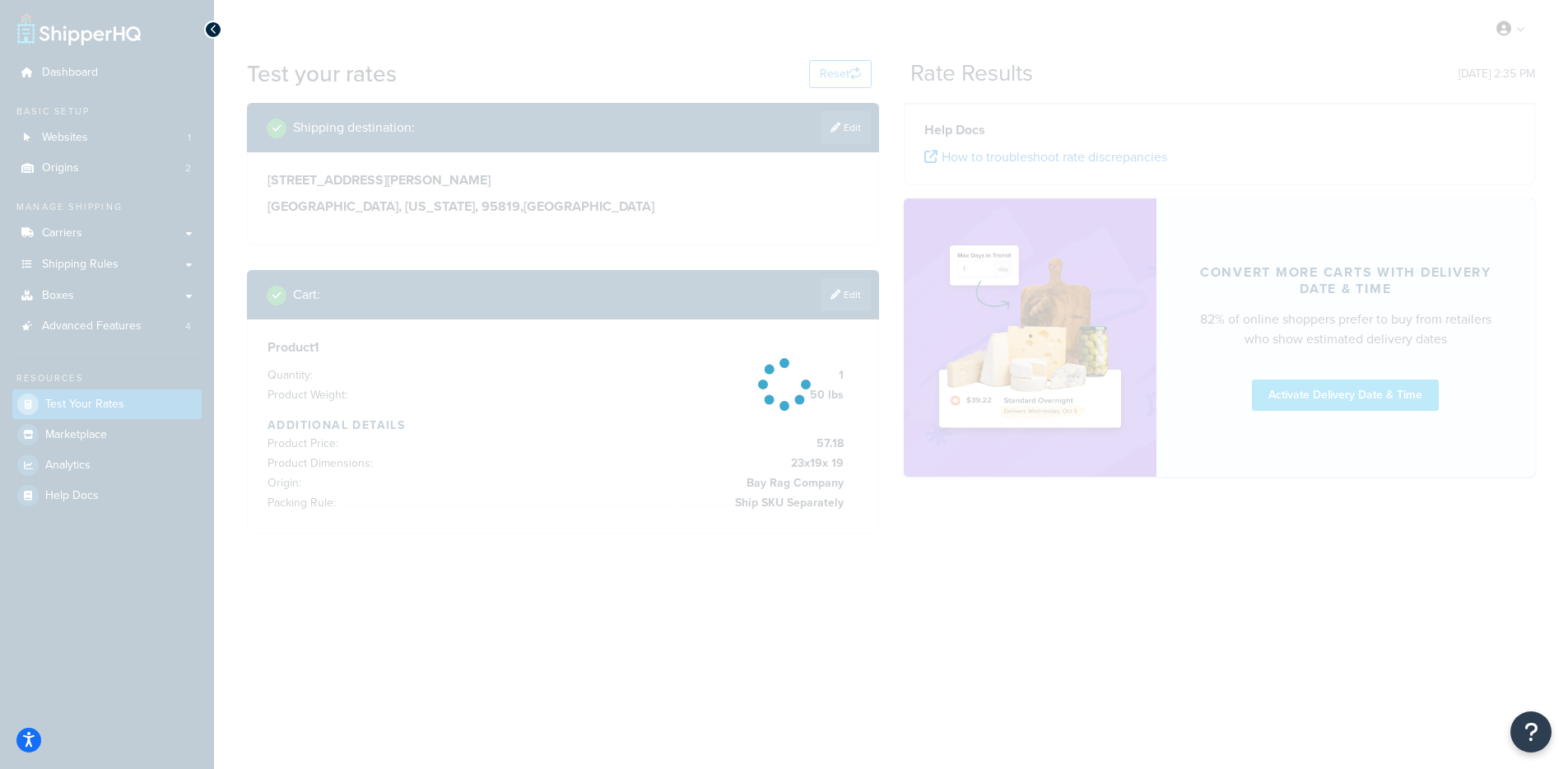
scroll to position [0, 0]
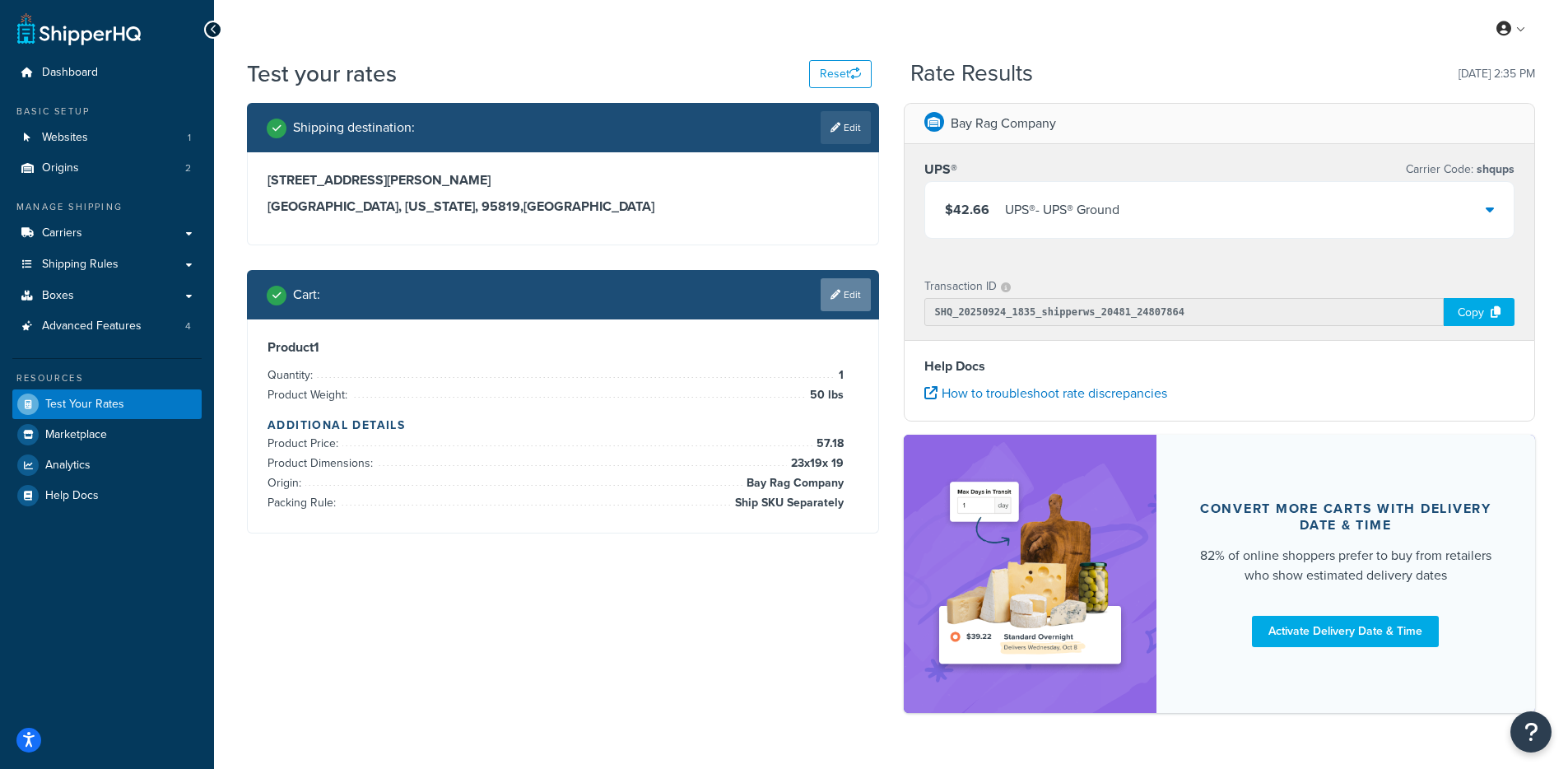
click at [851, 289] on link "Edit" at bounding box center [846, 295] width 50 height 33
click at [851, 289] on div "Cart : Edit" at bounding box center [568, 295] width 604 height 33
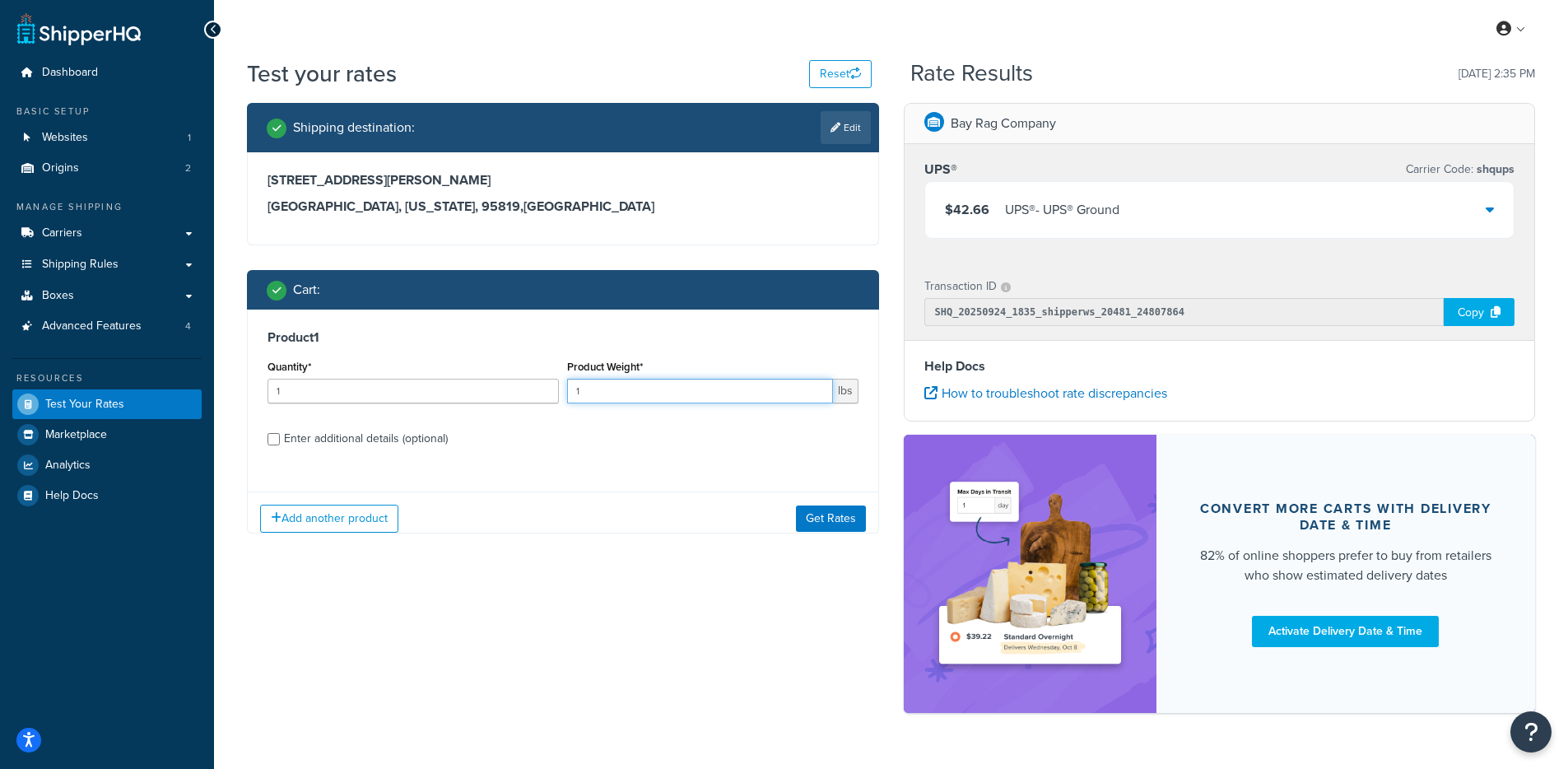
click at [653, 394] on input "1" at bounding box center [700, 392] width 266 height 25
type input "50.0008"
click at [848, 518] on button "Get Rates" at bounding box center [830, 518] width 70 height 26
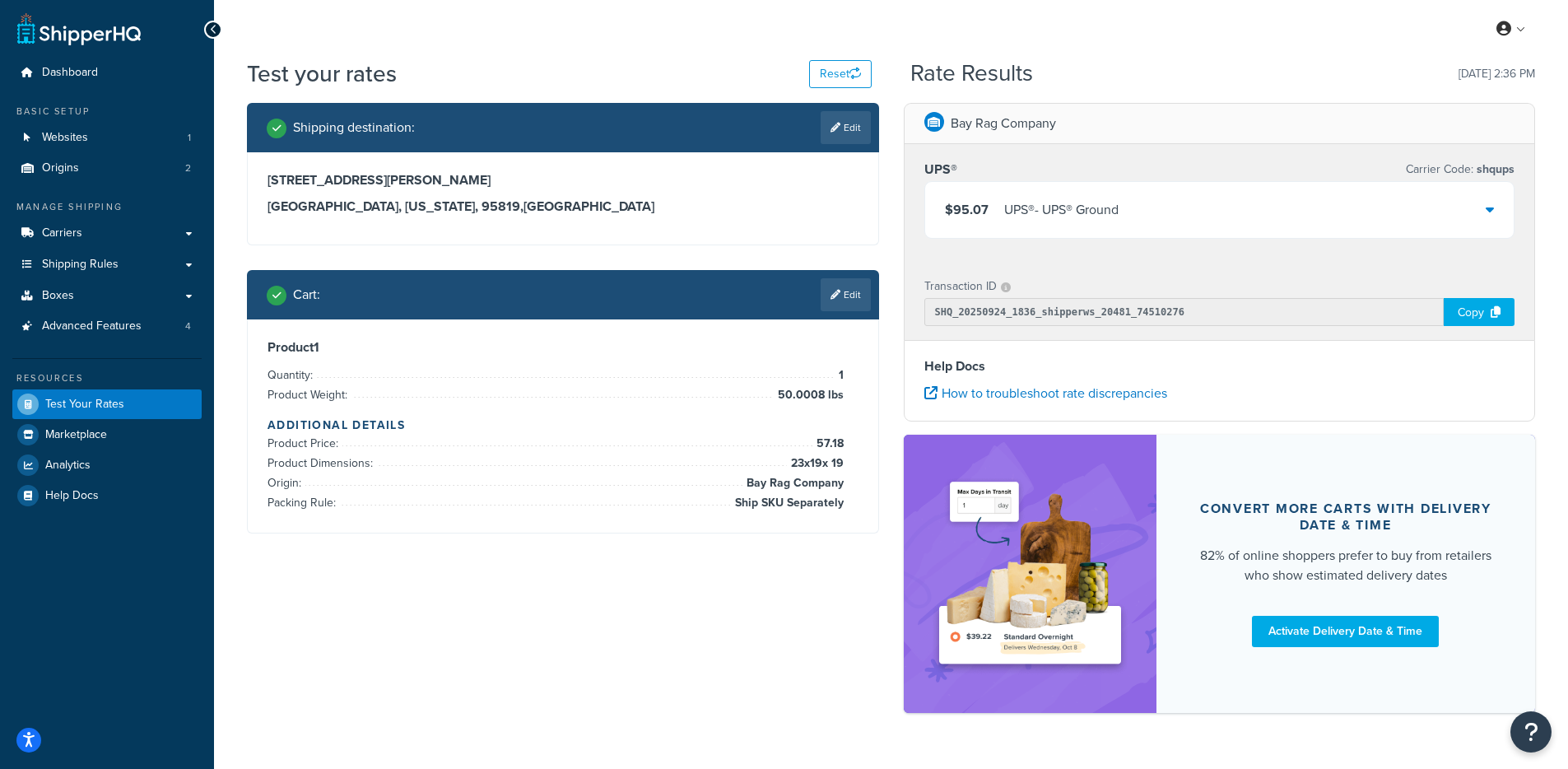
click at [1449, 308] on div "Copy" at bounding box center [1479, 311] width 71 height 28
click at [91, 58] on link "Dashboard" at bounding box center [107, 74] width 189 height 31
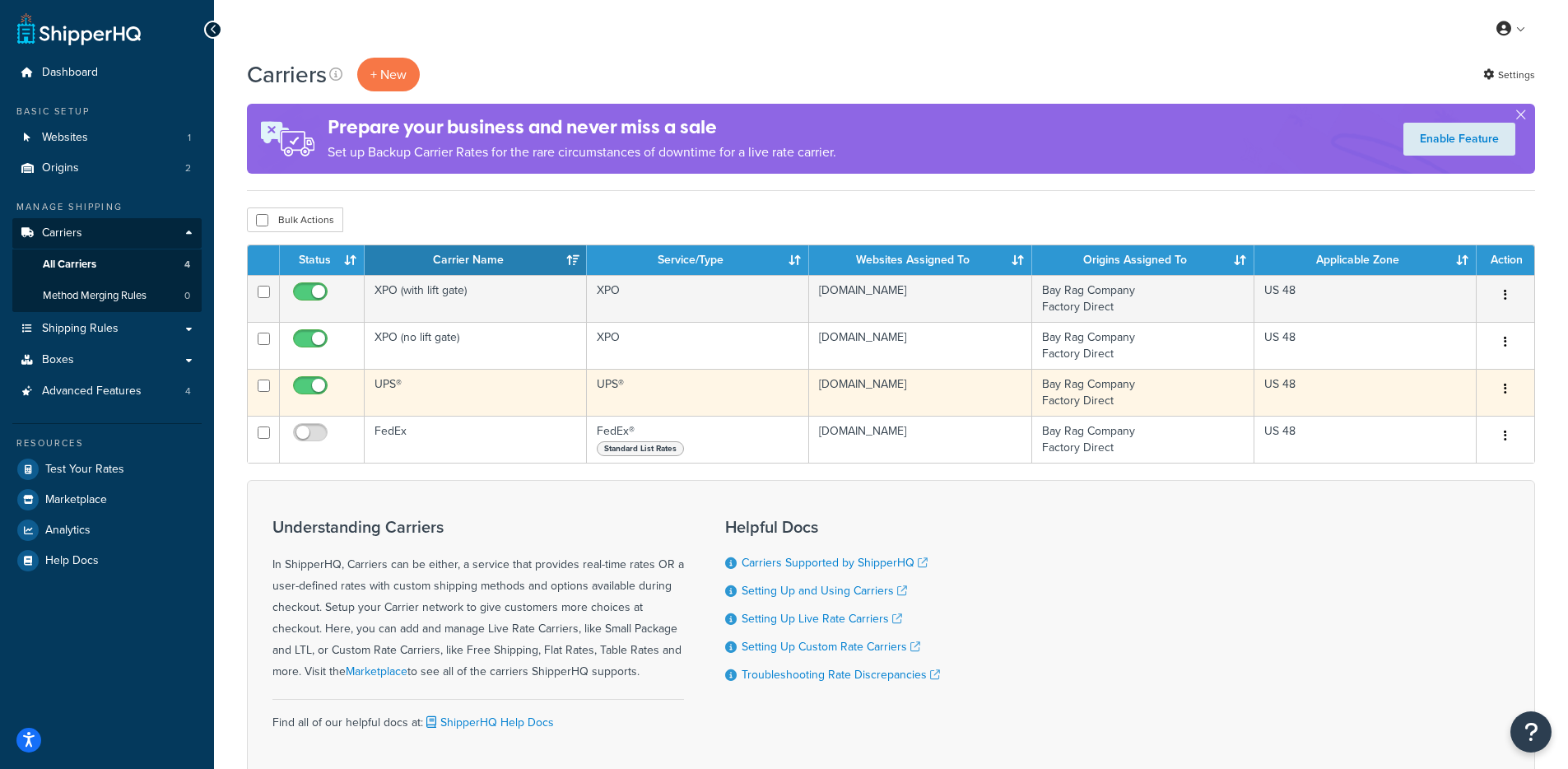
click at [466, 401] on td "UPS®" at bounding box center [476, 392] width 222 height 47
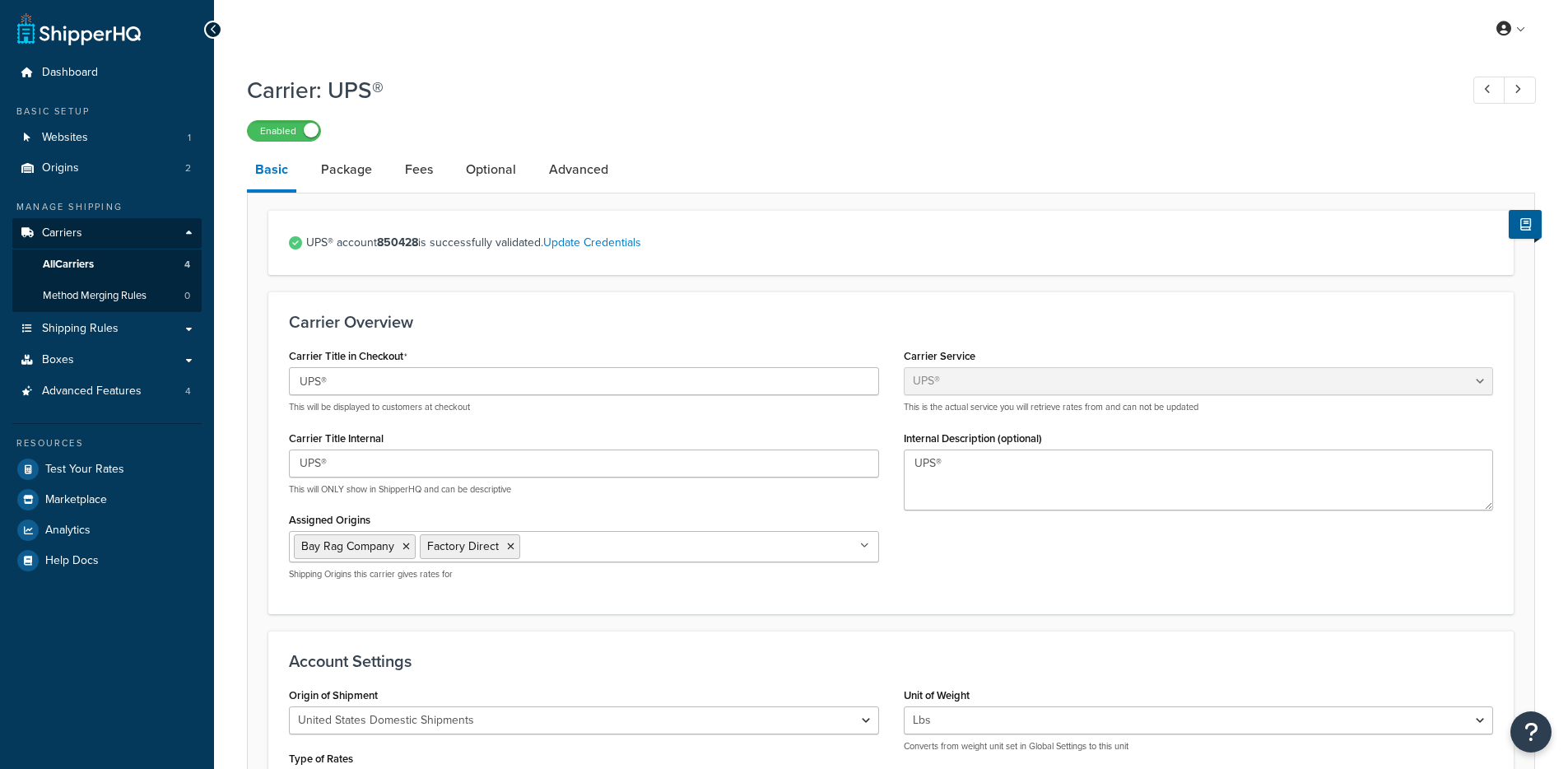
select select "ups"
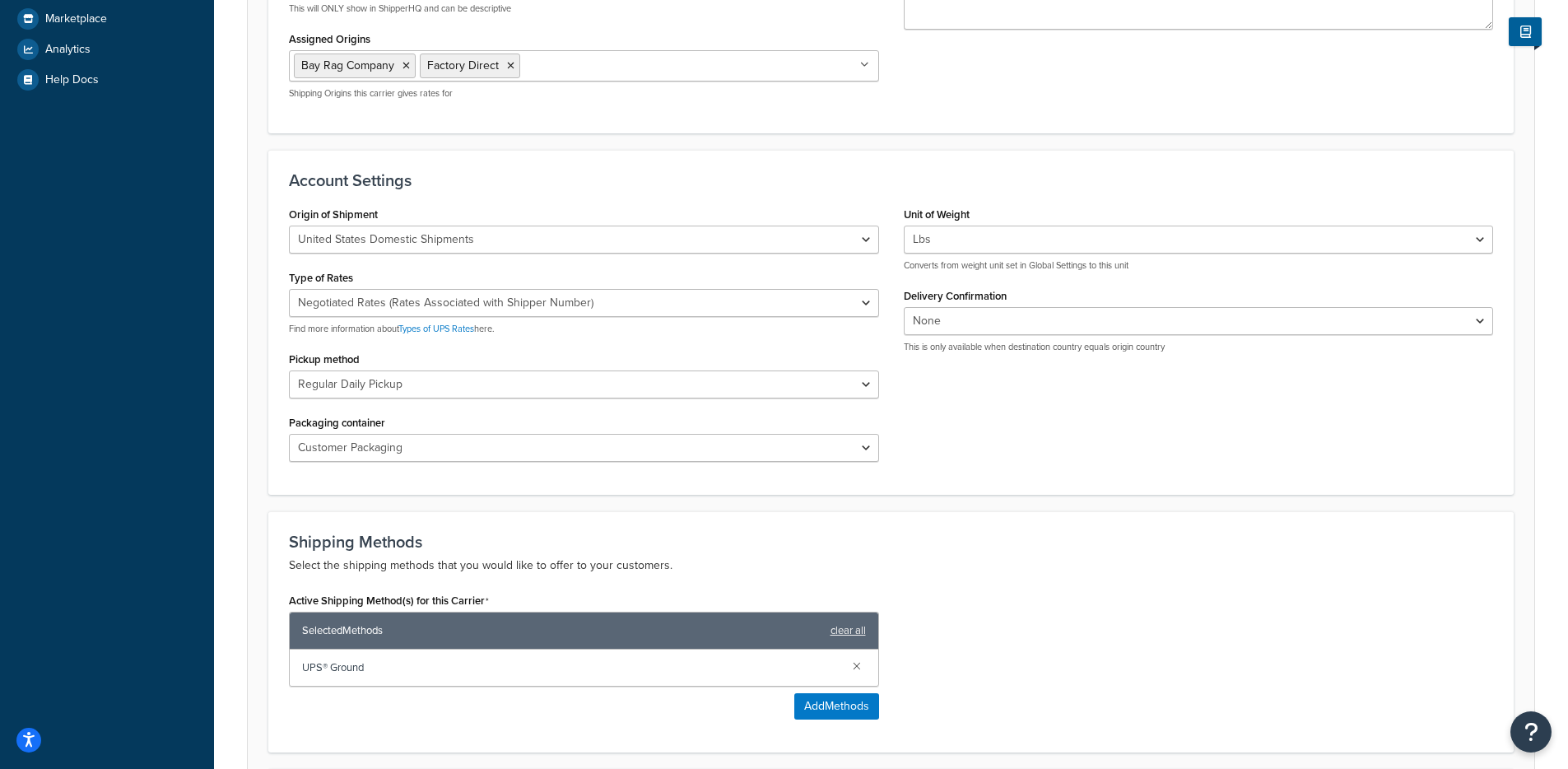
scroll to position [486, 0]
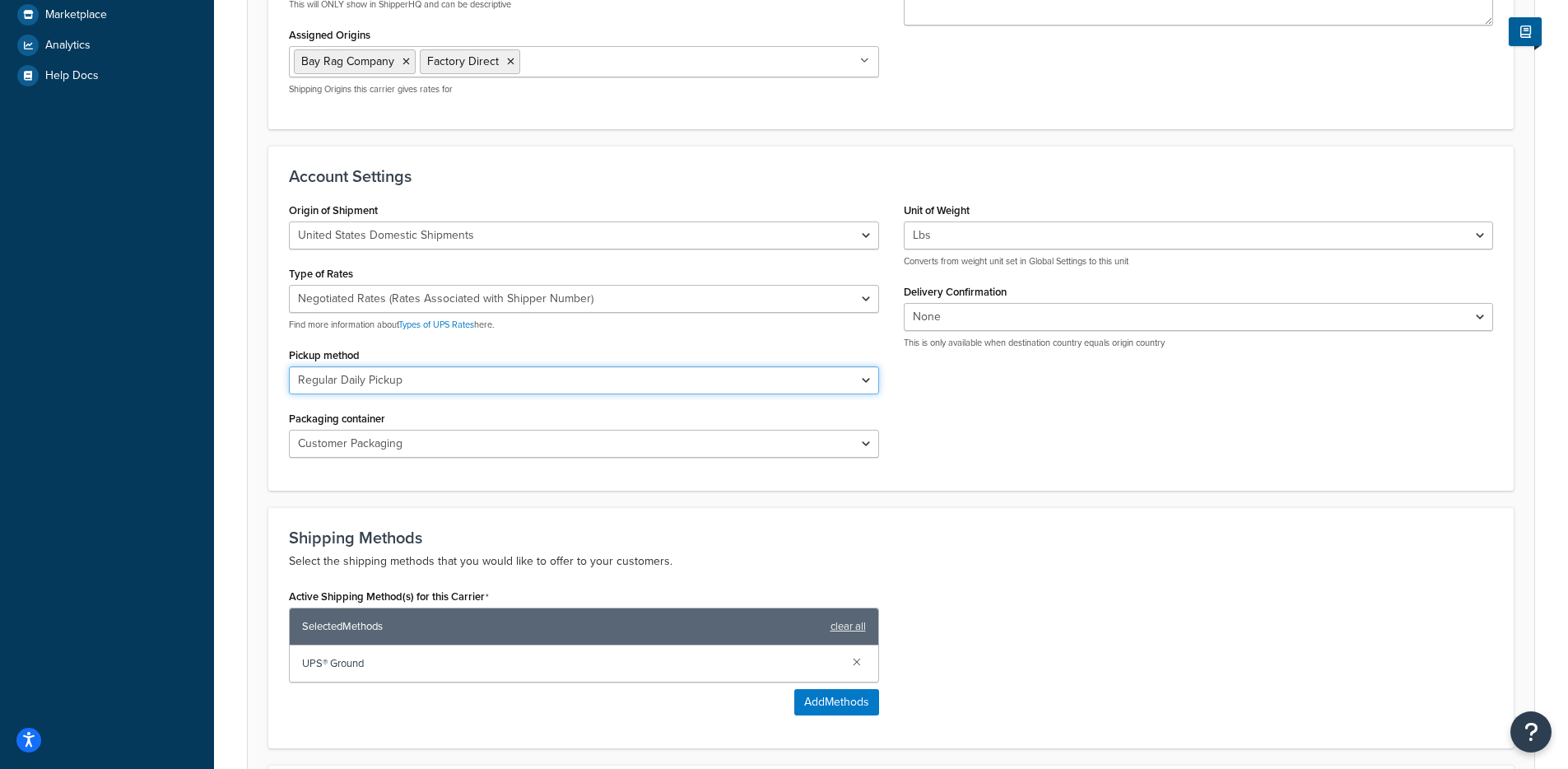
click at [534, 383] on select "Regular Daily Pickup Customer Counter One Time Pickup On Call Air Letter Center…" at bounding box center [584, 380] width 591 height 28
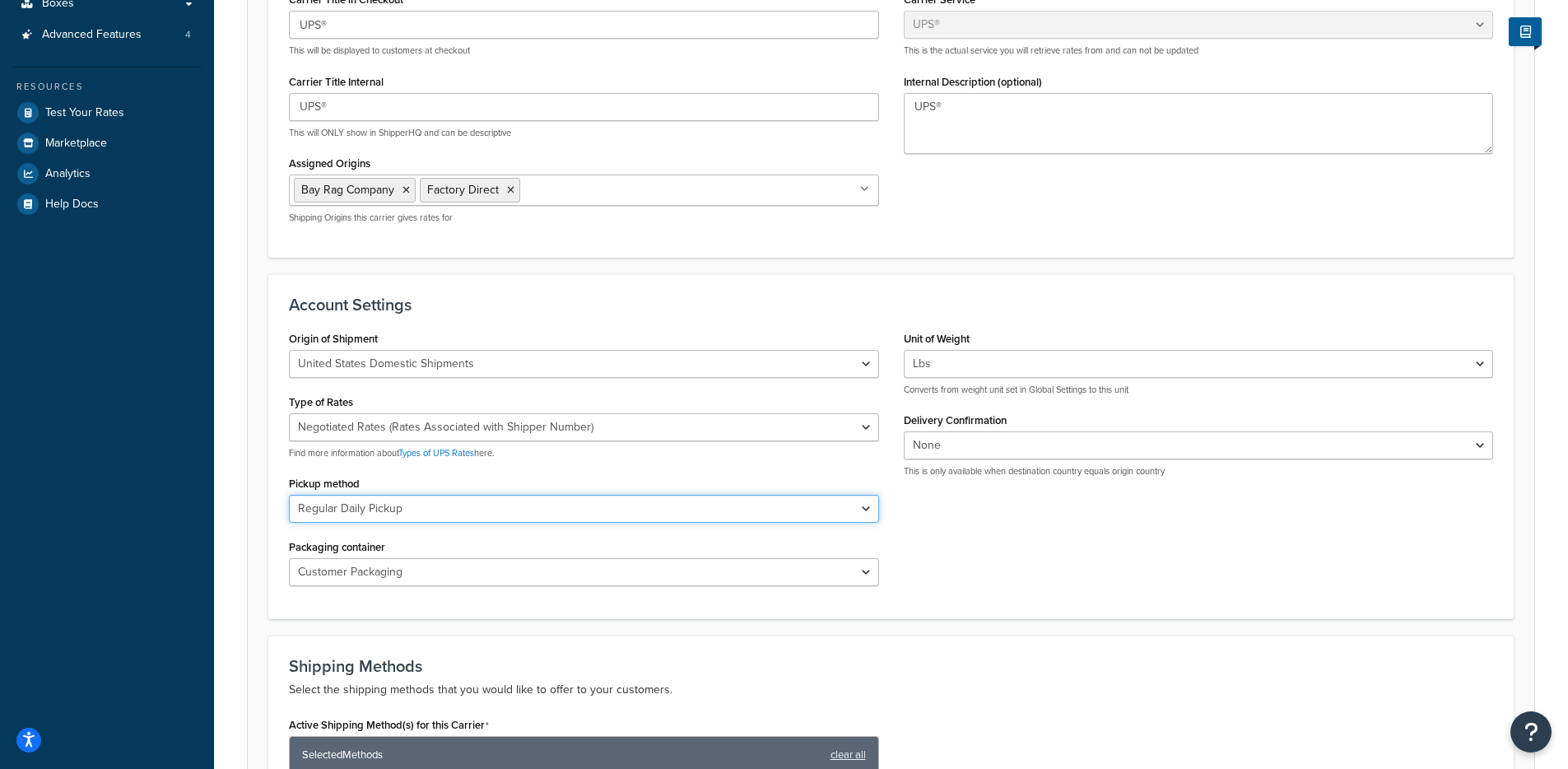
scroll to position [30, 0]
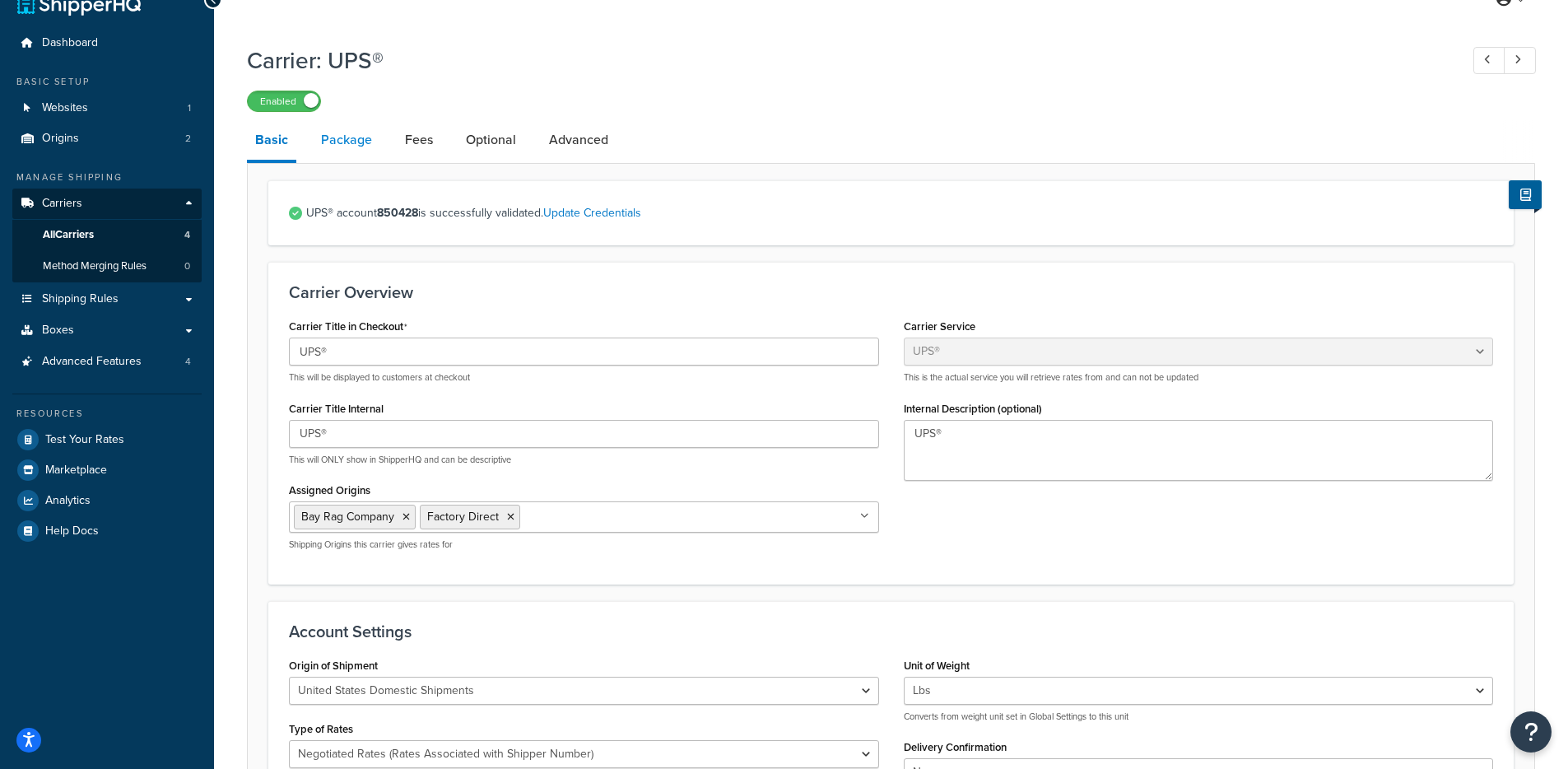
click at [335, 146] on link "Package" at bounding box center [347, 139] width 68 height 40
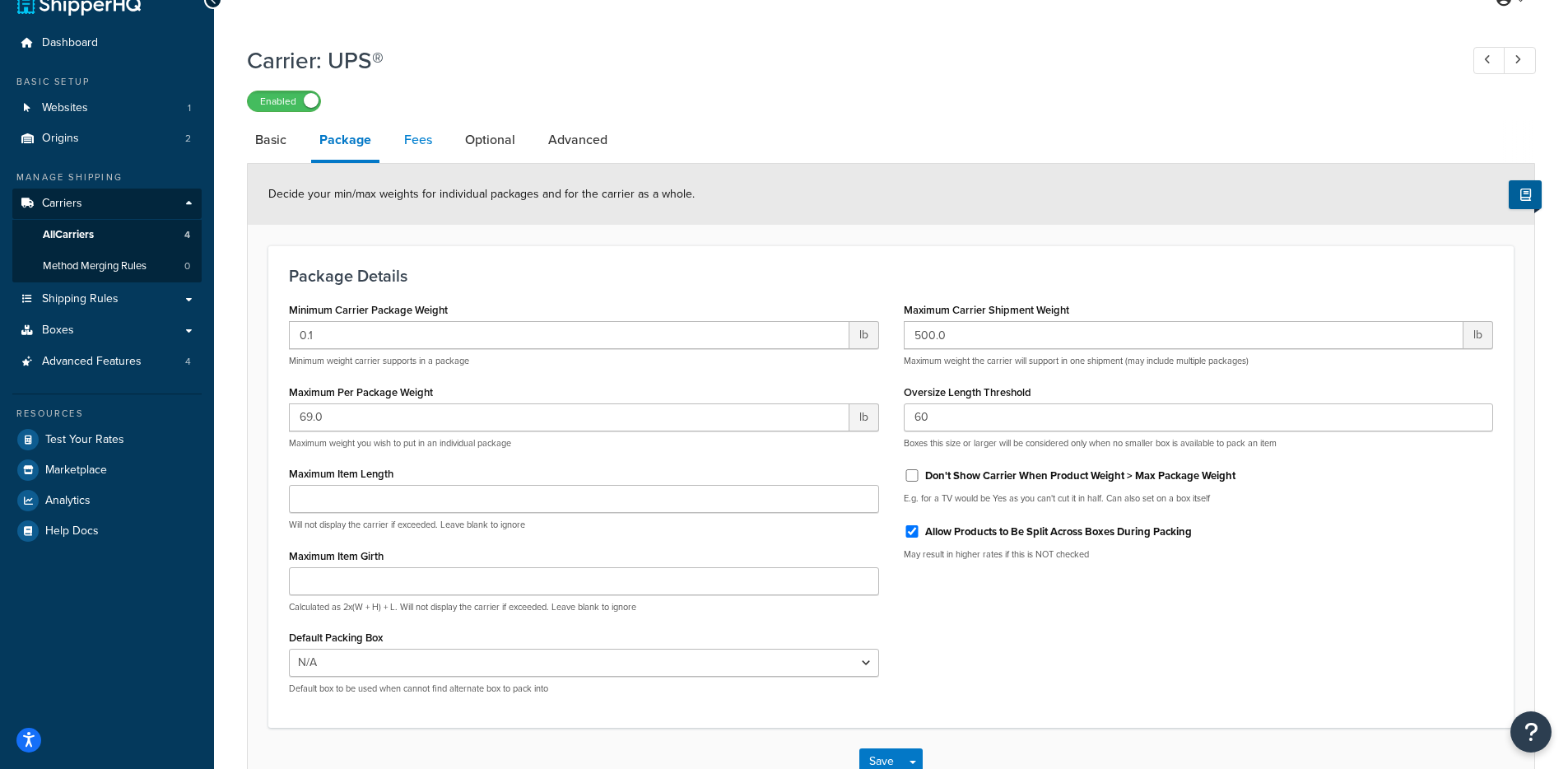
click at [402, 144] on link "Fees" at bounding box center [419, 139] width 44 height 40
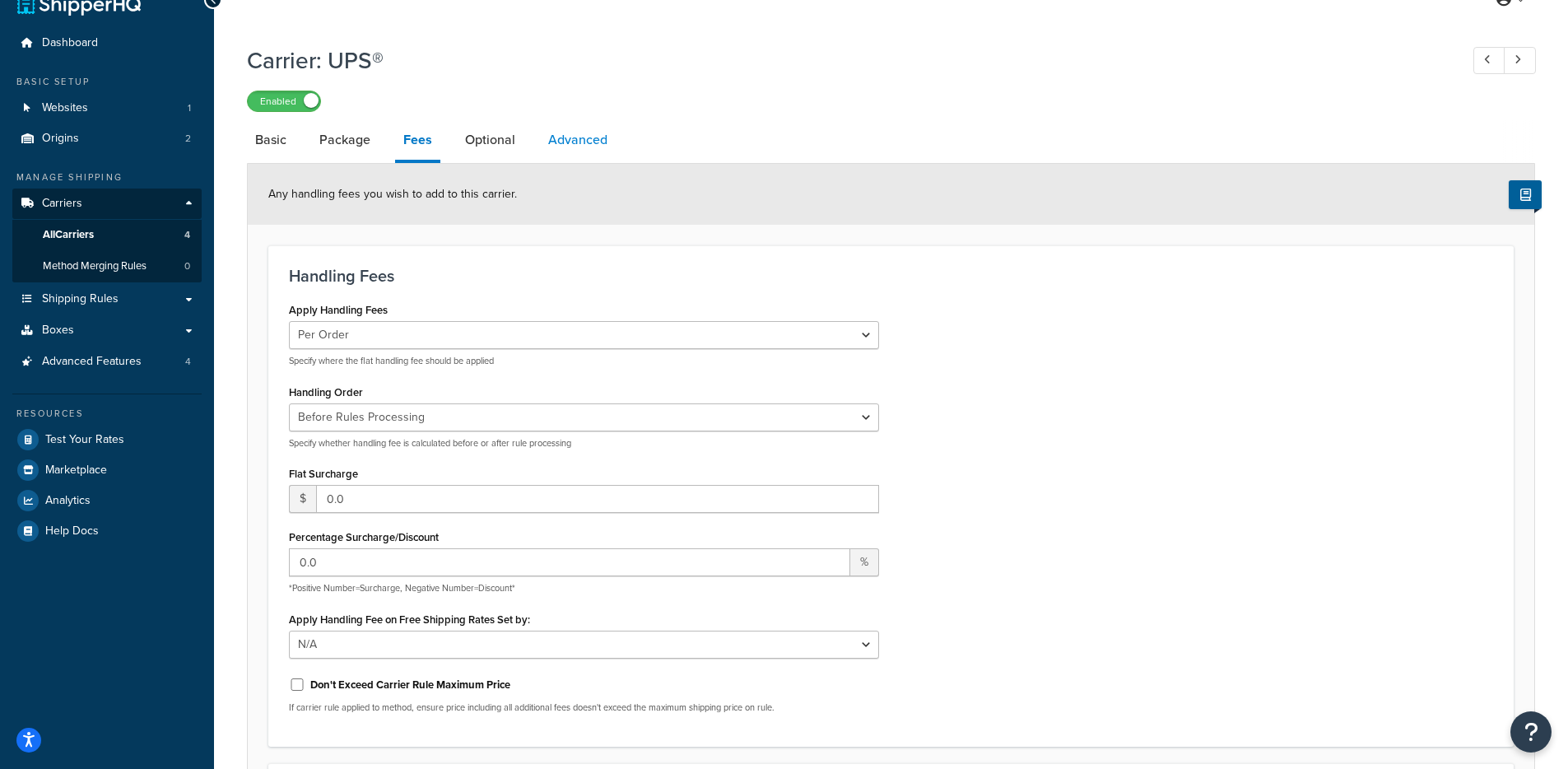
click at [544, 141] on link "Advanced" at bounding box center [578, 139] width 75 height 40
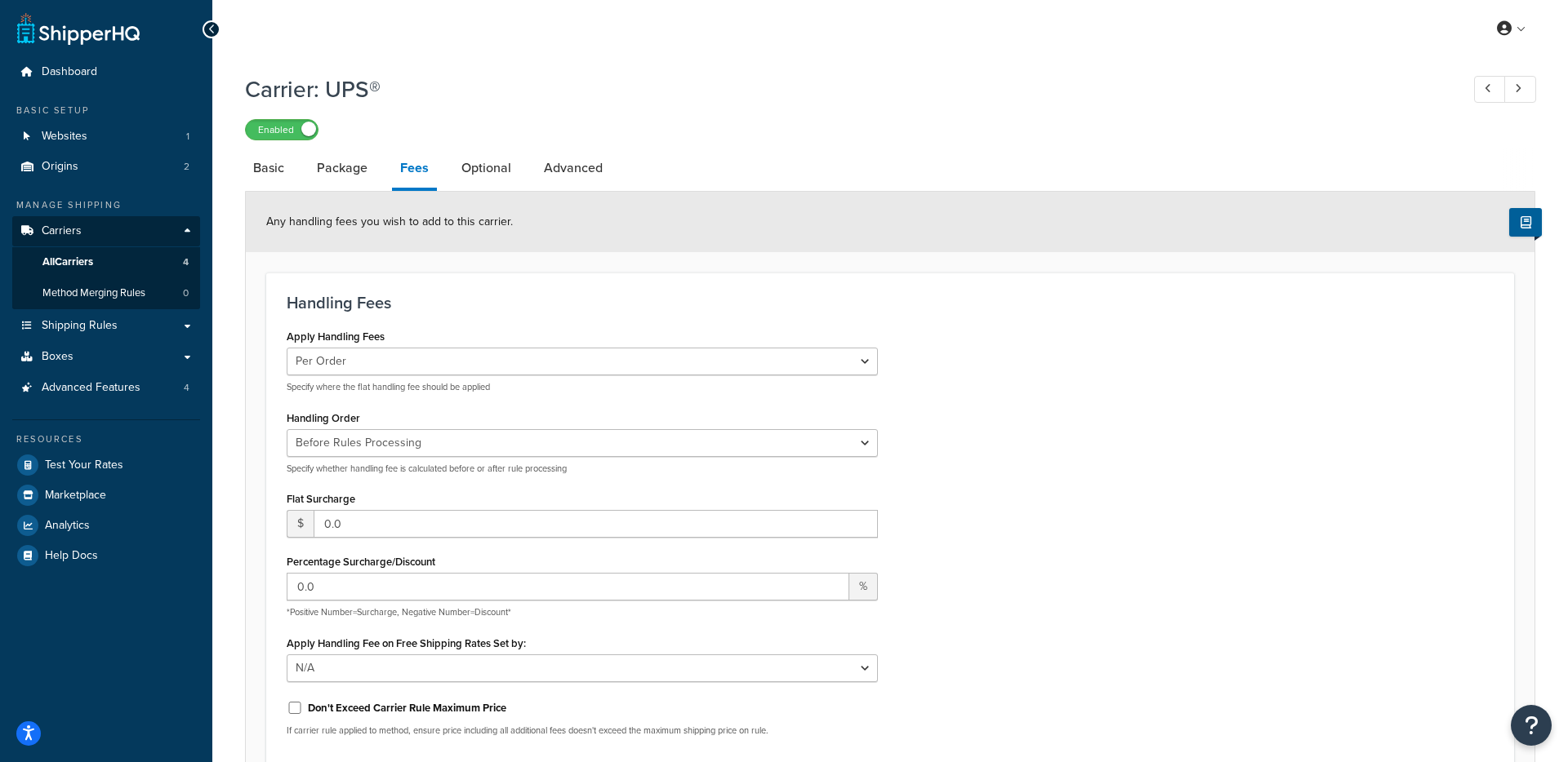
select select "false"
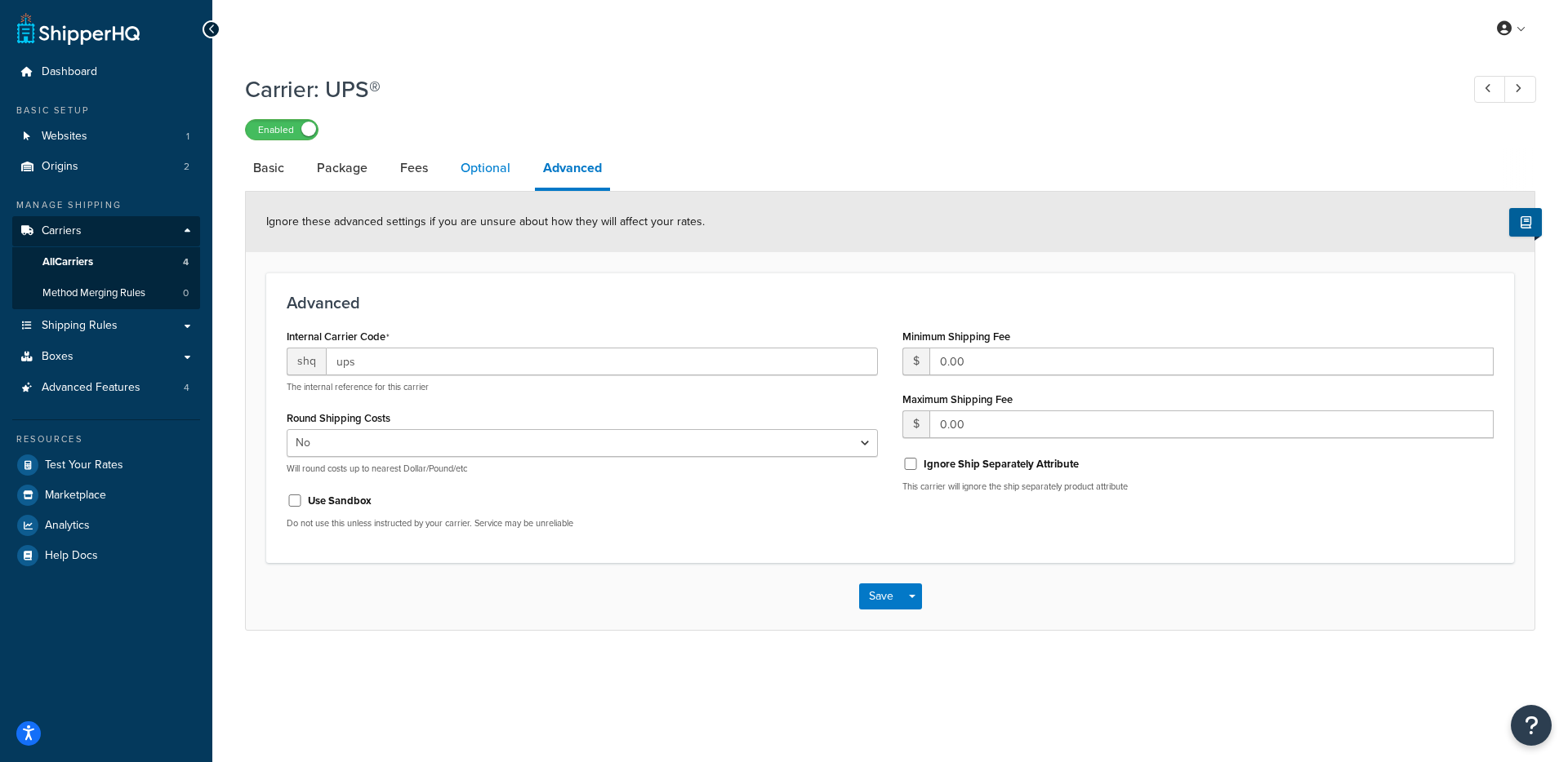
click at [480, 171] on link "Optional" at bounding box center [485, 168] width 66 height 39
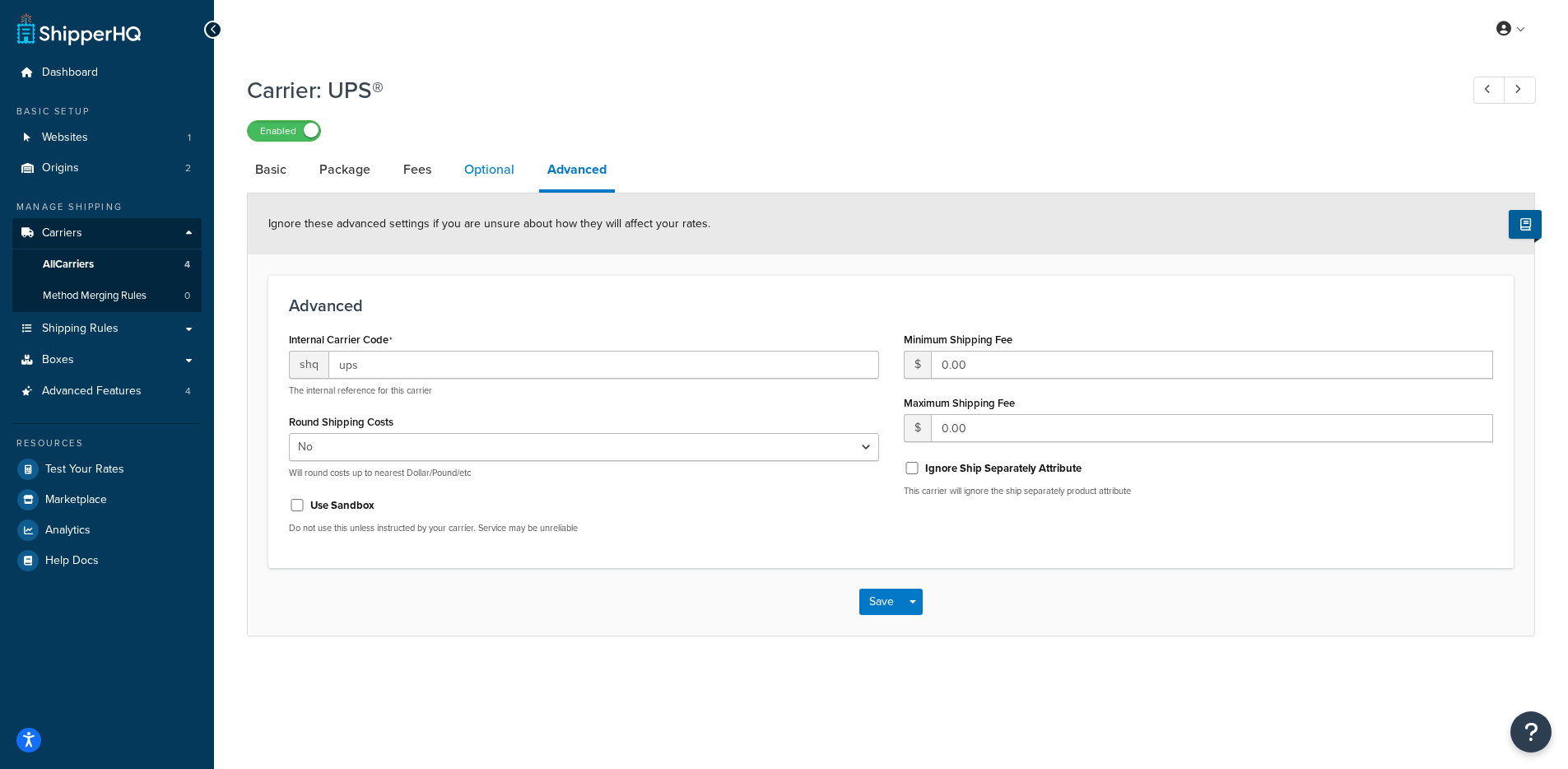
select select "residential"
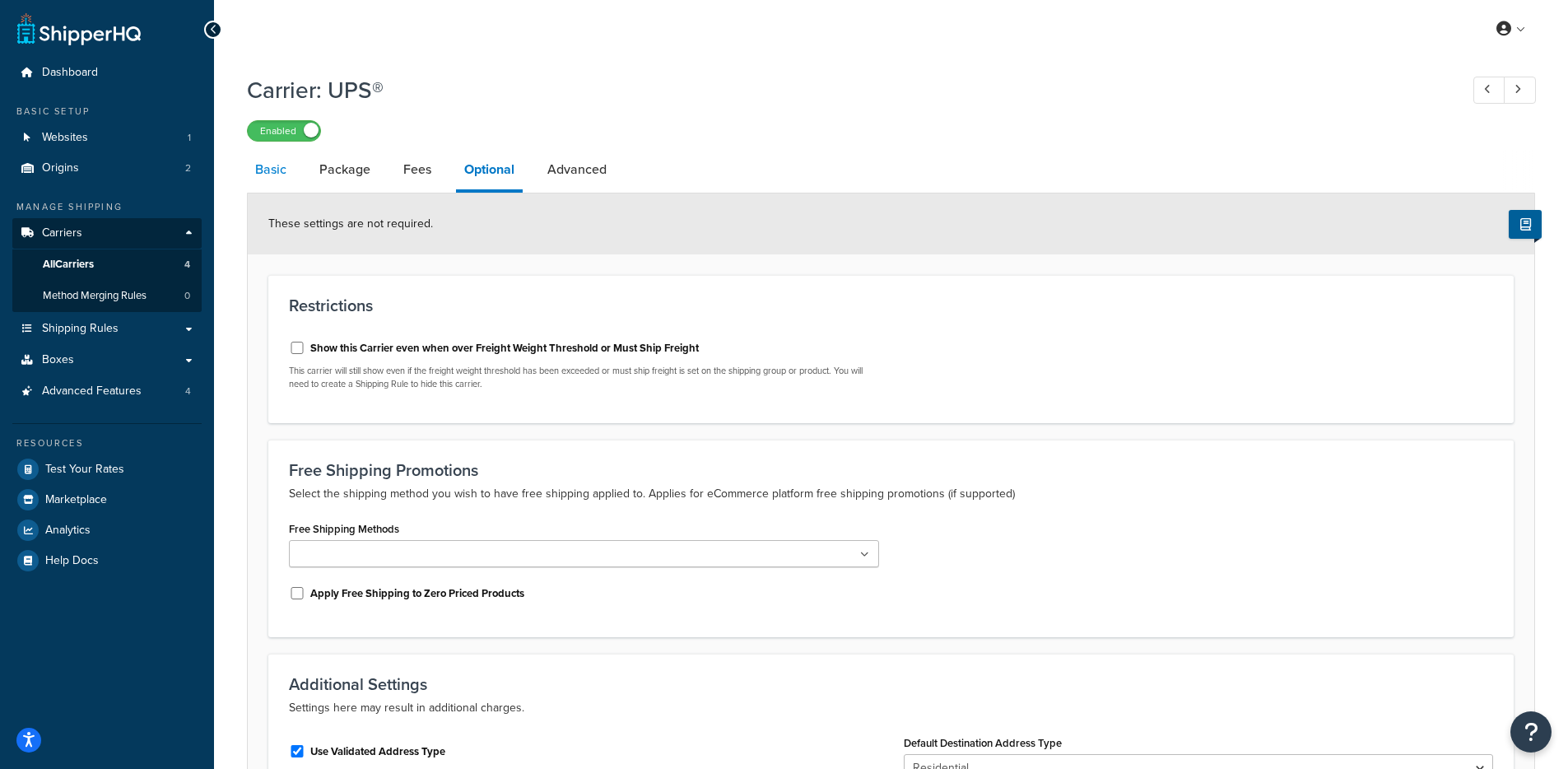
click at [276, 175] on link "Basic" at bounding box center [270, 169] width 47 height 40
select select "ups"
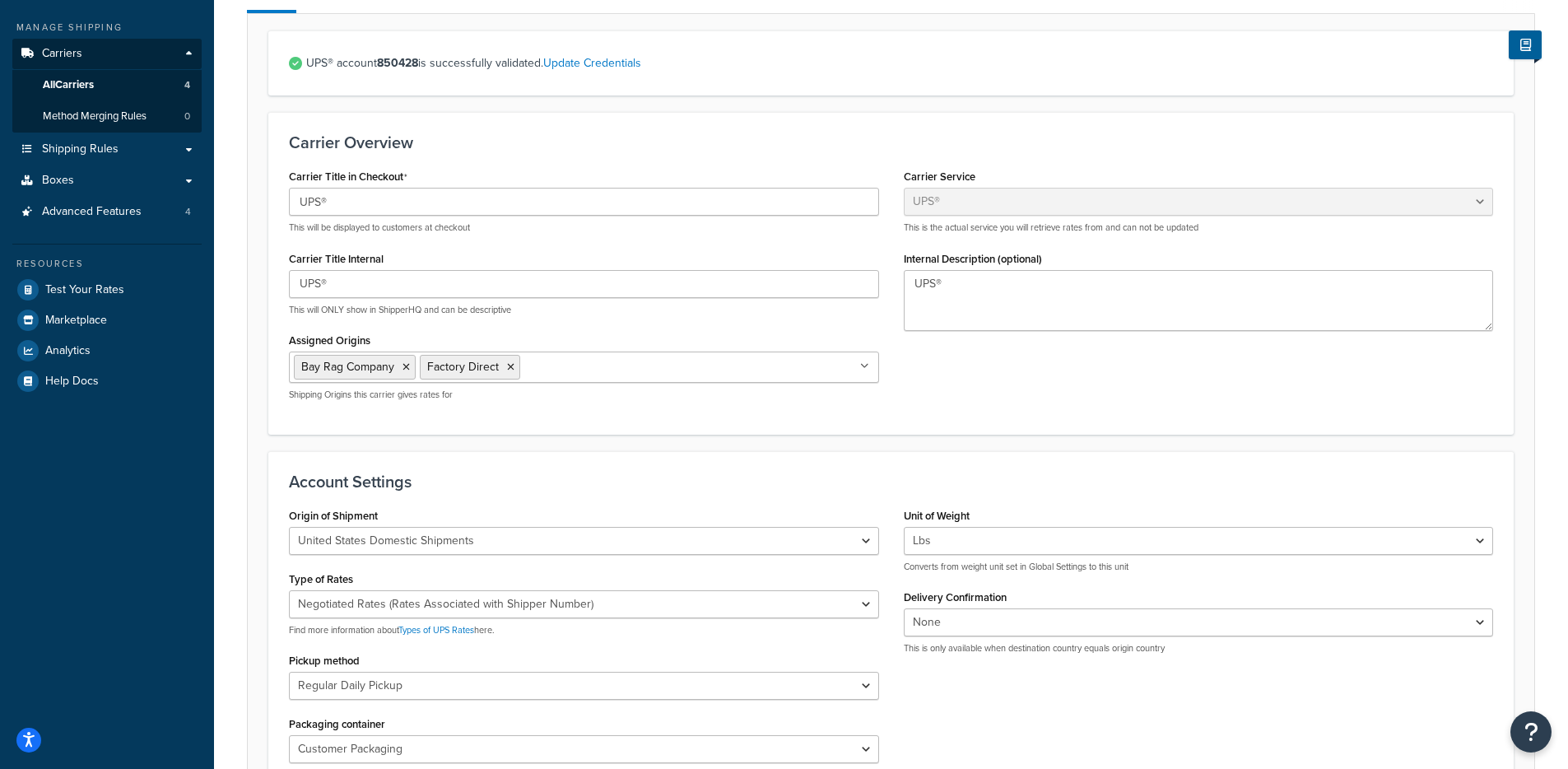
scroll to position [200, 0]
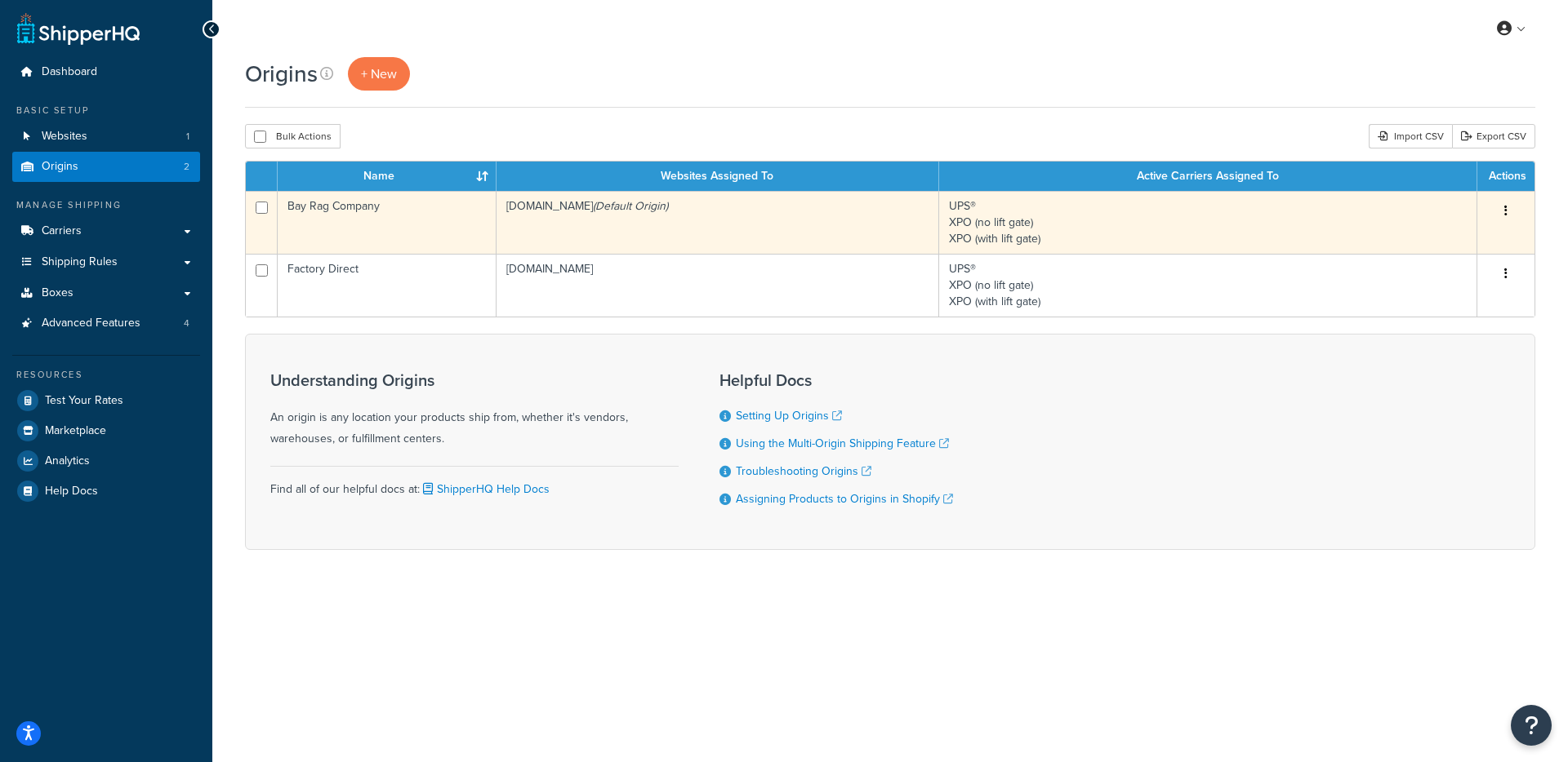
click at [459, 234] on td "Bay Rag Company" at bounding box center [387, 222] width 219 height 63
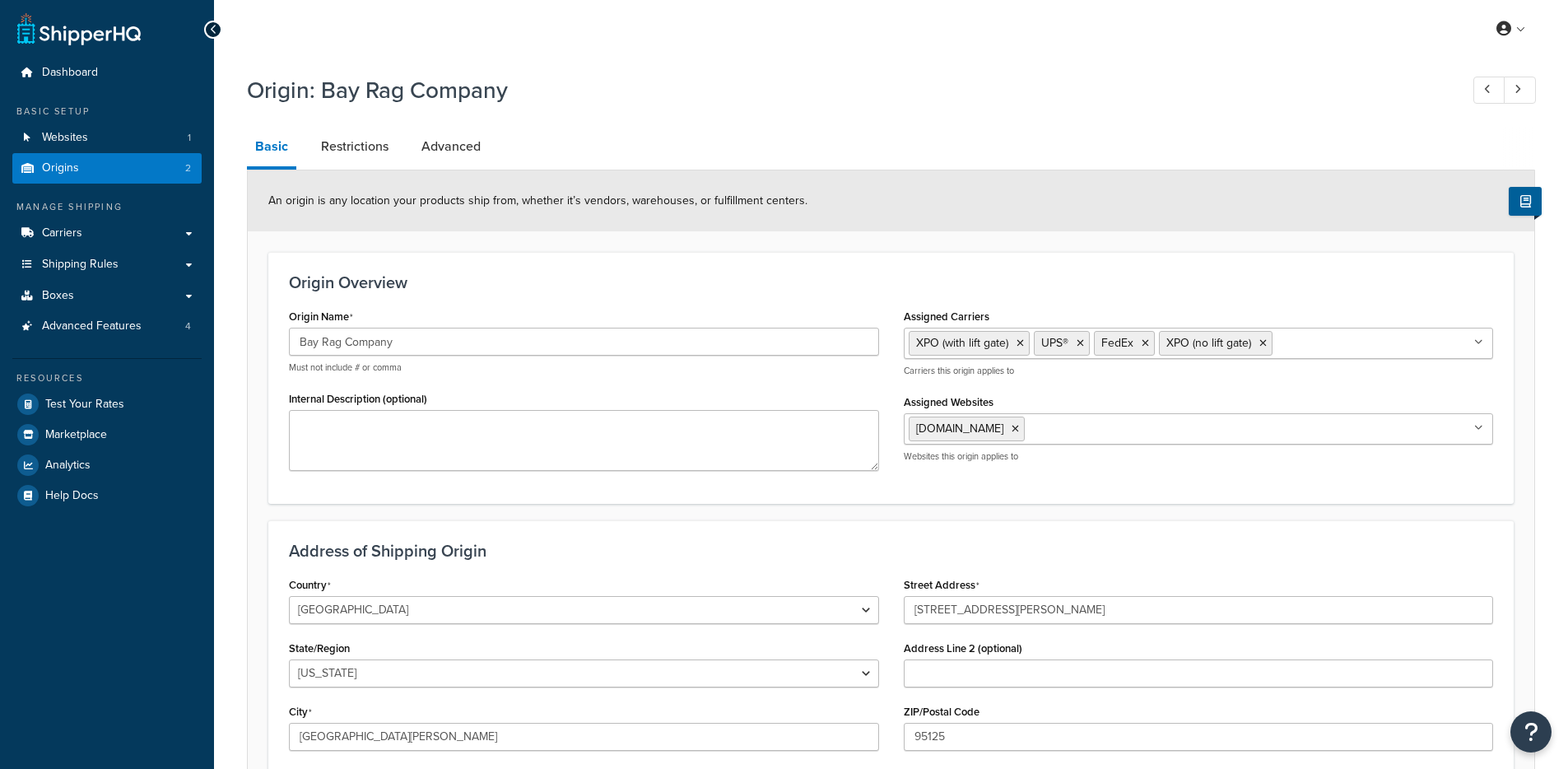
select select "5"
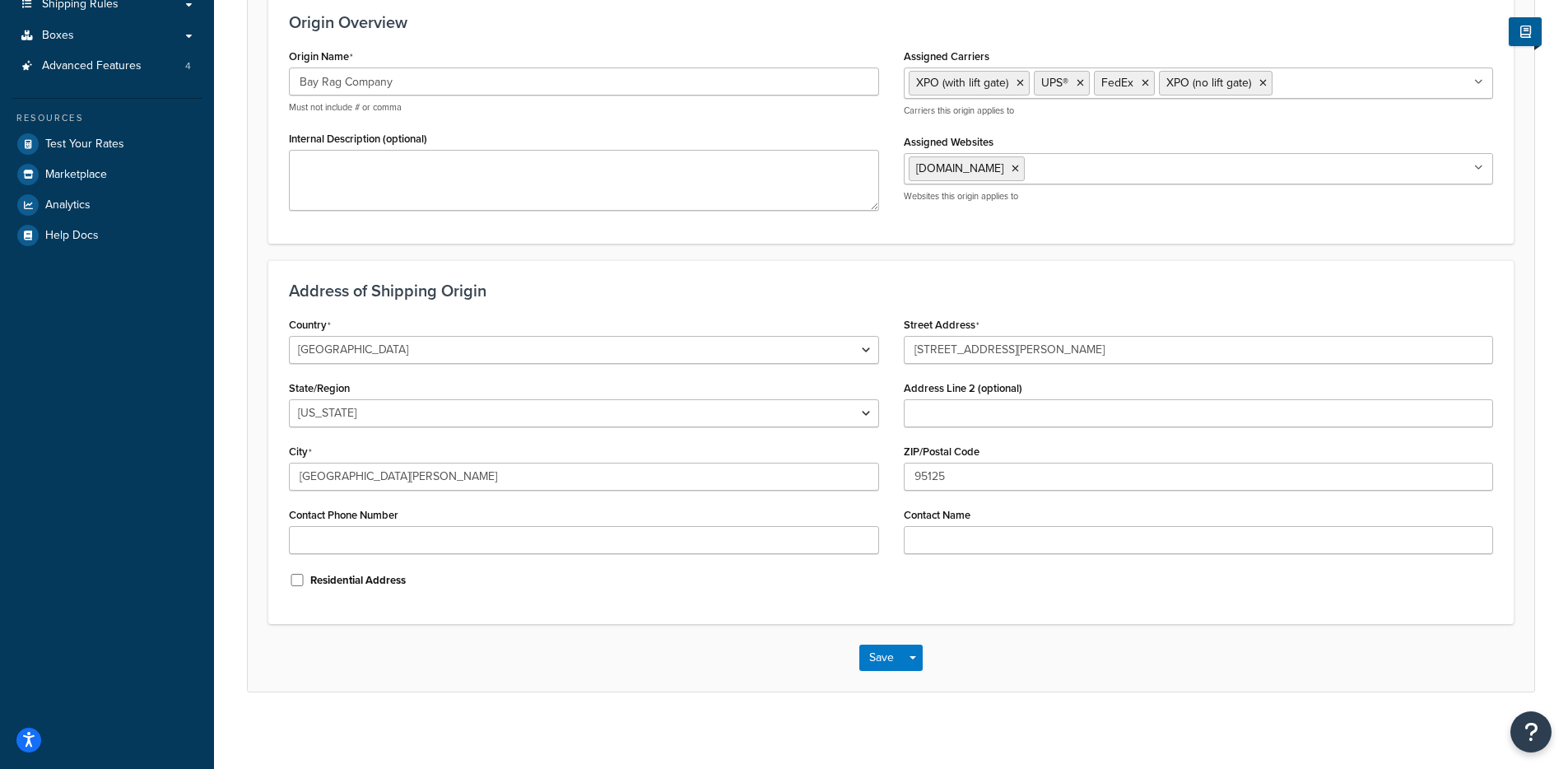
scroll to position [267, 0]
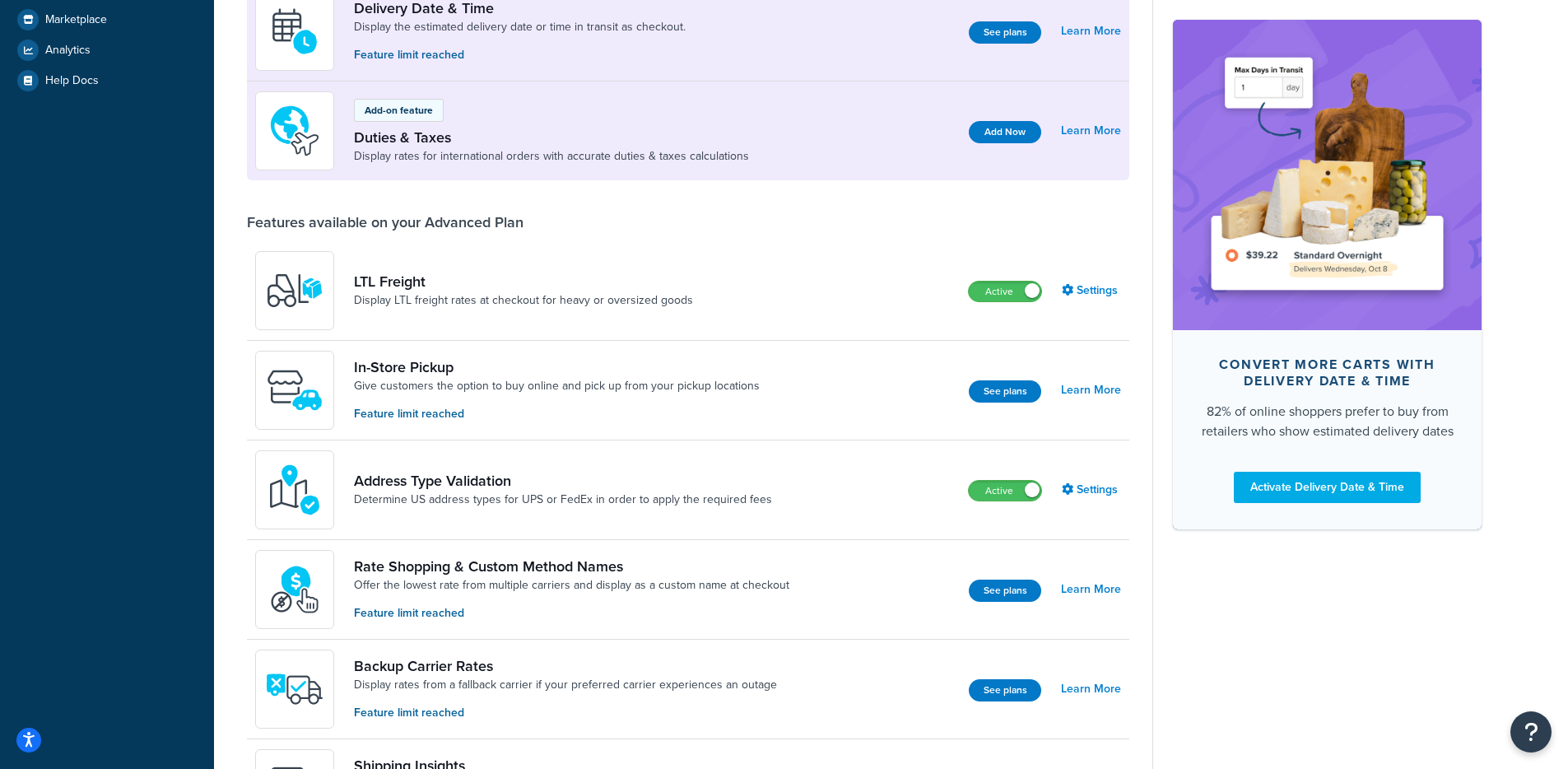
scroll to position [481, 0]
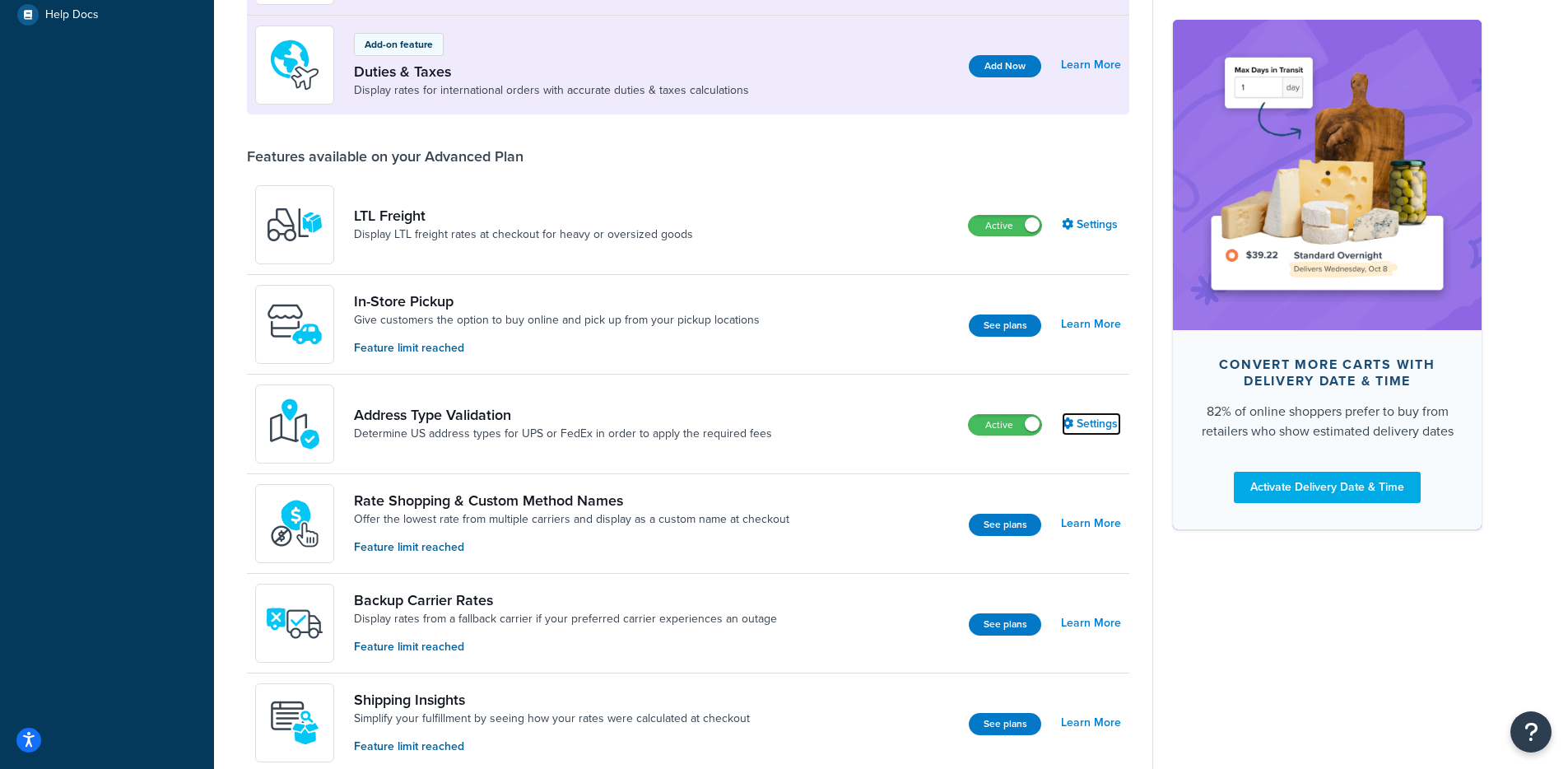
click at [1100, 420] on link "Settings" at bounding box center [1090, 425] width 59 height 23
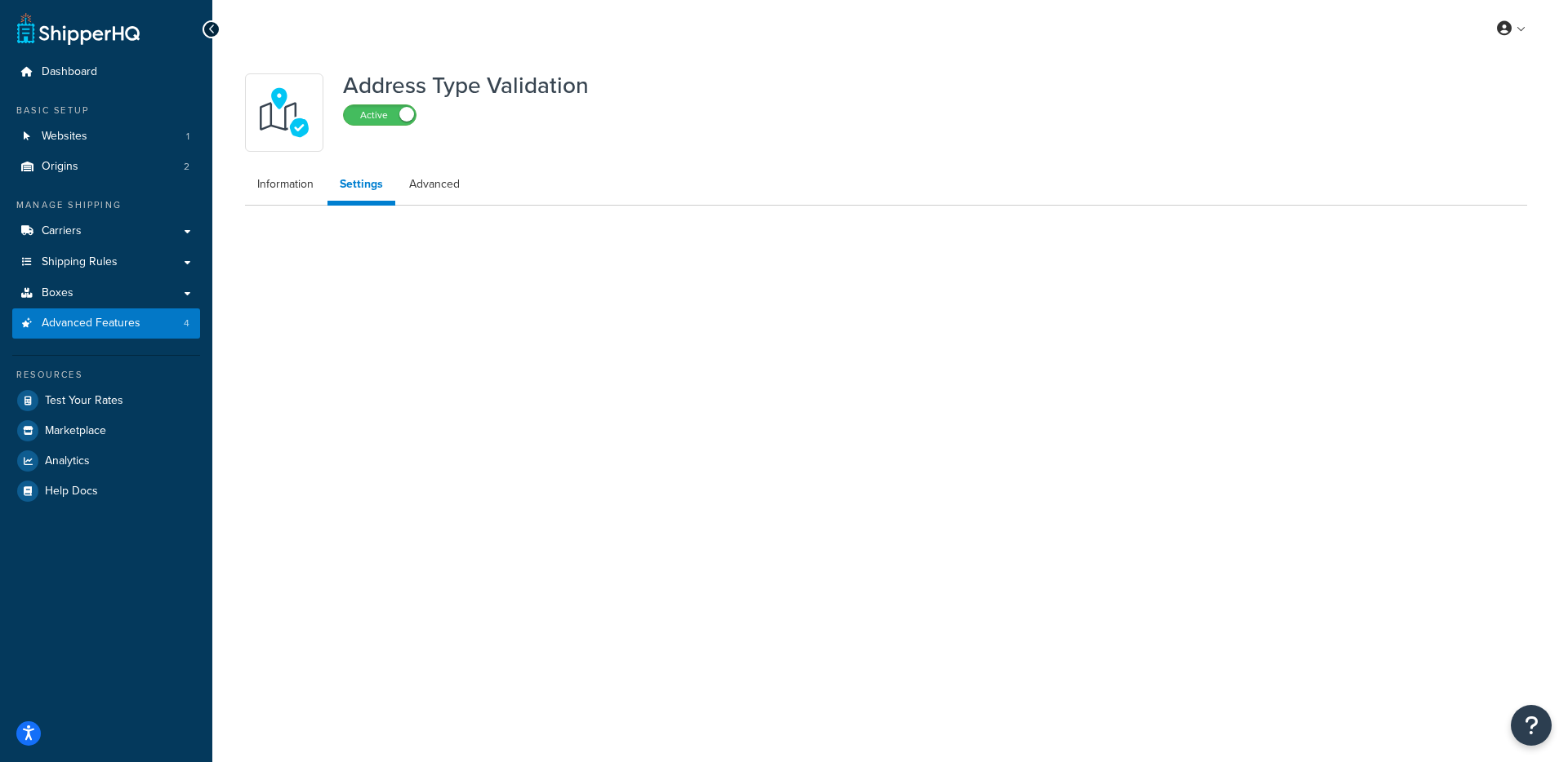
select select "165113"
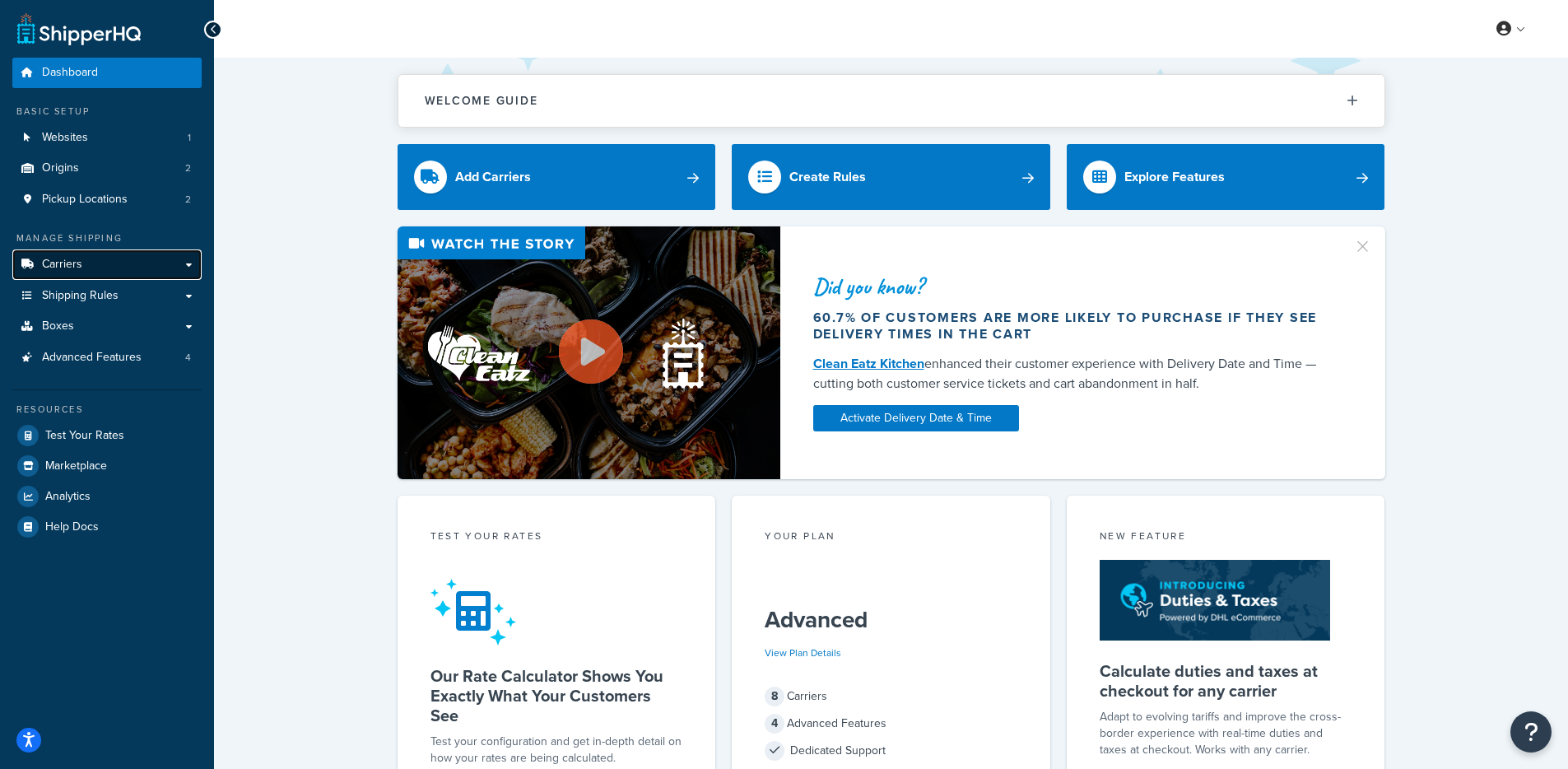
click at [115, 276] on link "Carriers" at bounding box center [107, 265] width 189 height 31
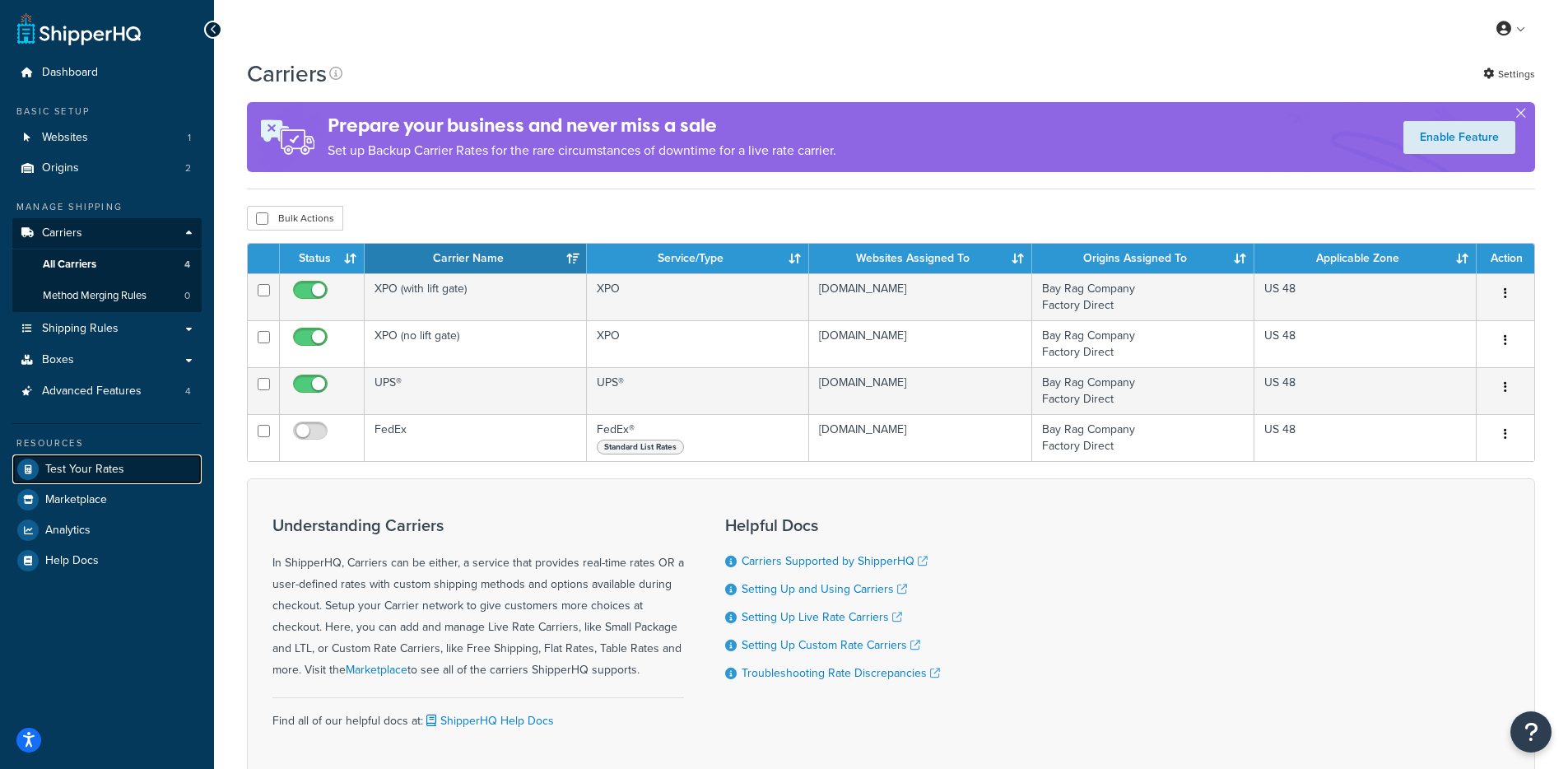
click at [119, 463] on span "Test Your Rates" at bounding box center [85, 470] width 79 height 14
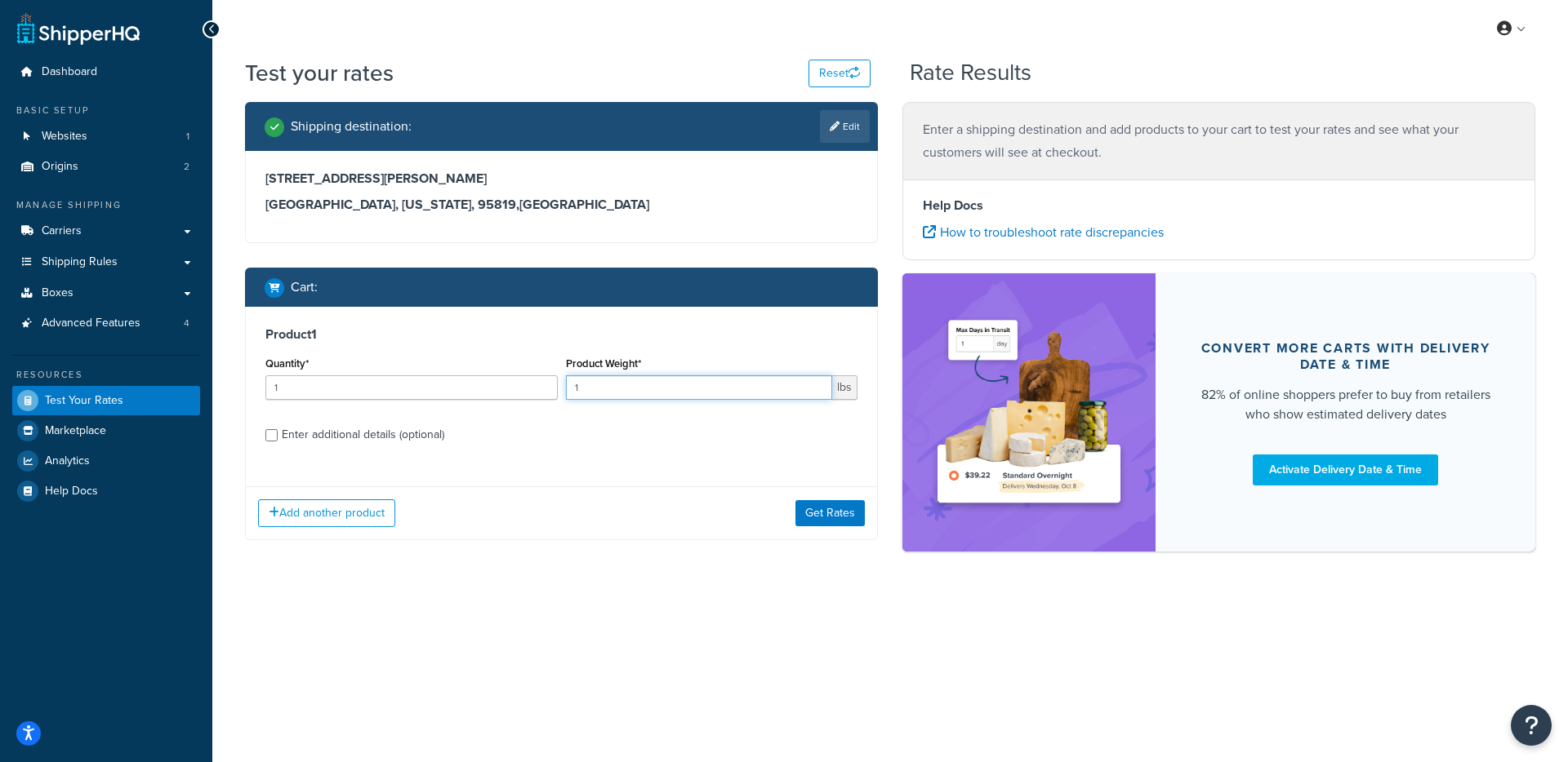
click at [661, 391] on input "1" at bounding box center [699, 388] width 267 height 25
type input "30"
click at [817, 525] on button "Get Rates" at bounding box center [830, 513] width 69 height 26
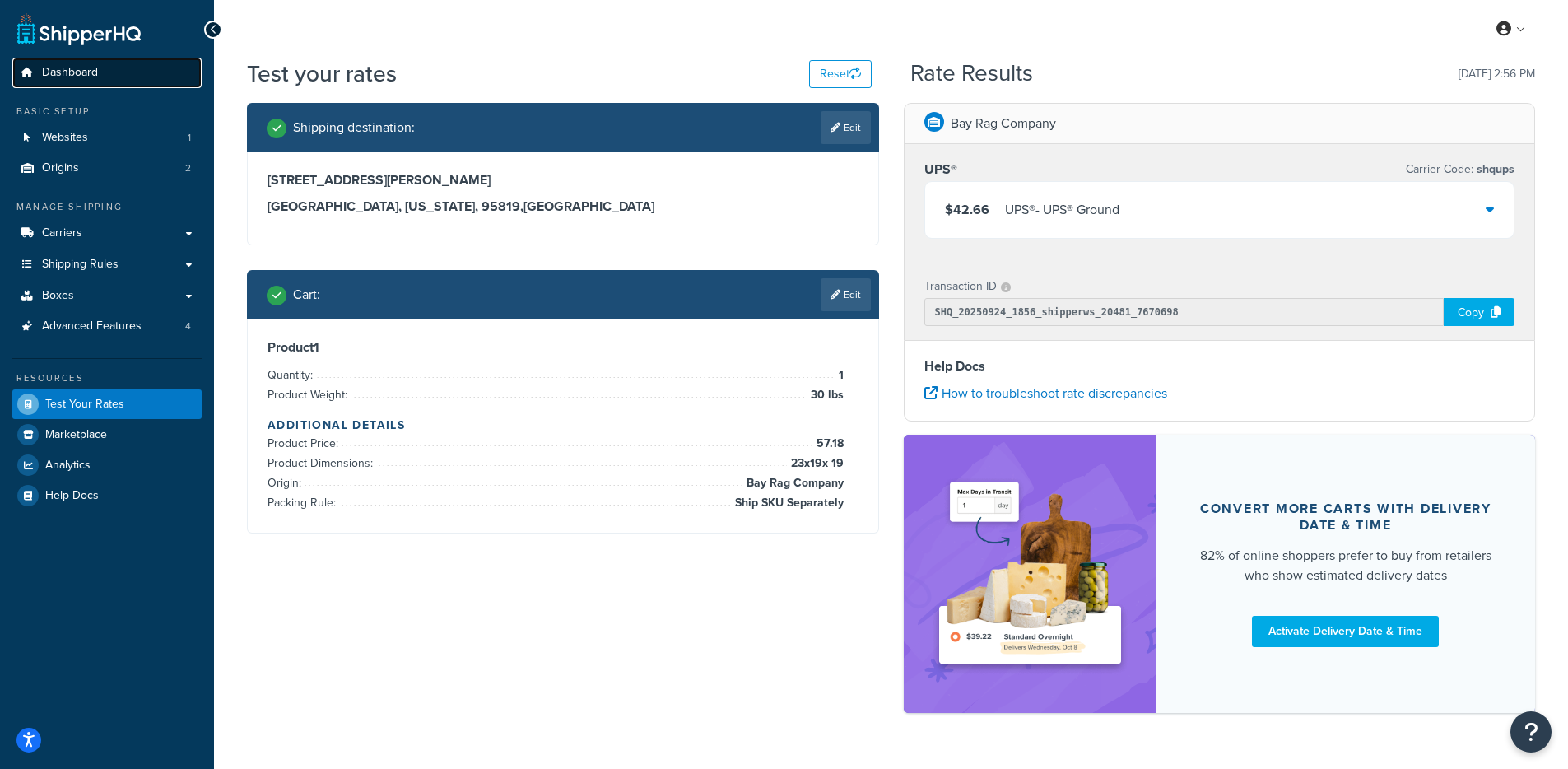
click at [107, 81] on link "Dashboard" at bounding box center [107, 74] width 189 height 31
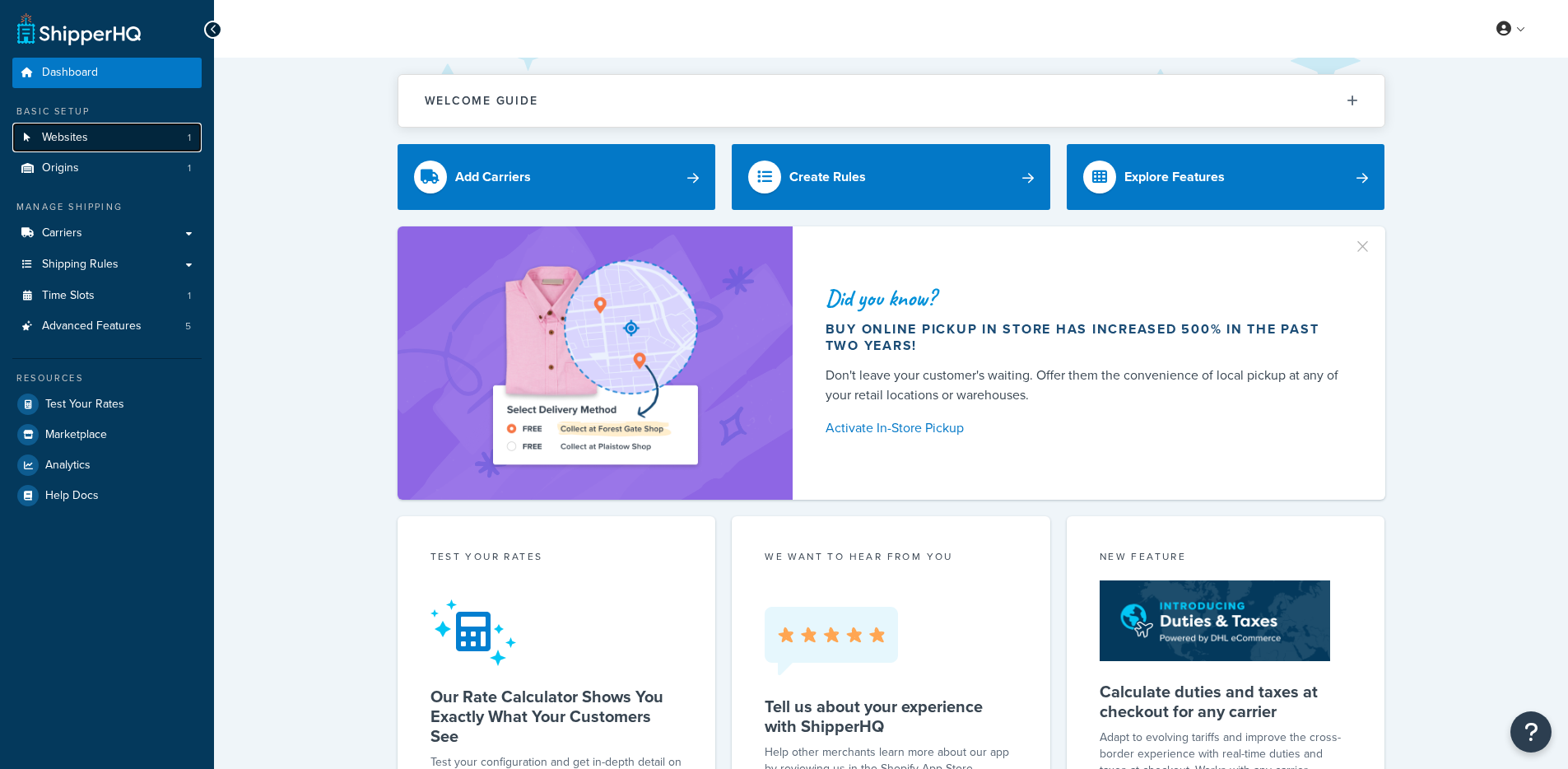
click at [140, 138] on link "Websites 1" at bounding box center [107, 138] width 189 height 31
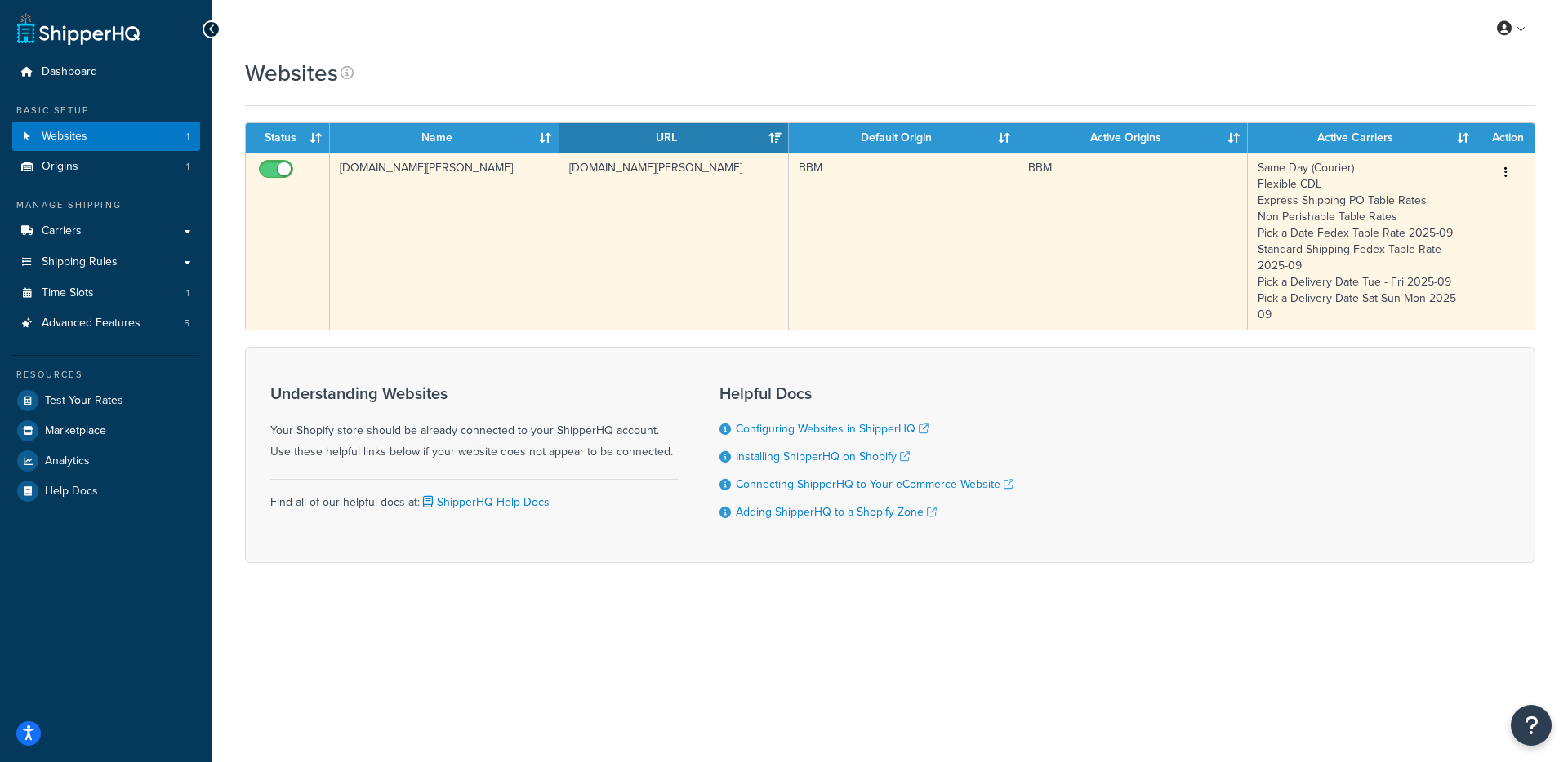
click at [344, 196] on td "[DOMAIN_NAME][PERSON_NAME]" at bounding box center [444, 241] width 229 height 177
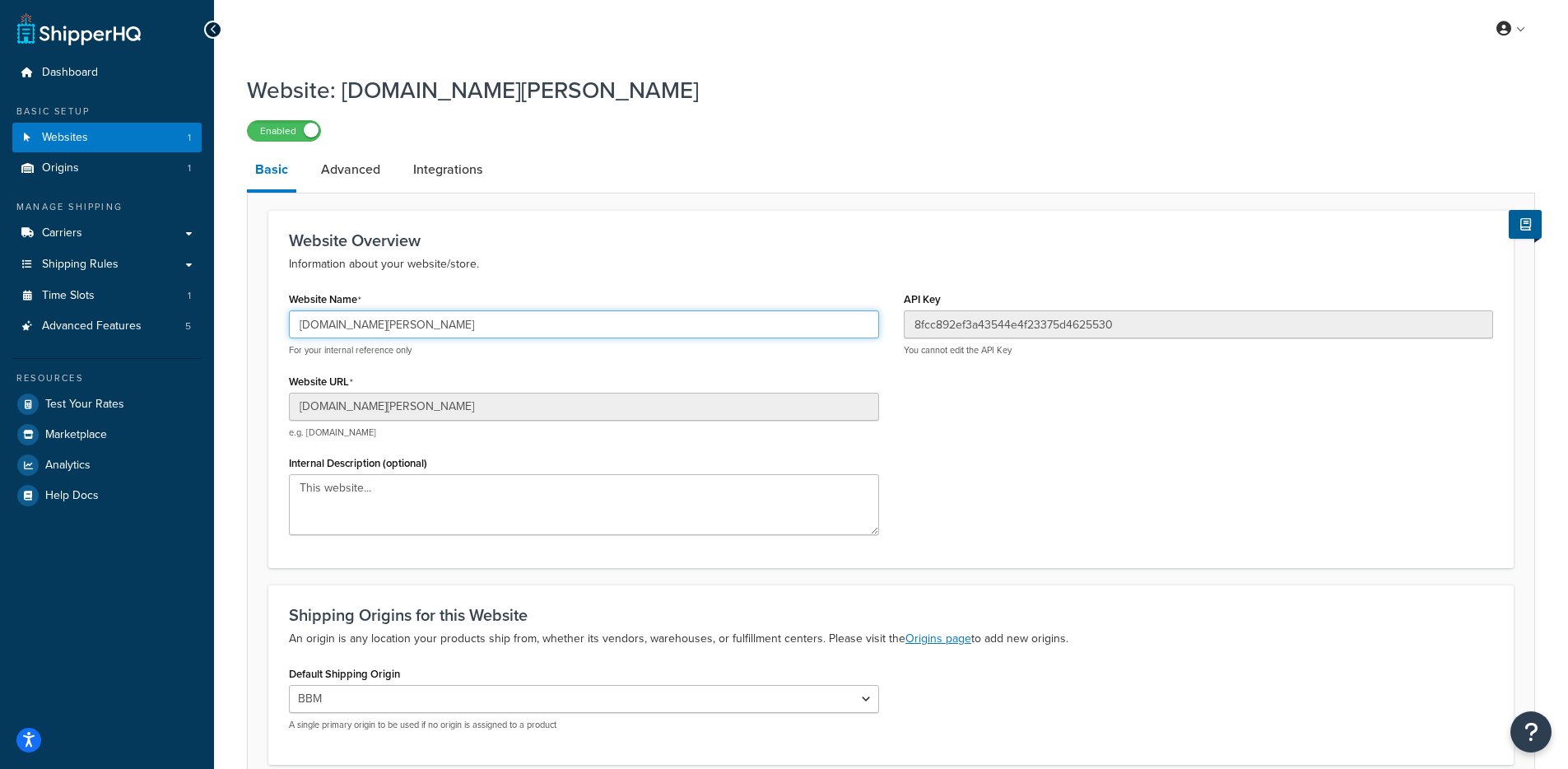
click at [408, 323] on input "[DOMAIN_NAME][PERSON_NAME]" at bounding box center [584, 324] width 591 height 28
